Goal: Task Accomplishment & Management: Use online tool/utility

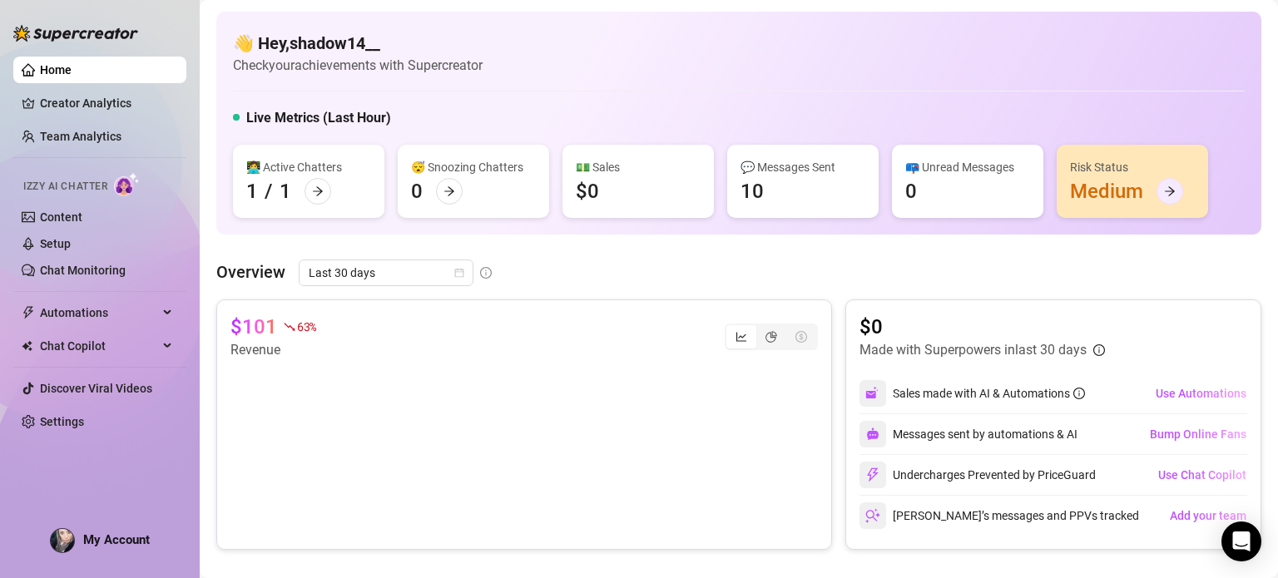
click at [1170, 189] on icon "arrow-right" at bounding box center [1170, 192] width 12 height 12
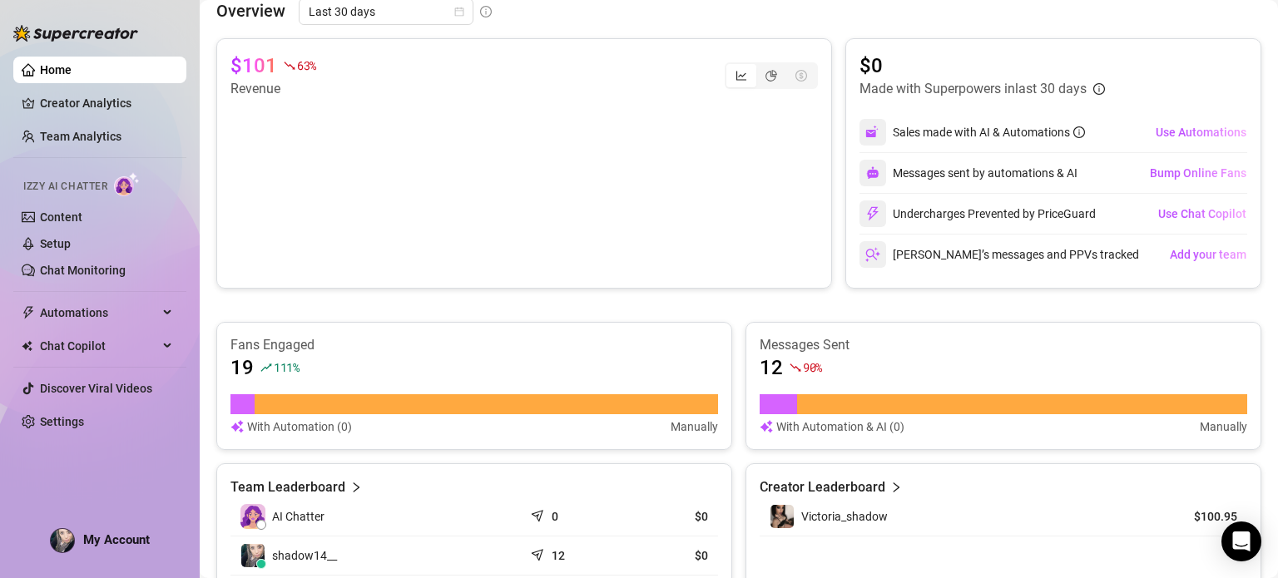
scroll to position [538, 0]
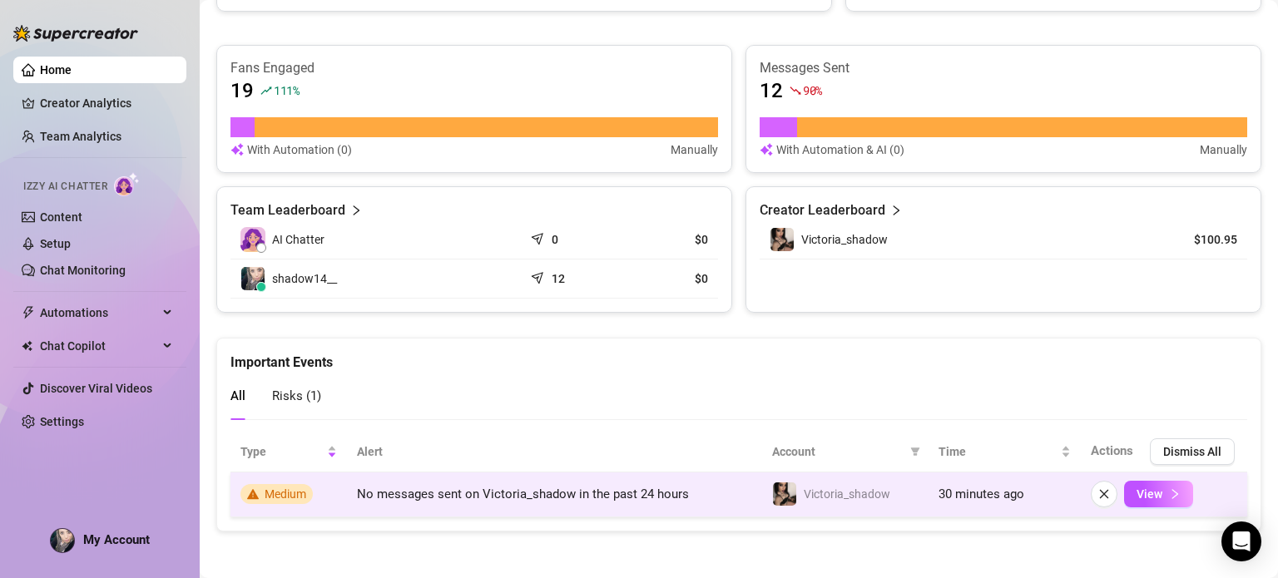
click at [263, 487] on span "Medium" at bounding box center [276, 494] width 72 height 20
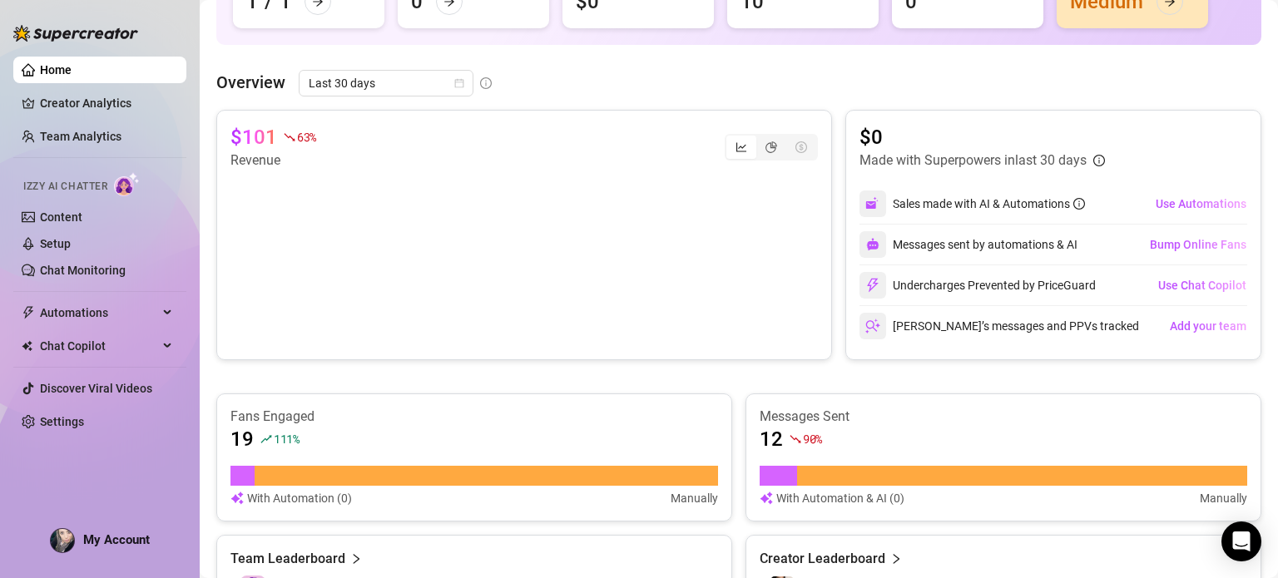
scroll to position [181, 0]
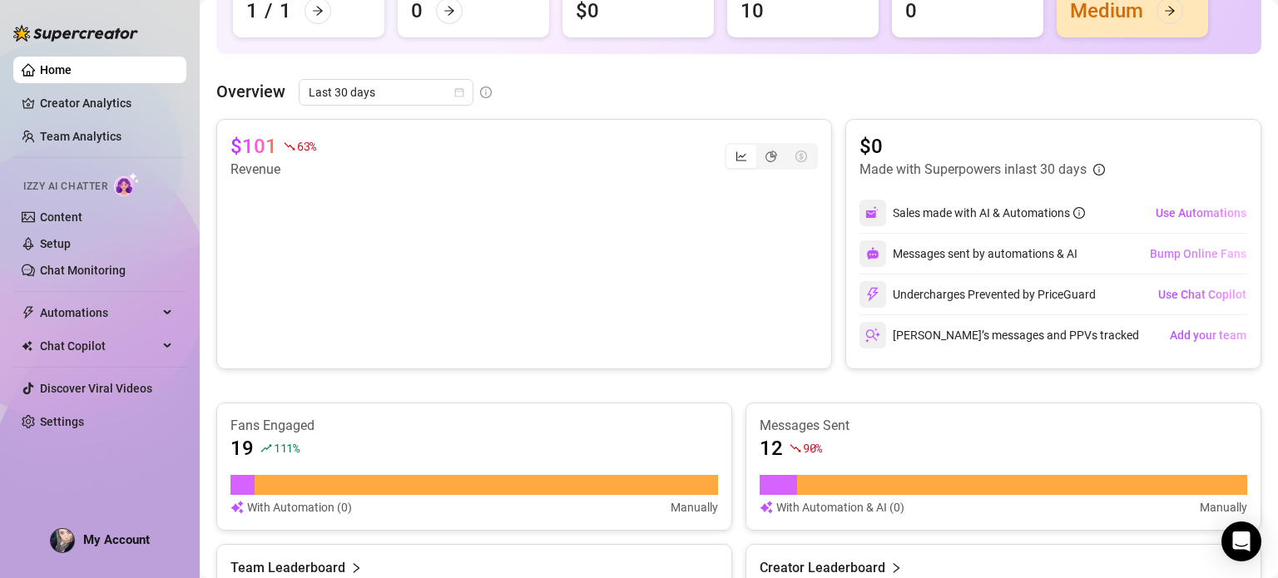
click at [1197, 247] on span "Bump Online Fans" at bounding box center [1198, 253] width 97 height 13
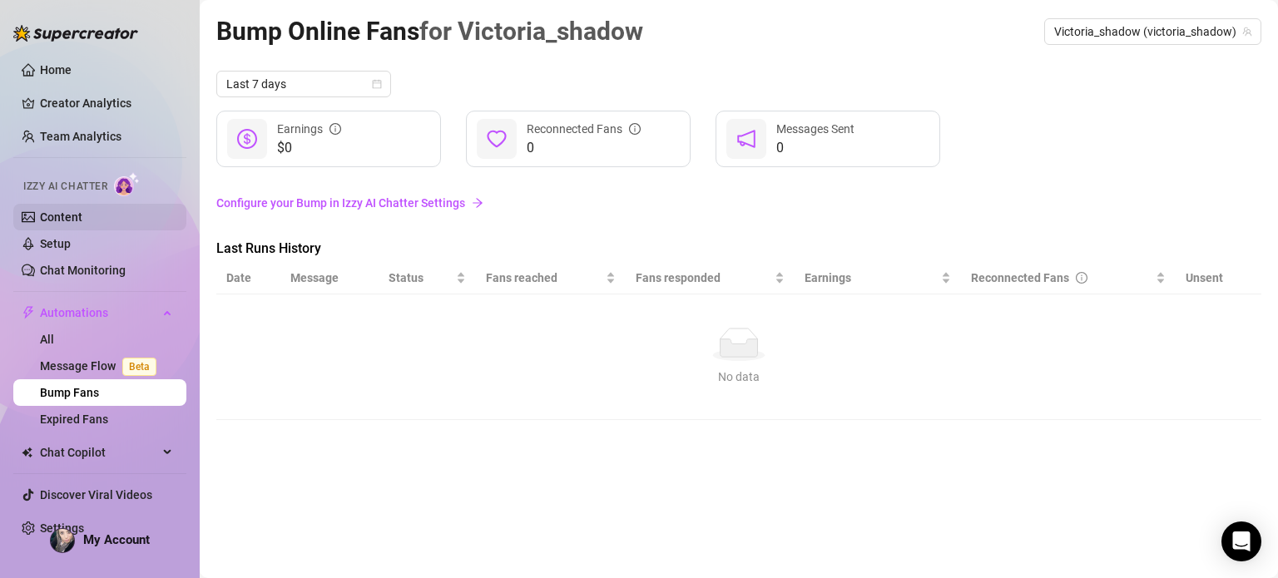
click at [82, 211] on link "Content" at bounding box center [61, 217] width 42 height 13
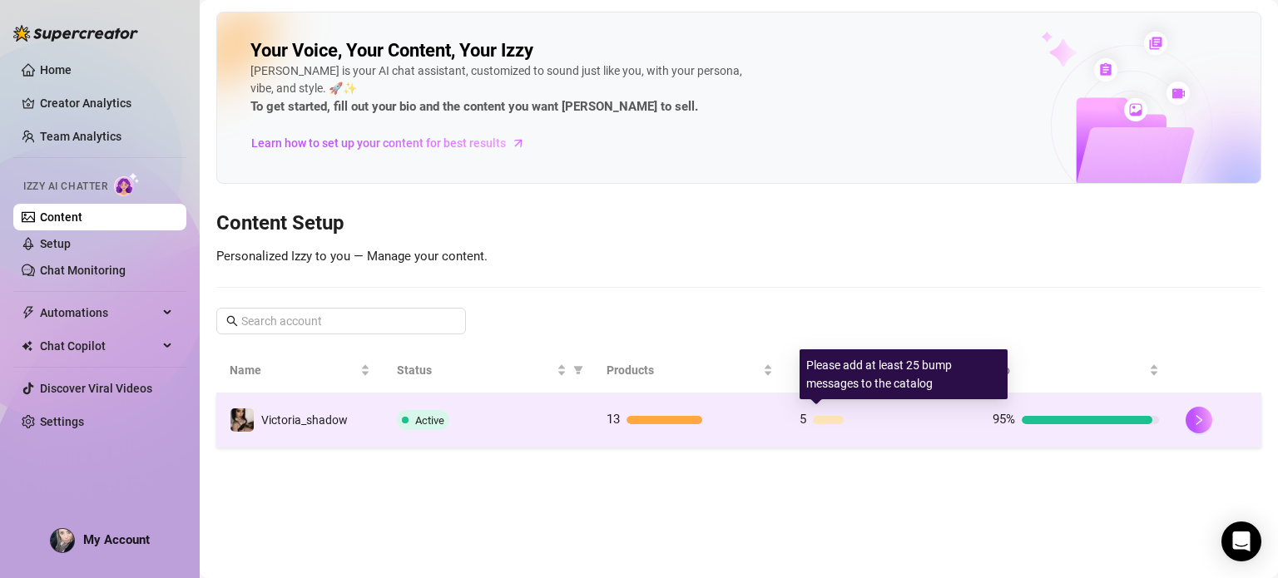
click at [806, 412] on span "5" at bounding box center [803, 419] width 7 height 15
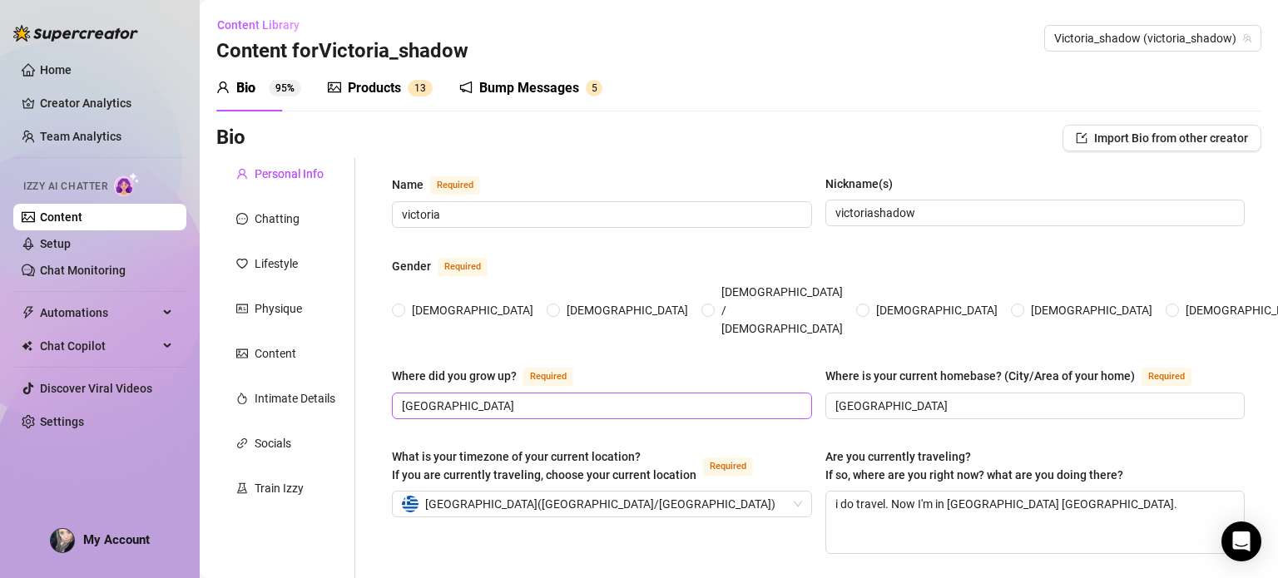
radio input "true"
type input "[DATE]"
click at [547, 79] on div "Bump Messages" at bounding box center [529, 88] width 100 height 20
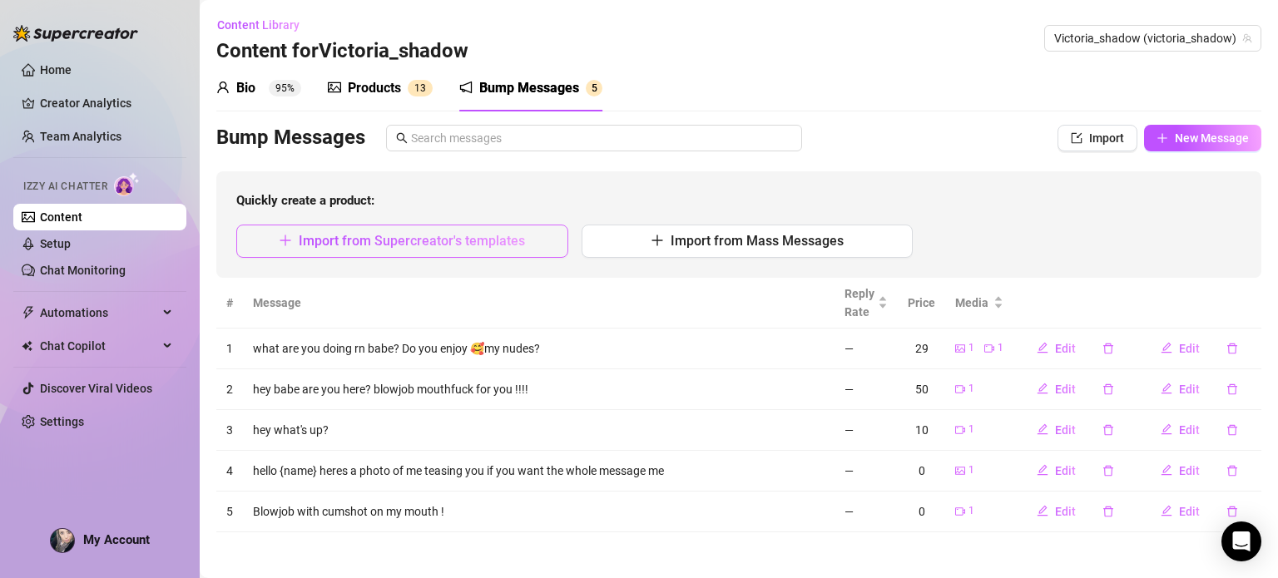
click at [524, 239] on button "Import from Supercreator's templates" at bounding box center [402, 241] width 332 height 33
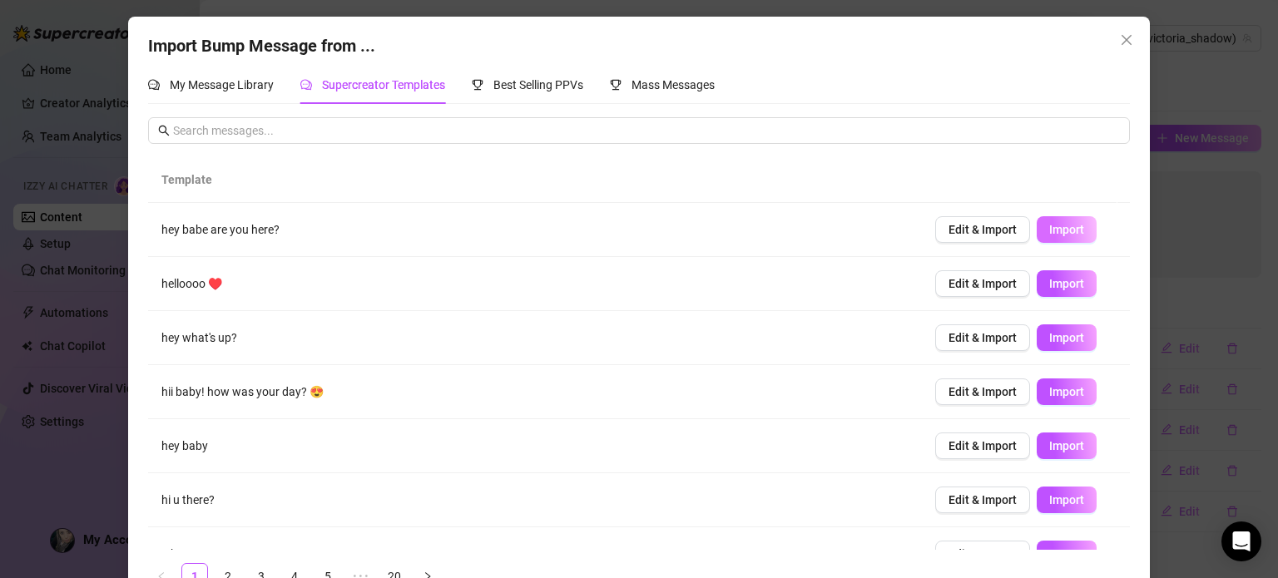
click at [1059, 226] on span "Import" at bounding box center [1066, 229] width 35 height 13
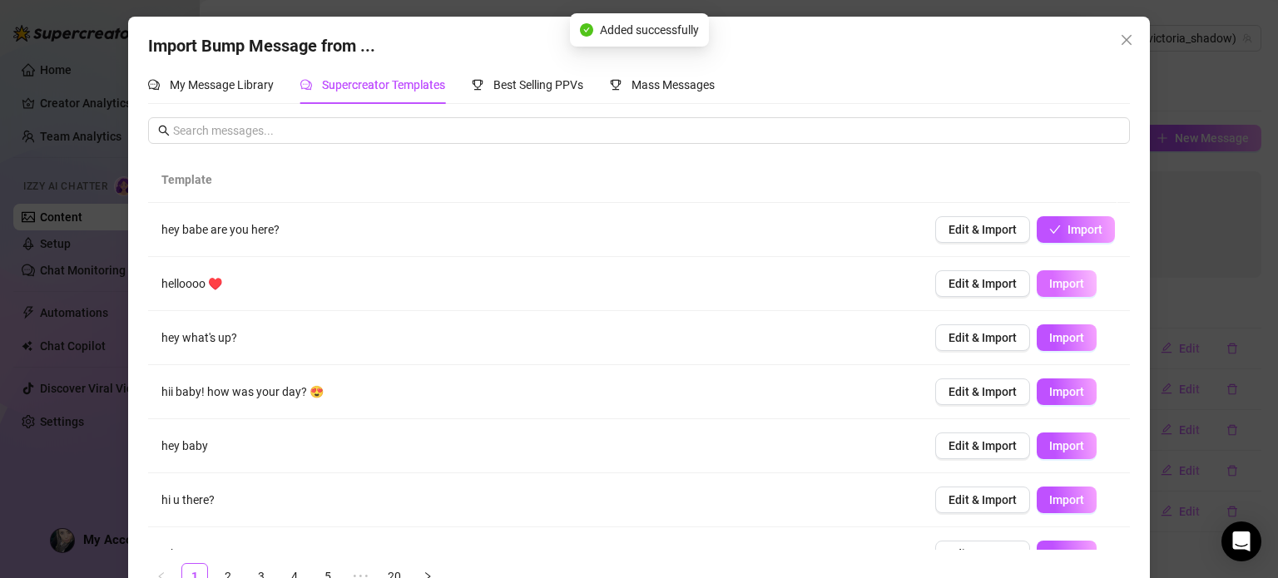
click at [1049, 277] on span "Import" at bounding box center [1066, 283] width 35 height 13
click at [1052, 331] on span "Import" at bounding box center [1066, 337] width 35 height 13
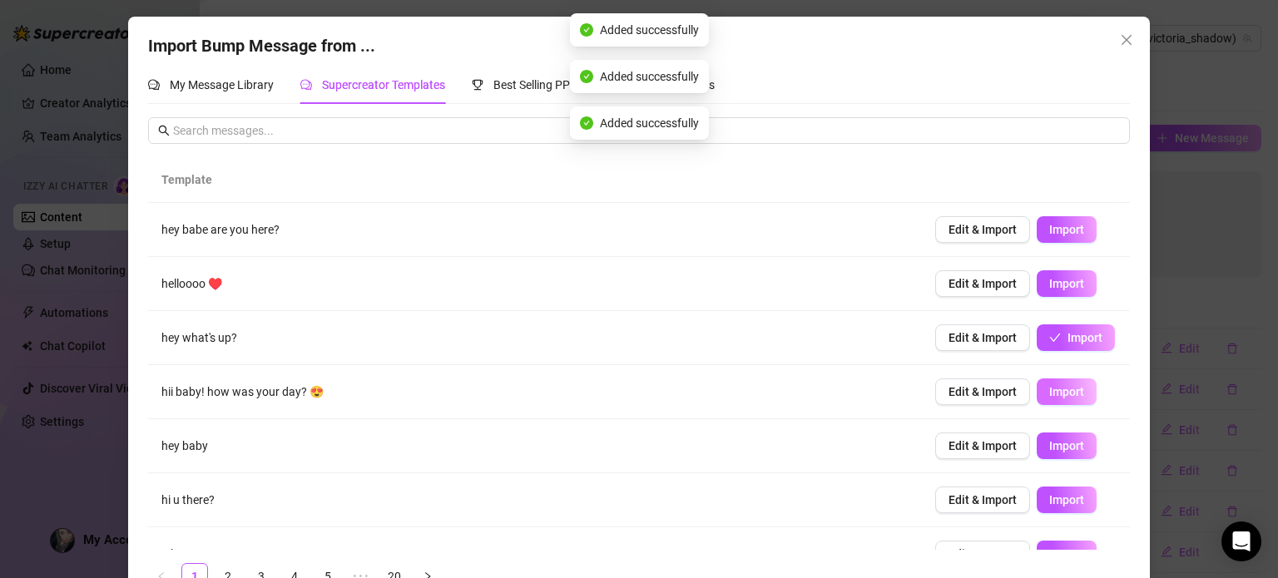
click at [1049, 394] on span "Import" at bounding box center [1066, 391] width 35 height 13
click at [1049, 439] on span "Import" at bounding box center [1066, 445] width 35 height 13
click at [1108, 349] on td "Edit & Import Import" at bounding box center [1026, 338] width 208 height 54
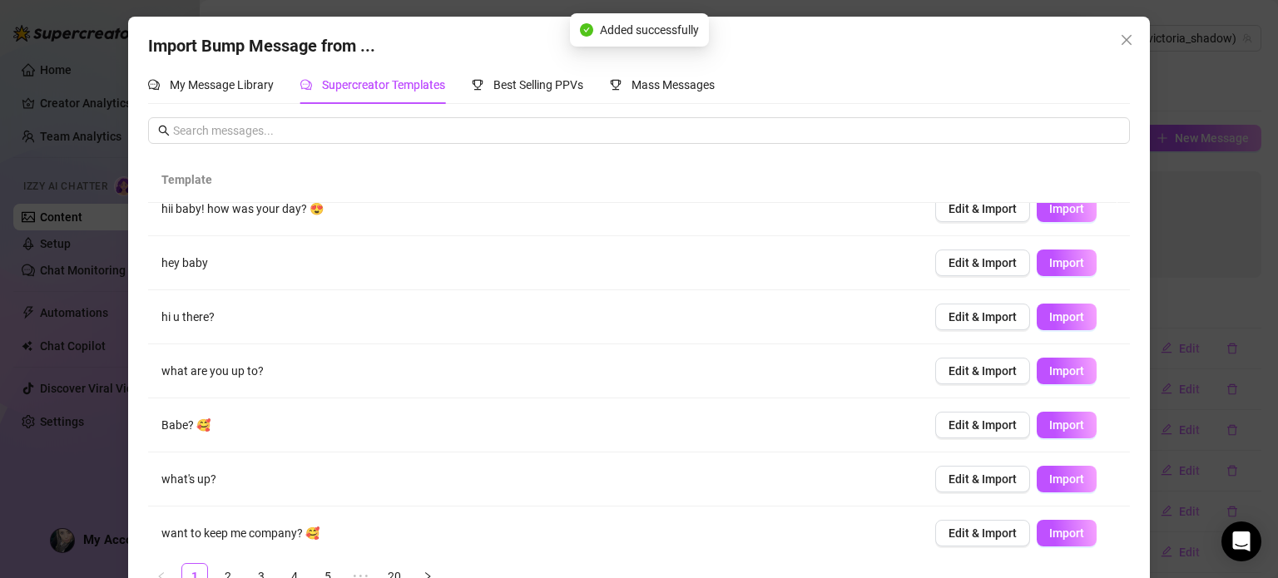
scroll to position [192, 0]
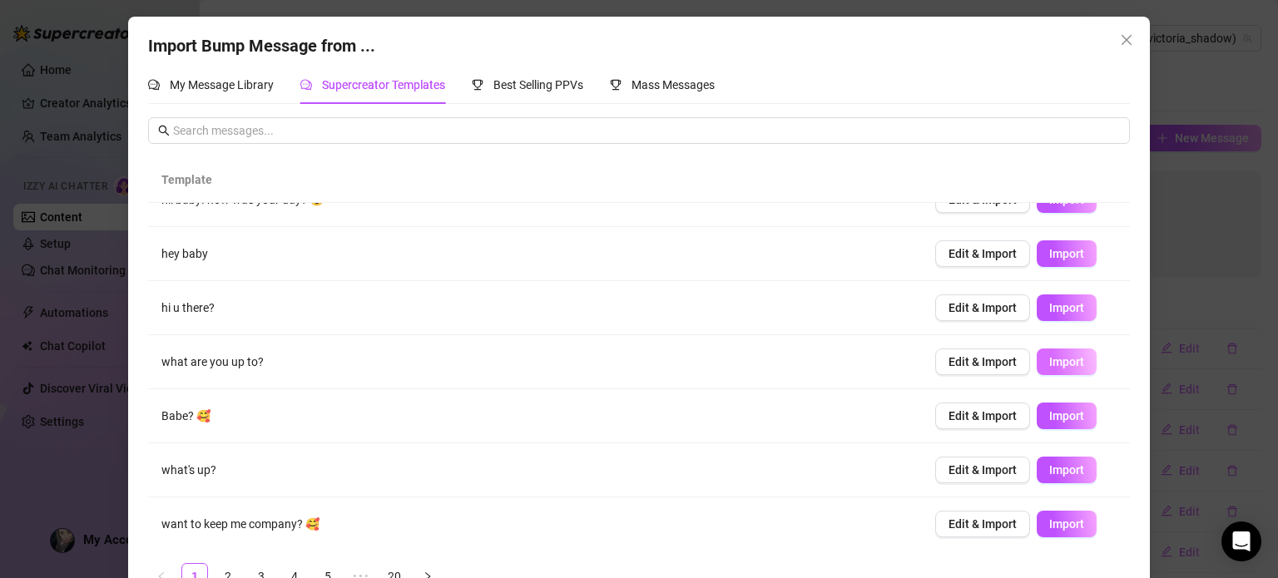
click at [1049, 357] on span "Import" at bounding box center [1066, 361] width 35 height 13
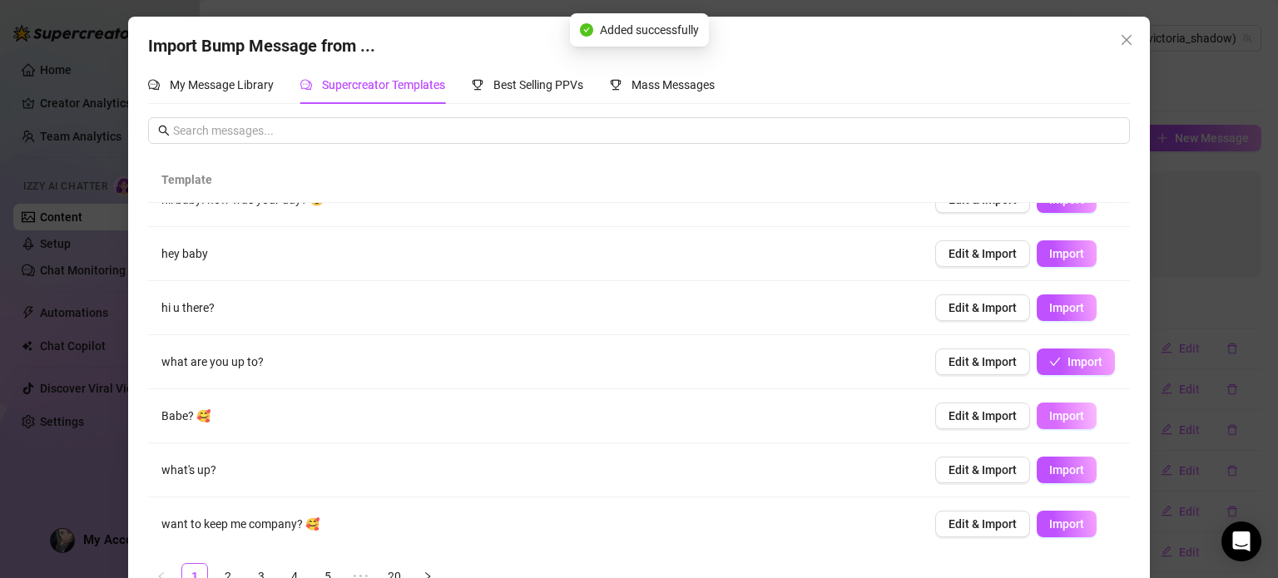
click at [1049, 419] on span "Import" at bounding box center [1066, 415] width 35 height 13
click at [1053, 480] on button "Import" at bounding box center [1067, 470] width 60 height 27
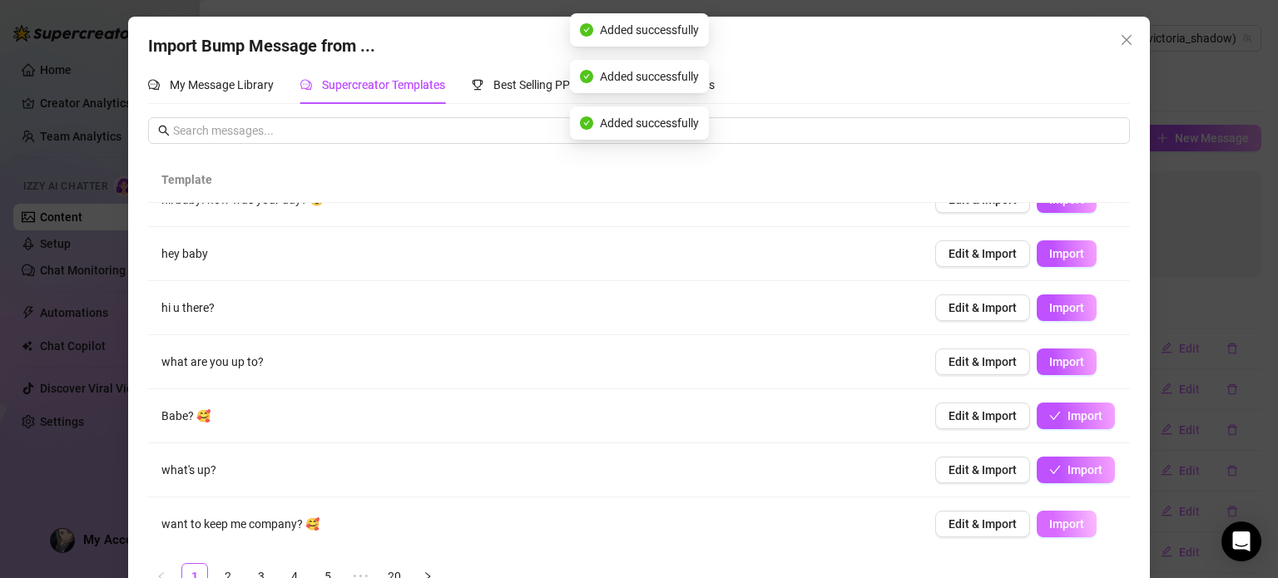
click at [1042, 532] on button "Import" at bounding box center [1067, 524] width 60 height 27
type textarea "want to keep me company? 🥰"
type input "0"
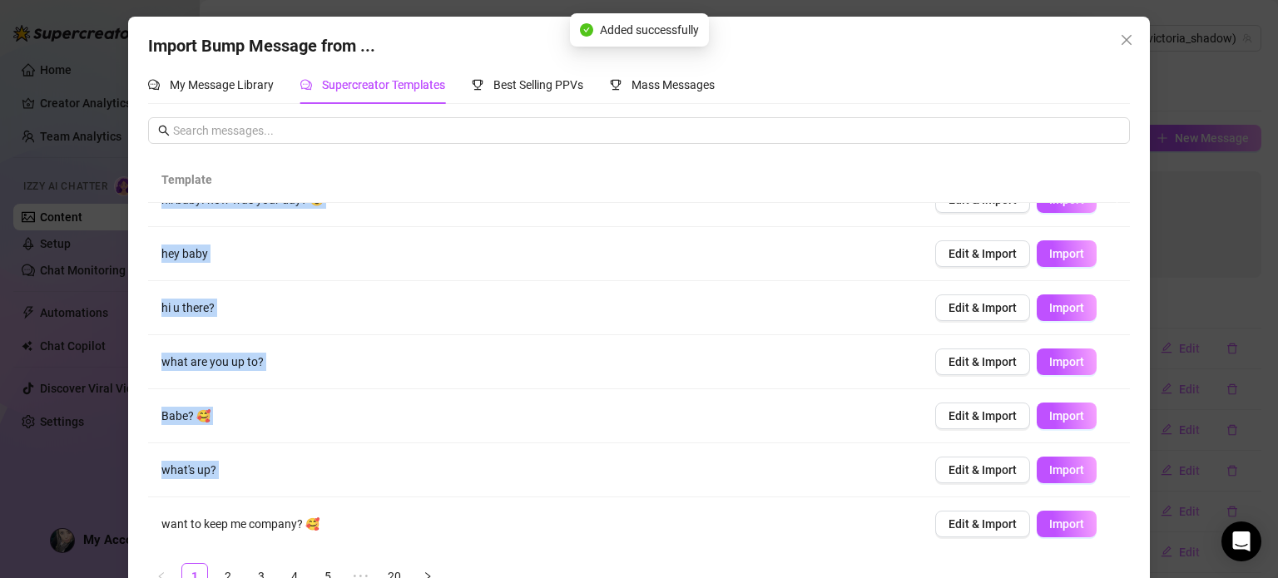
drag, startPoint x: 1127, startPoint y: 508, endPoint x: 1110, endPoint y: 486, distance: 27.3
click at [1110, 486] on div "Import Bump Message from ... My Message Library Supercreator Templates Best Sel…" at bounding box center [639, 318] width 1023 height 603
click at [1059, 372] on button "Import" at bounding box center [1067, 362] width 60 height 27
type textarea "what are you up to?"
type input "0"
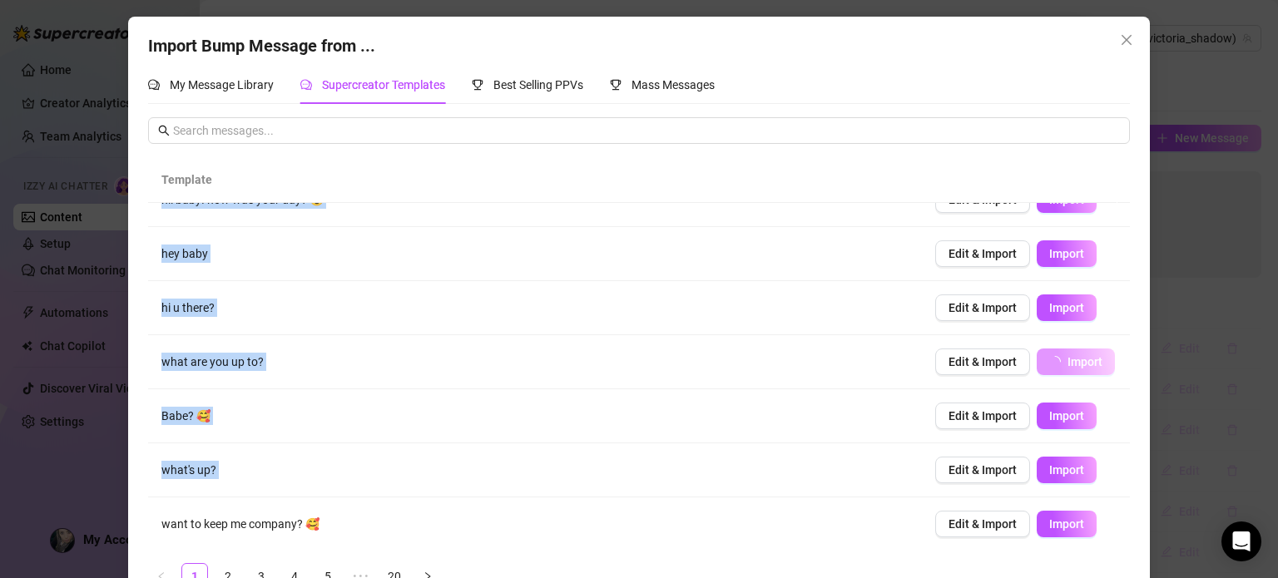
click at [1059, 368] on button "Import" at bounding box center [1076, 362] width 78 height 27
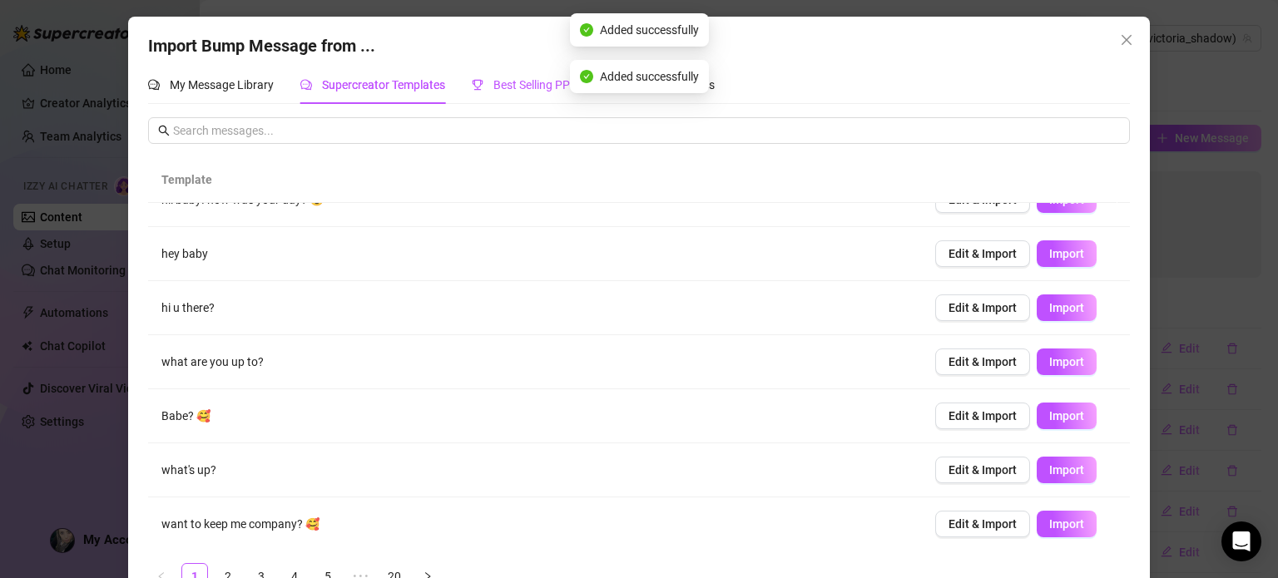
click at [566, 92] on span "Best Selling PPVs" at bounding box center [538, 84] width 90 height 13
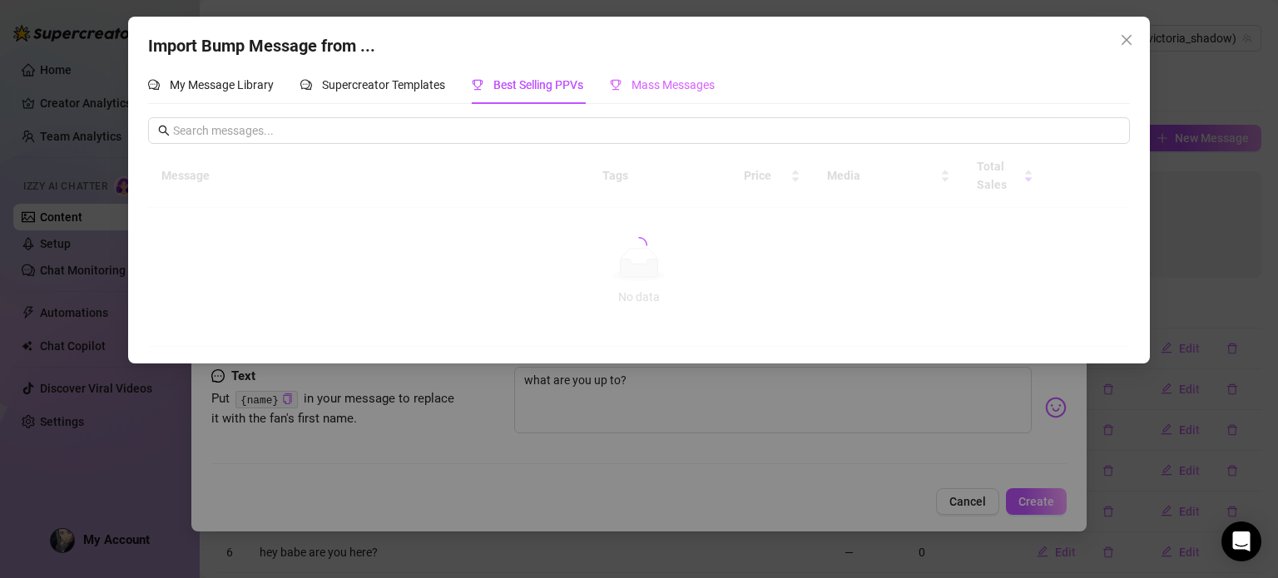
click at [643, 69] on div "Mass Messages" at bounding box center [662, 85] width 105 height 38
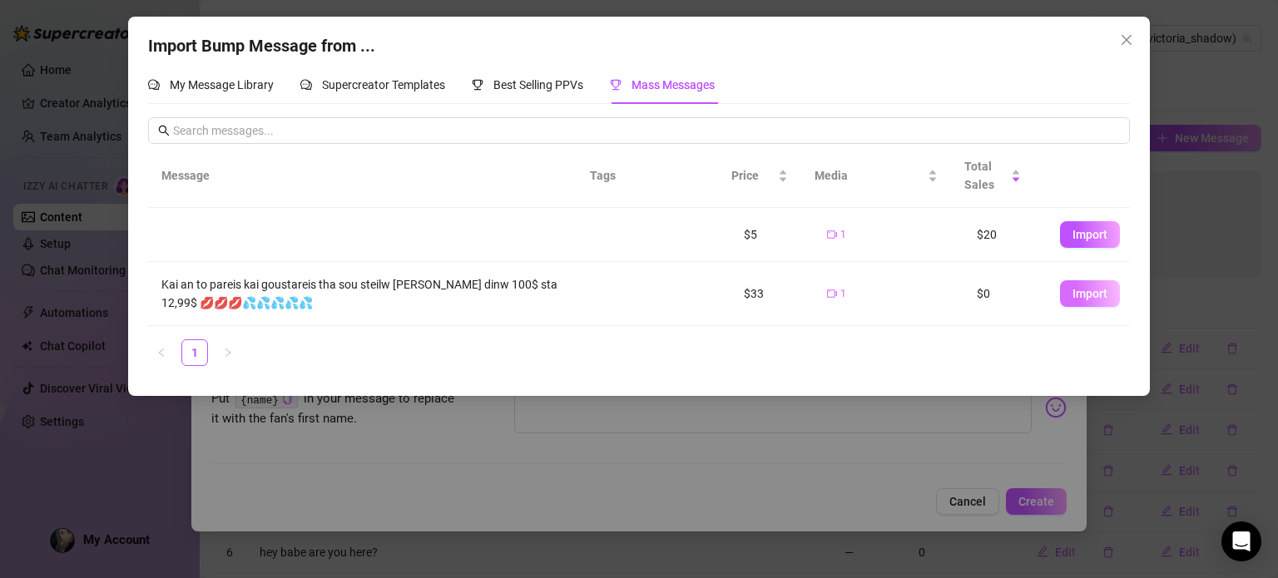
click at [1087, 291] on span "Import" at bounding box center [1090, 293] width 35 height 13
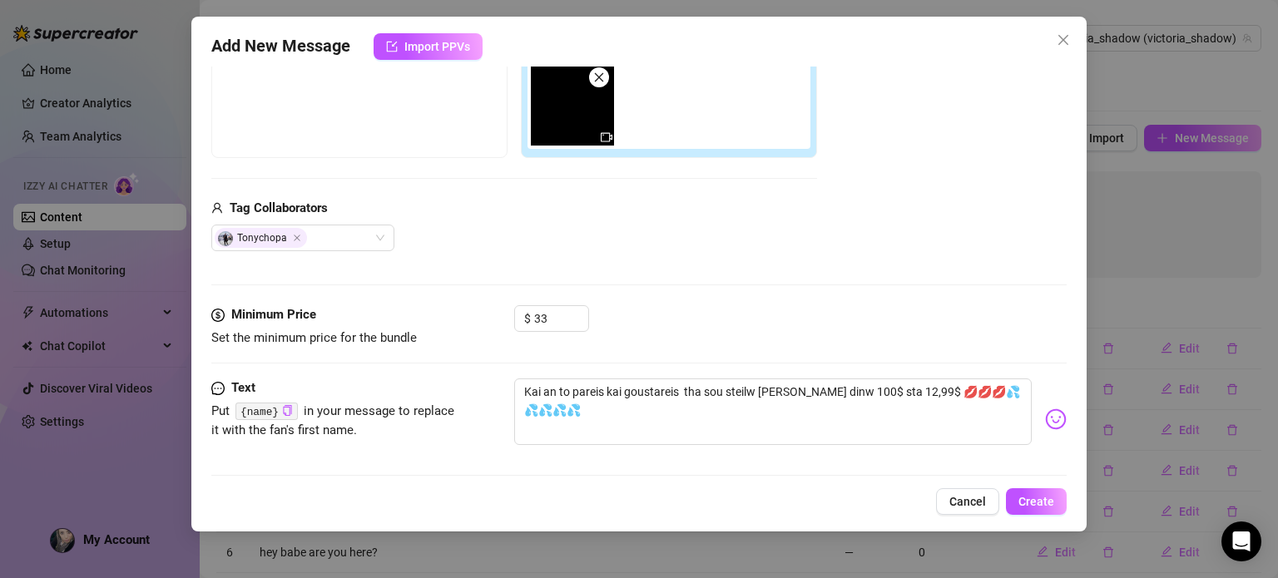
scroll to position [236, 0]
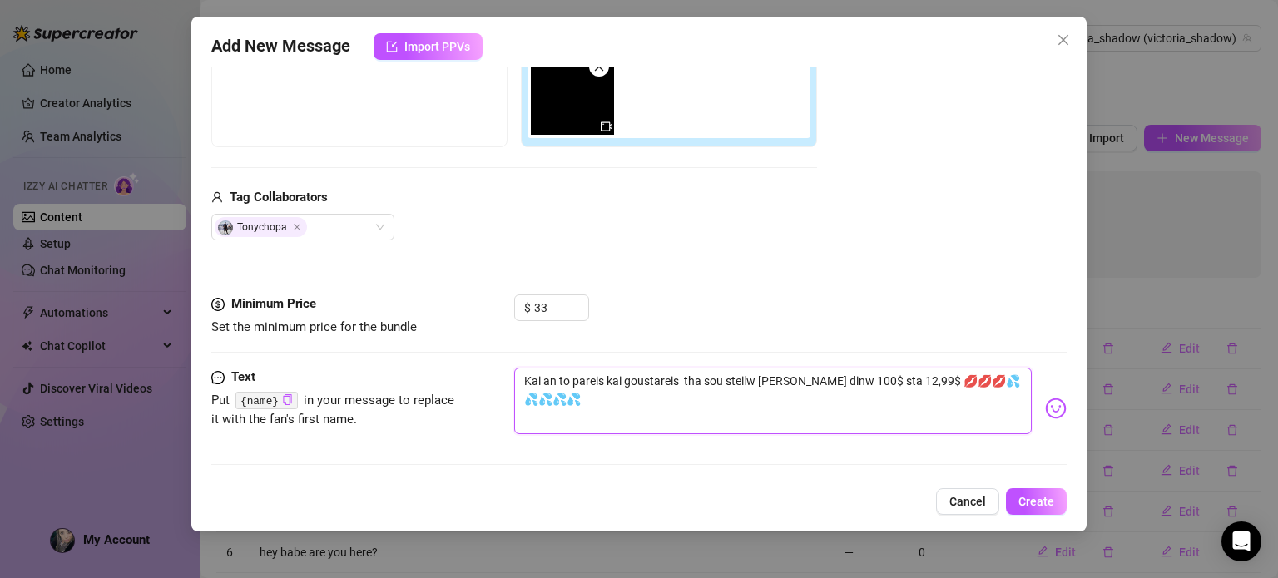
click at [518, 384] on textarea "Kai an to pareis kai goustareis tha sou steilw [PERSON_NAME] dinw 100$ sta 12,9…" at bounding box center [772, 401] width 517 height 67
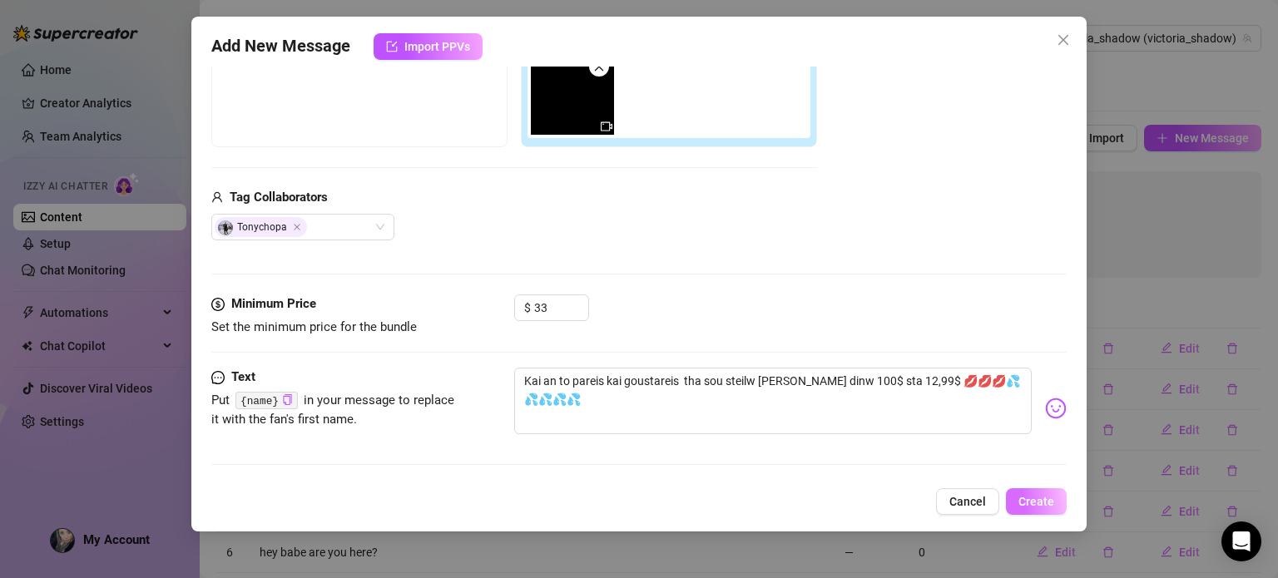
click at [1010, 506] on button "Create" at bounding box center [1036, 501] width 61 height 27
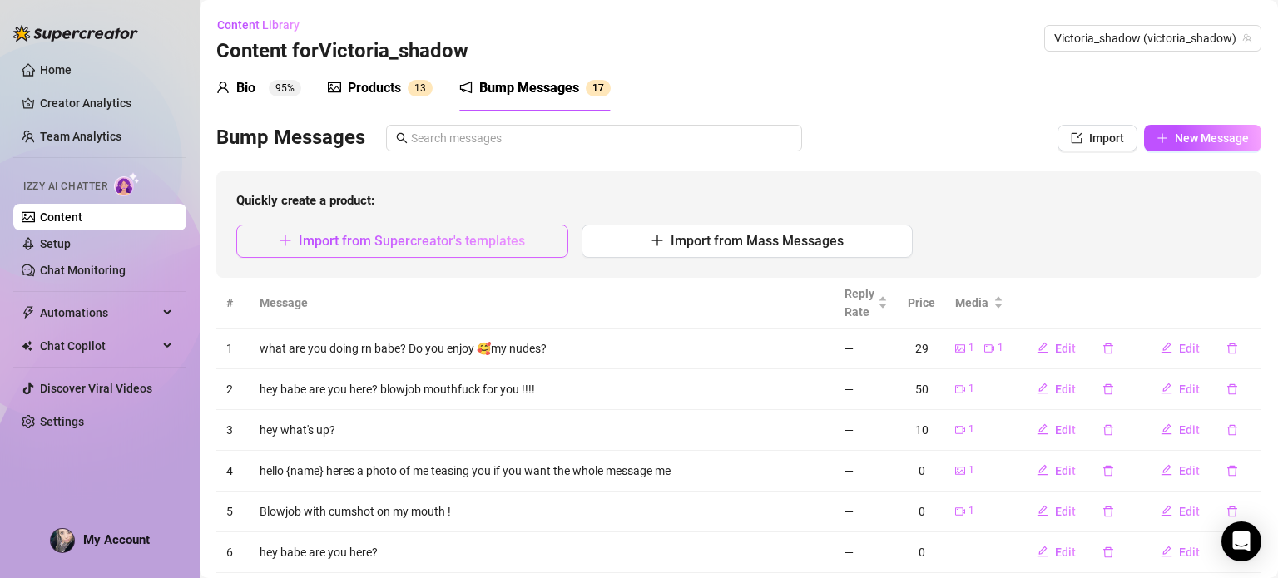
click at [521, 240] on span "Import from Supercreator's templates" at bounding box center [412, 241] width 226 height 16
type textarea "Type your message here..."
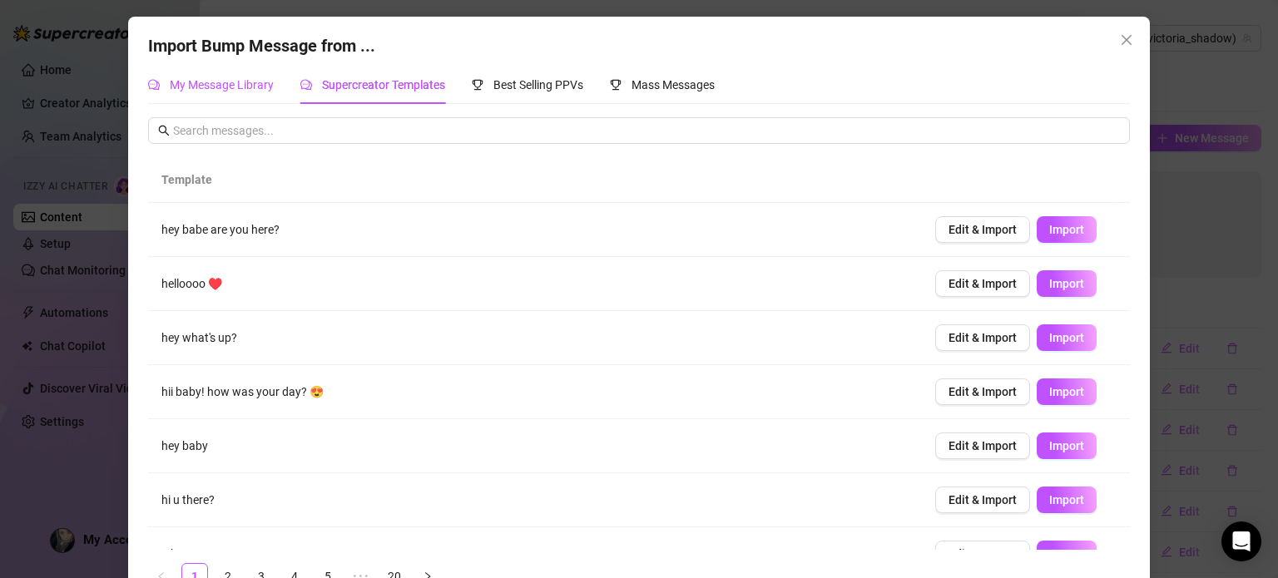
click at [224, 76] on div "My Message Library" at bounding box center [211, 85] width 126 height 18
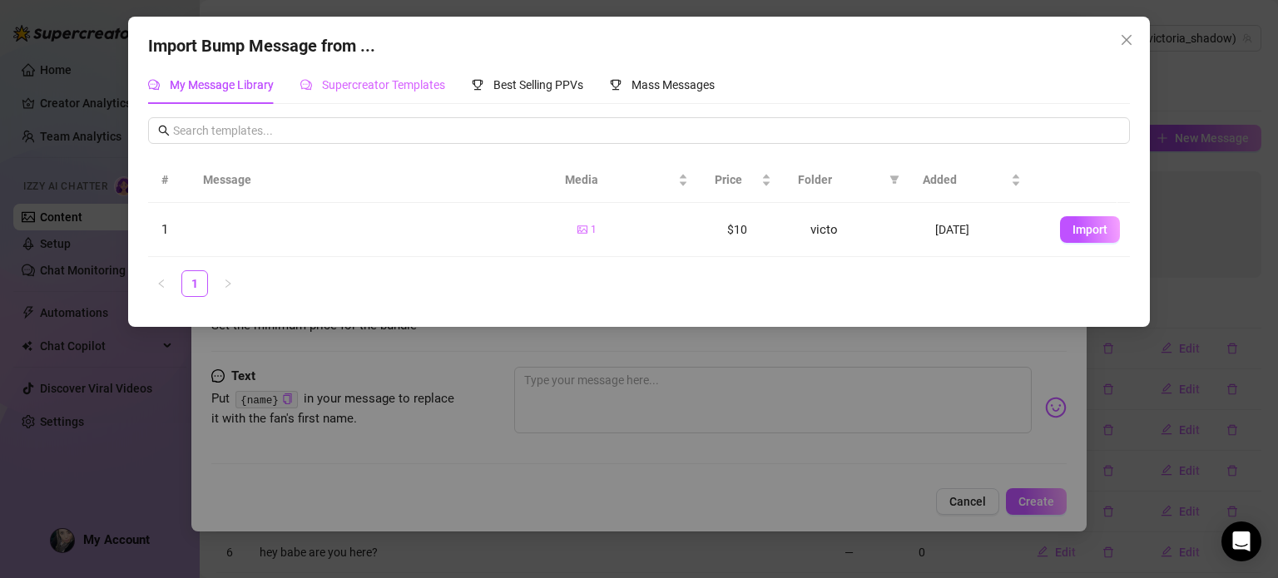
click at [369, 66] on div "Supercreator Templates" at bounding box center [372, 85] width 145 height 38
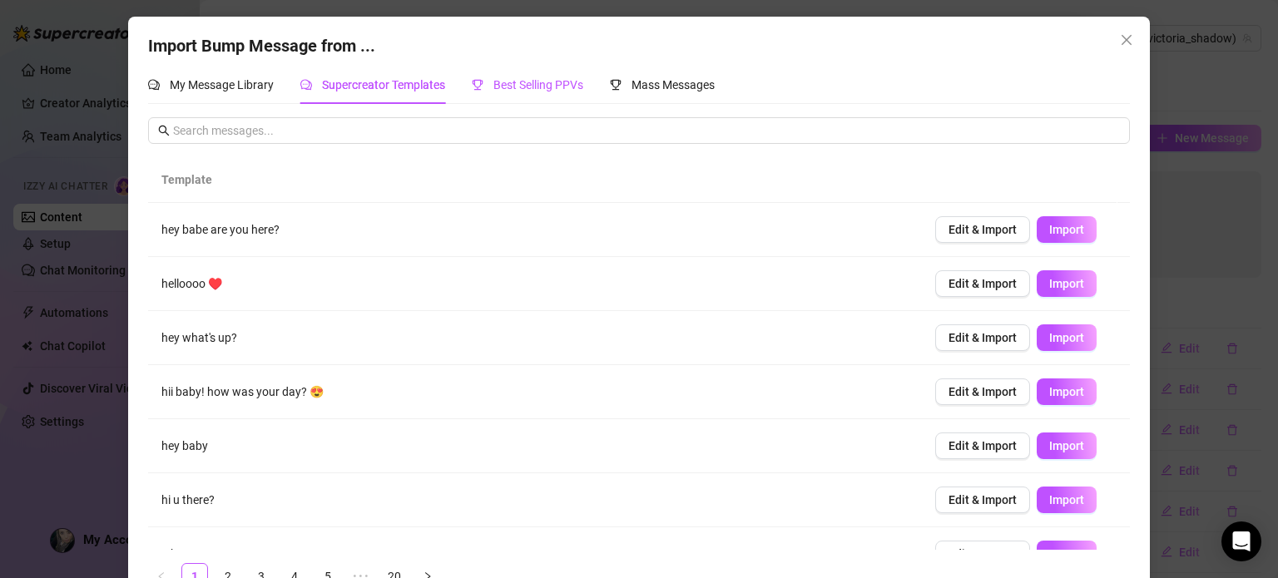
click at [568, 92] on div "Best Selling PPVs" at bounding box center [528, 85] width 112 height 18
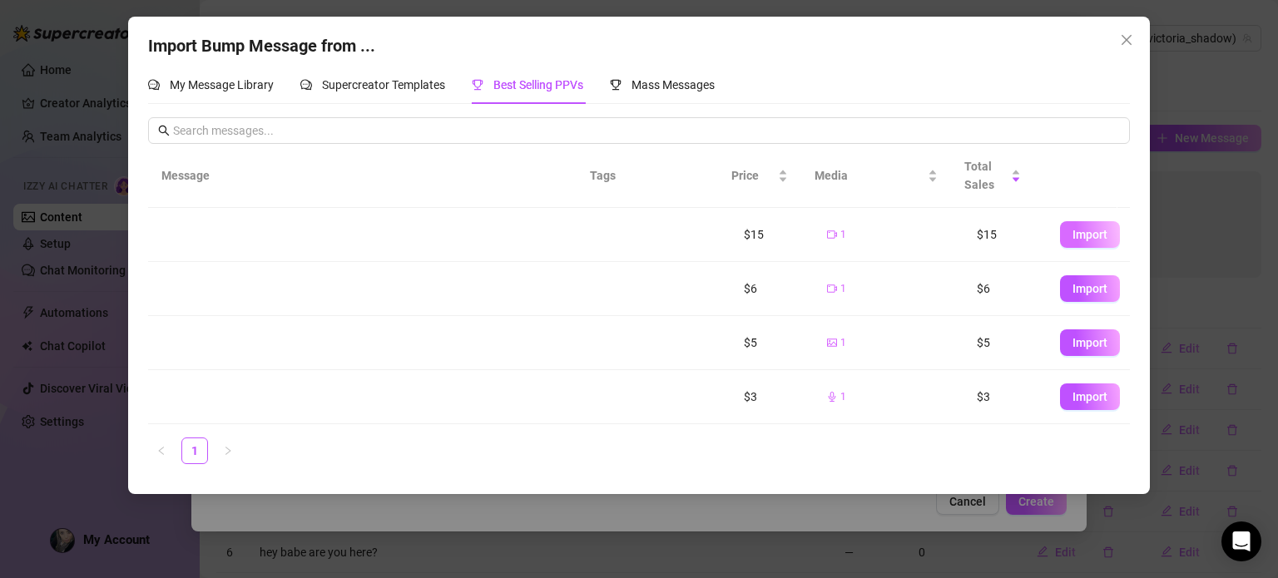
click at [1073, 239] on span "Import" at bounding box center [1090, 234] width 35 height 13
click at [1082, 293] on span "Import" at bounding box center [1090, 288] width 35 height 13
click at [1062, 355] on button "Import" at bounding box center [1090, 343] width 60 height 27
click at [1073, 339] on span "Import" at bounding box center [1090, 342] width 35 height 13
click at [1073, 391] on span "Import" at bounding box center [1090, 396] width 35 height 13
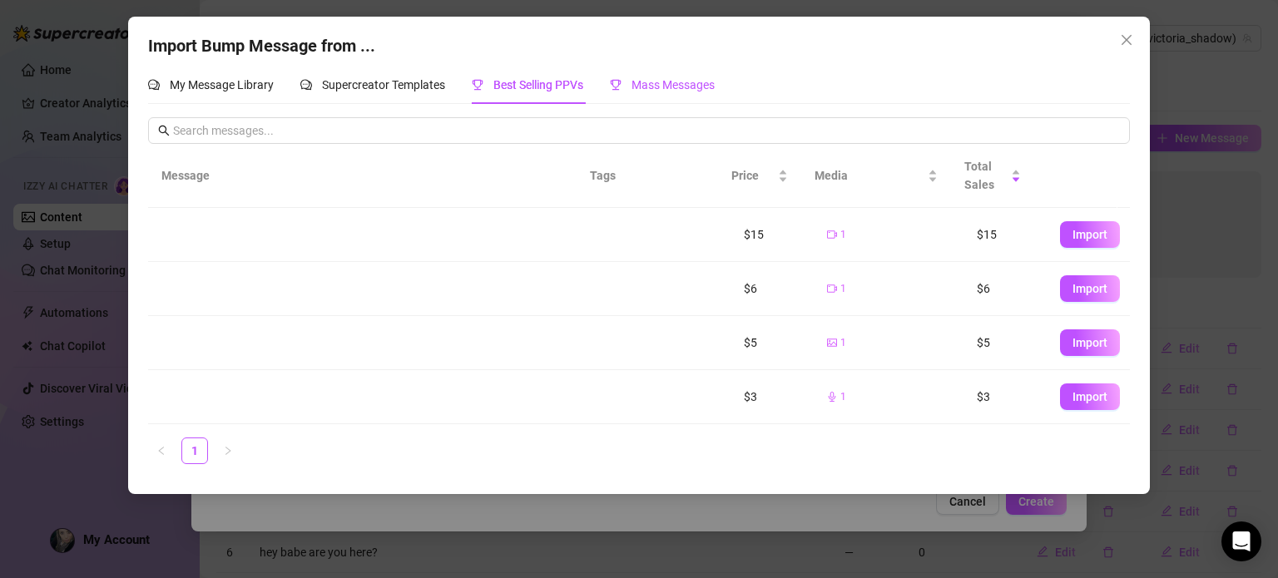
click at [689, 87] on span "Mass Messages" at bounding box center [673, 84] width 83 height 13
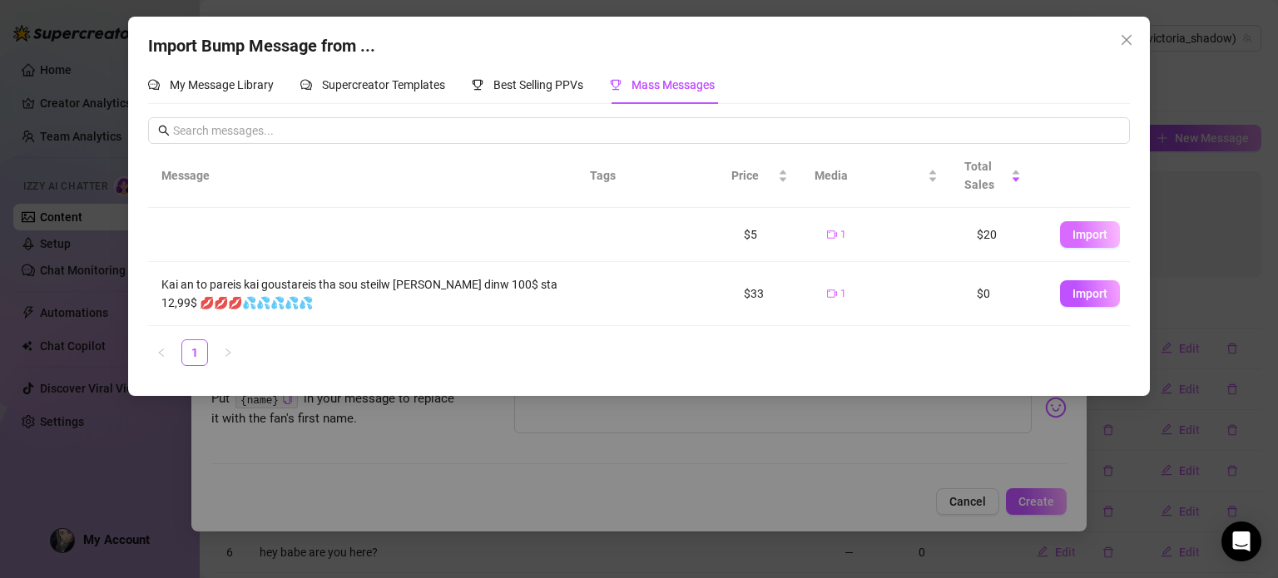
click at [1095, 237] on span "Import" at bounding box center [1090, 234] width 35 height 13
click at [434, 86] on span "Supercreator Templates" at bounding box center [383, 84] width 123 height 13
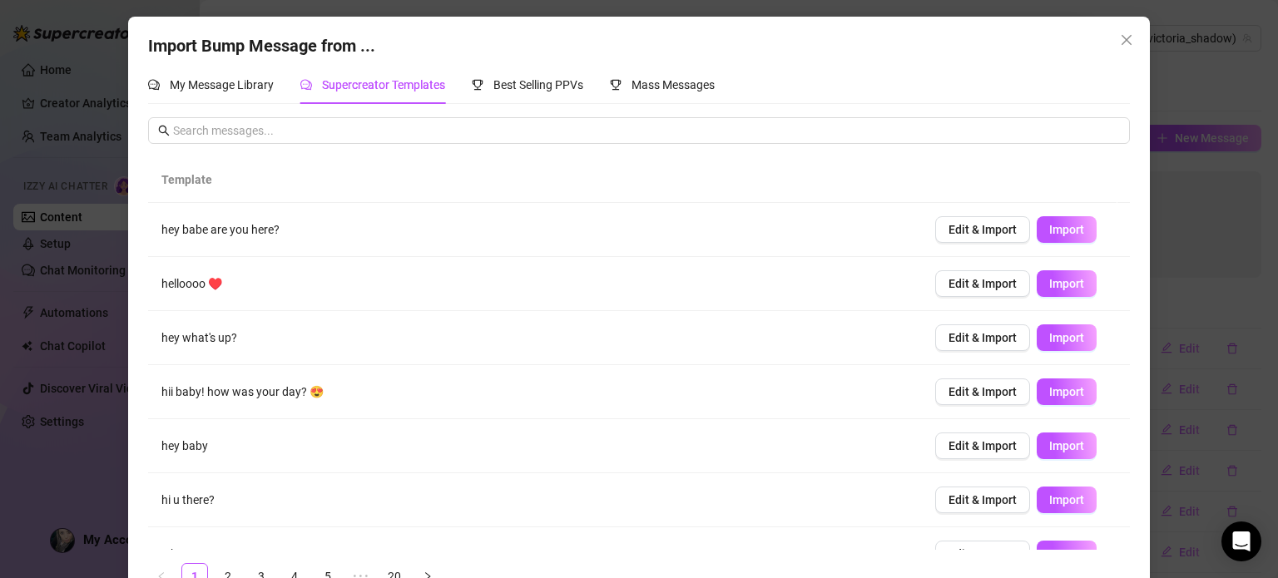
click at [476, 110] on div "My Message Library Supercreator Templates Best Selling PPVs Mass Messages # Mes…" at bounding box center [639, 335] width 983 height 538
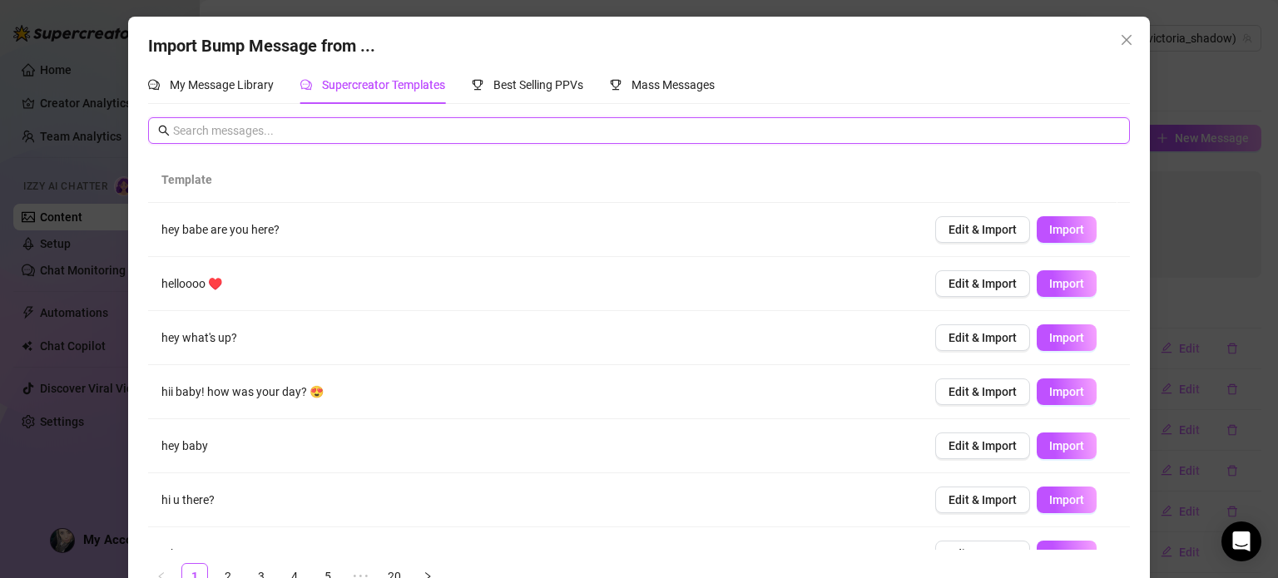
click at [464, 133] on input "text" at bounding box center [647, 130] width 948 height 18
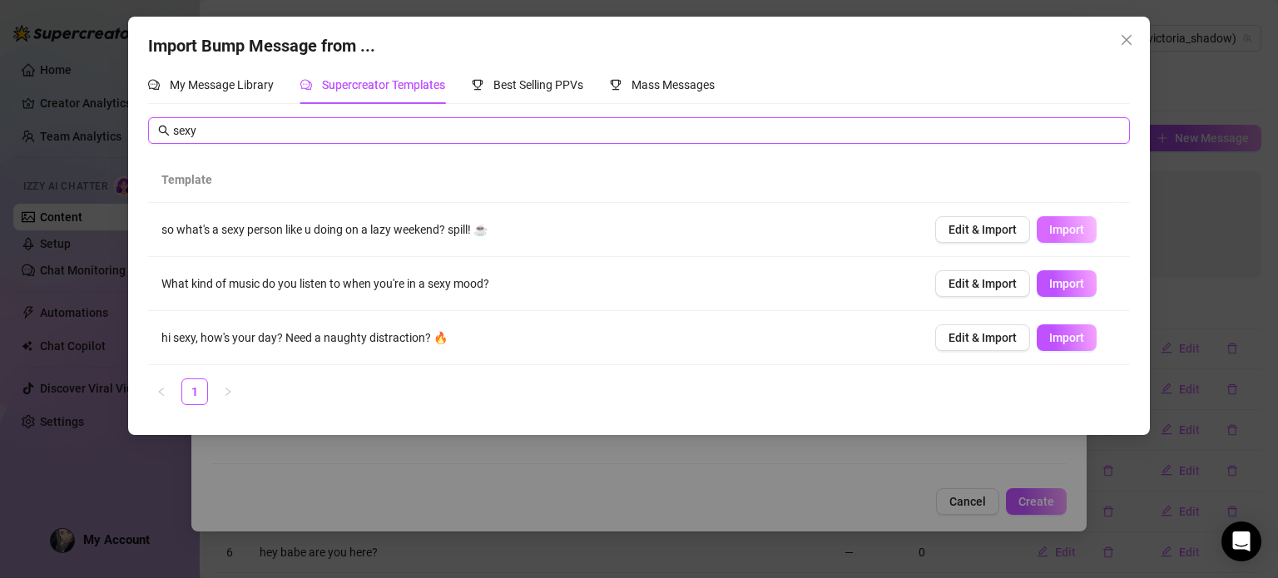
type input "sexy"
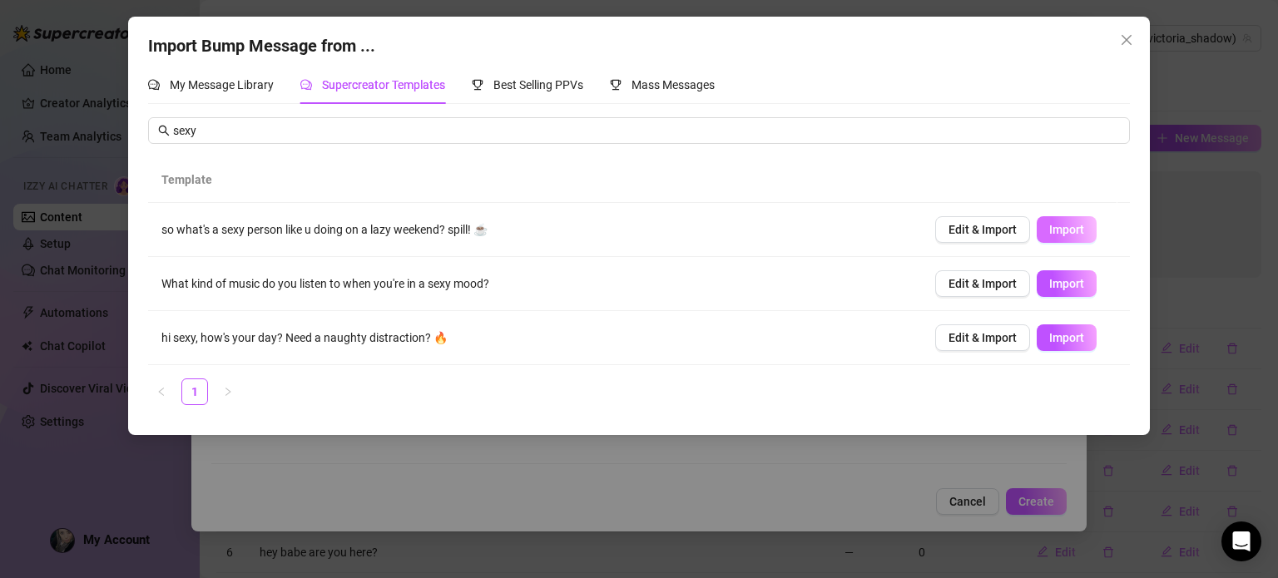
click at [1064, 221] on button "Import" at bounding box center [1067, 229] width 60 height 27
click at [1049, 282] on span "Import" at bounding box center [1066, 283] width 35 height 13
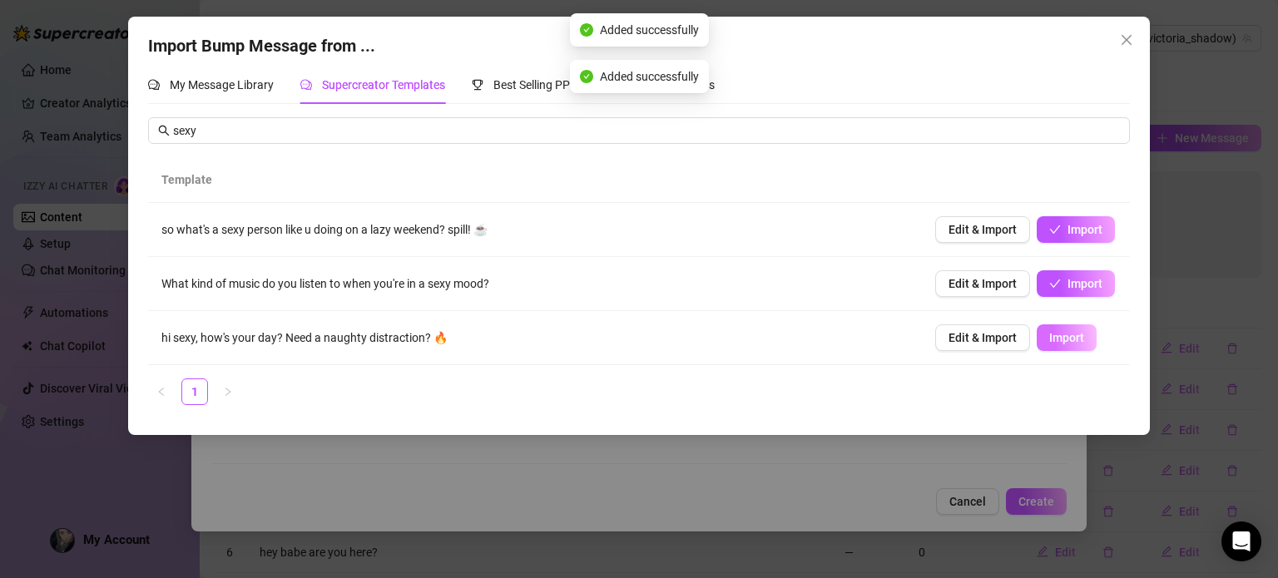
click at [1049, 332] on span "Import" at bounding box center [1066, 337] width 35 height 13
type textarea "hi sexy, how's your day? Need a naughty distraction? 🔥"
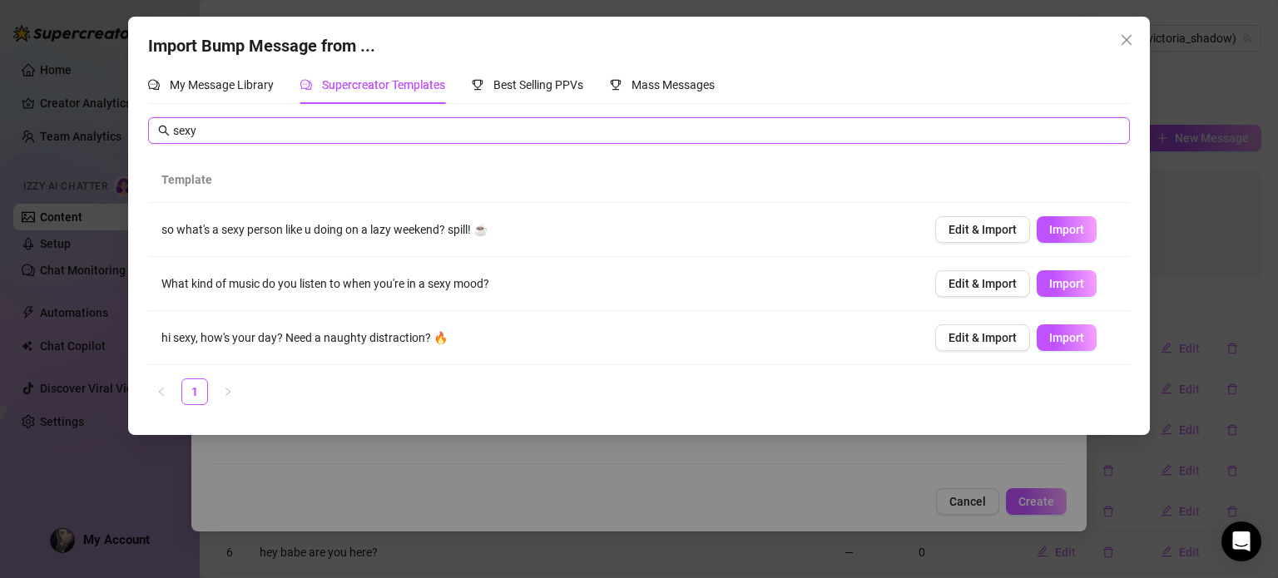
click at [509, 128] on input "sexy" at bounding box center [647, 130] width 948 height 18
click at [499, 126] on input "sexy" at bounding box center [647, 130] width 948 height 18
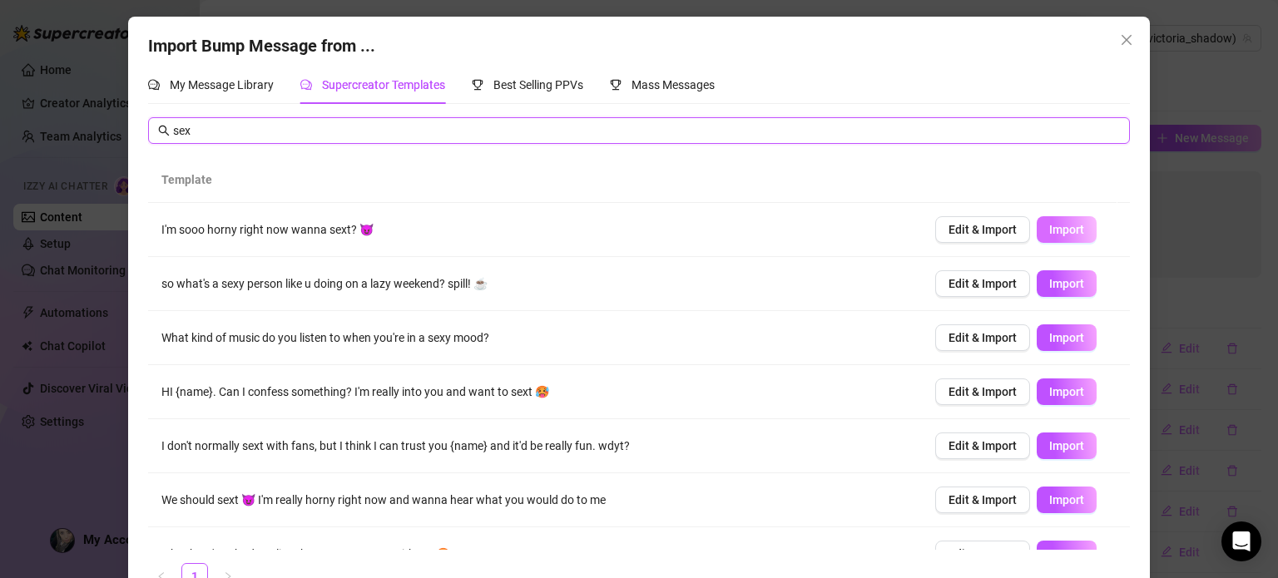
type input "sex"
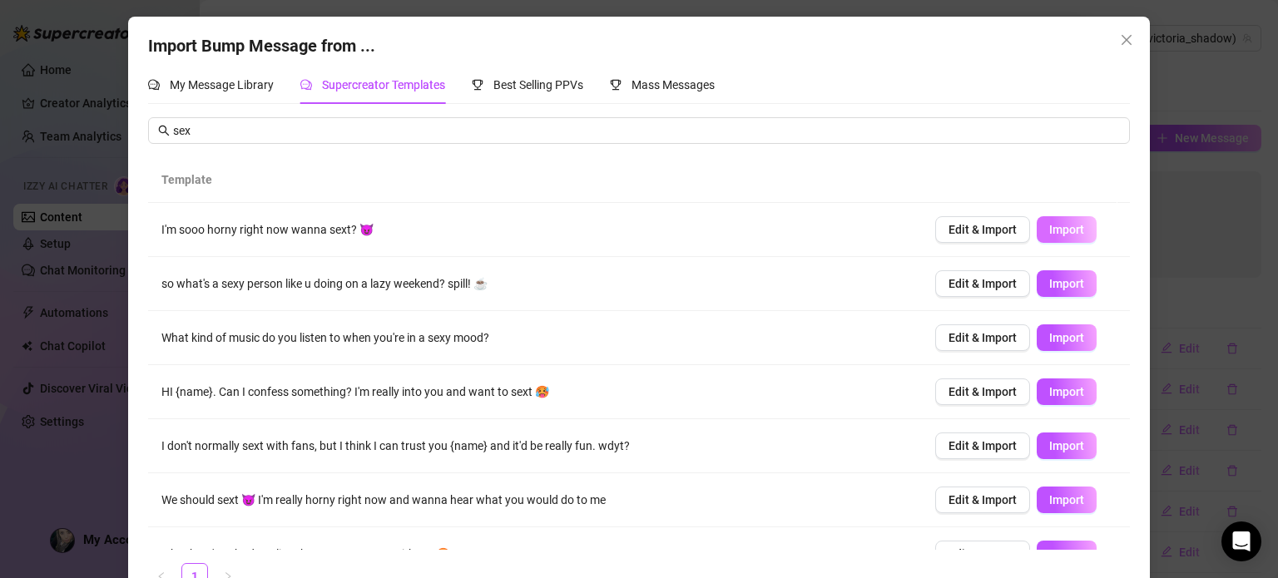
click at [1049, 227] on span "Import" at bounding box center [1066, 229] width 35 height 13
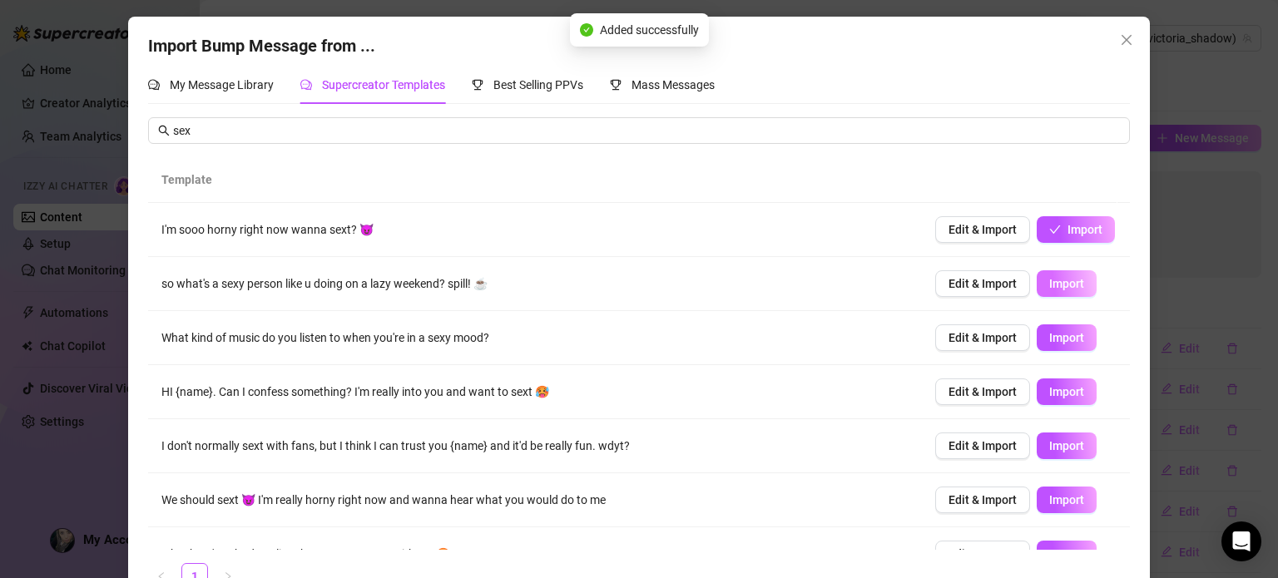
click at [1061, 280] on span "Import" at bounding box center [1066, 283] width 35 height 13
click at [1054, 329] on button "Import" at bounding box center [1067, 338] width 60 height 27
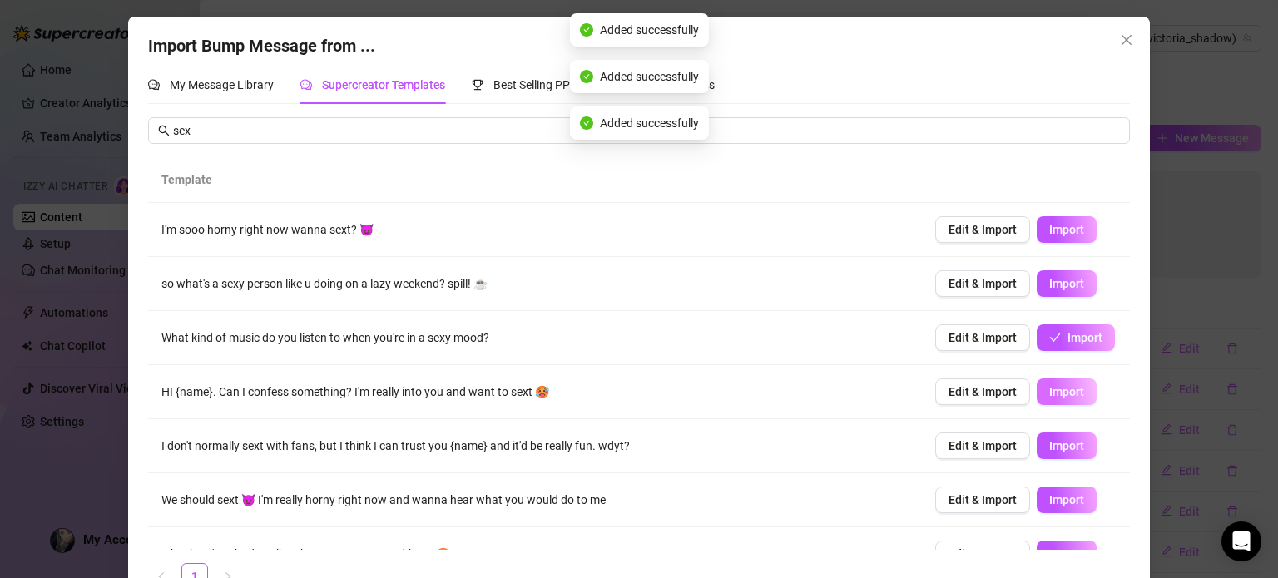
click at [1049, 390] on span "Import" at bounding box center [1066, 391] width 35 height 13
click at [1044, 409] on td "Edit & Import Import" at bounding box center [1026, 392] width 208 height 54
click at [1037, 449] on button "Import" at bounding box center [1067, 446] width 60 height 27
click at [1035, 513] on td "Edit & Import Import" at bounding box center [1026, 500] width 208 height 54
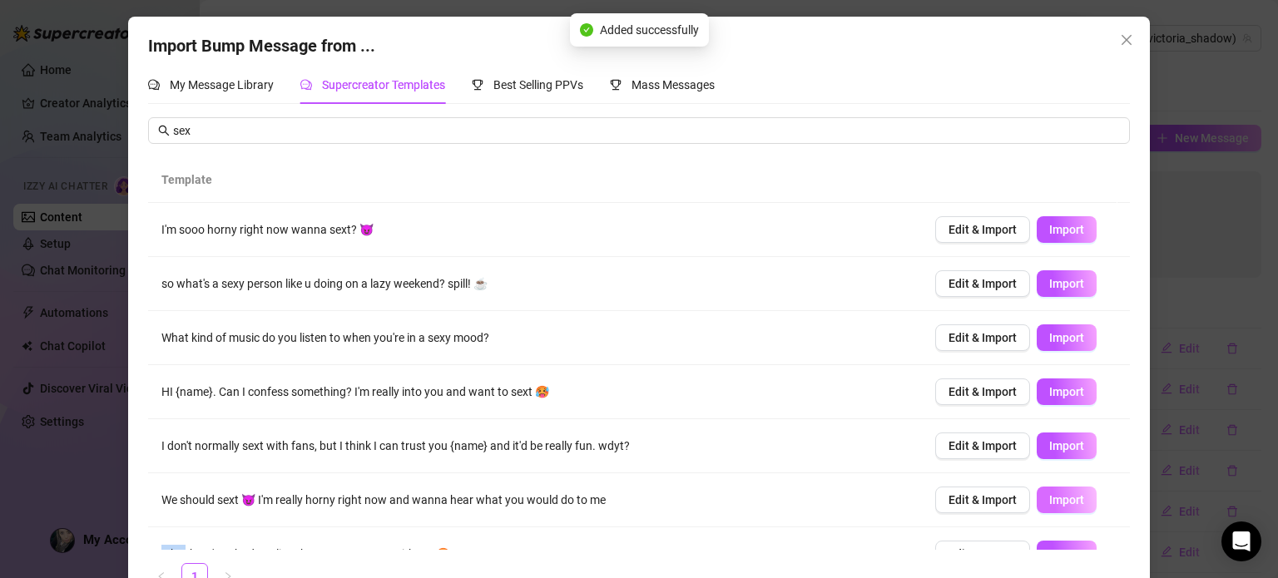
click at [1049, 498] on span "Import" at bounding box center [1066, 499] width 35 height 13
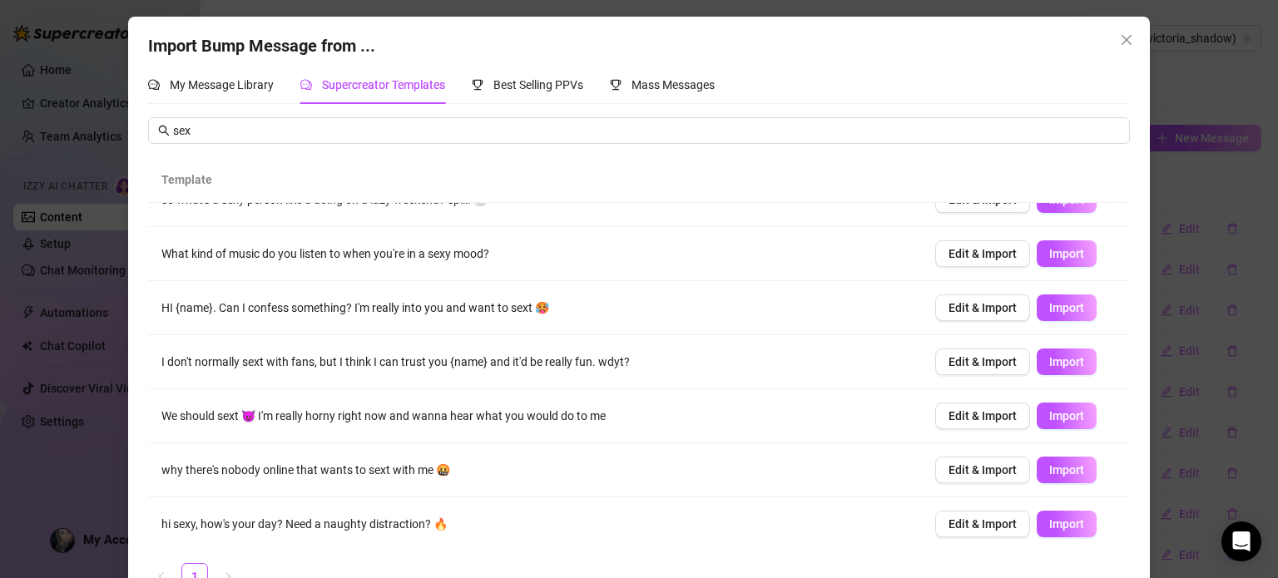
click at [1045, 537] on td "Edit & Import Import" at bounding box center [1026, 525] width 208 height 54
click at [1045, 530] on button "Import" at bounding box center [1067, 524] width 60 height 27
type textarea "hi sexy, how's your day? Need a naughty distraction? 🔥"
click at [1128, 39] on span "Close" at bounding box center [1126, 39] width 27 height 13
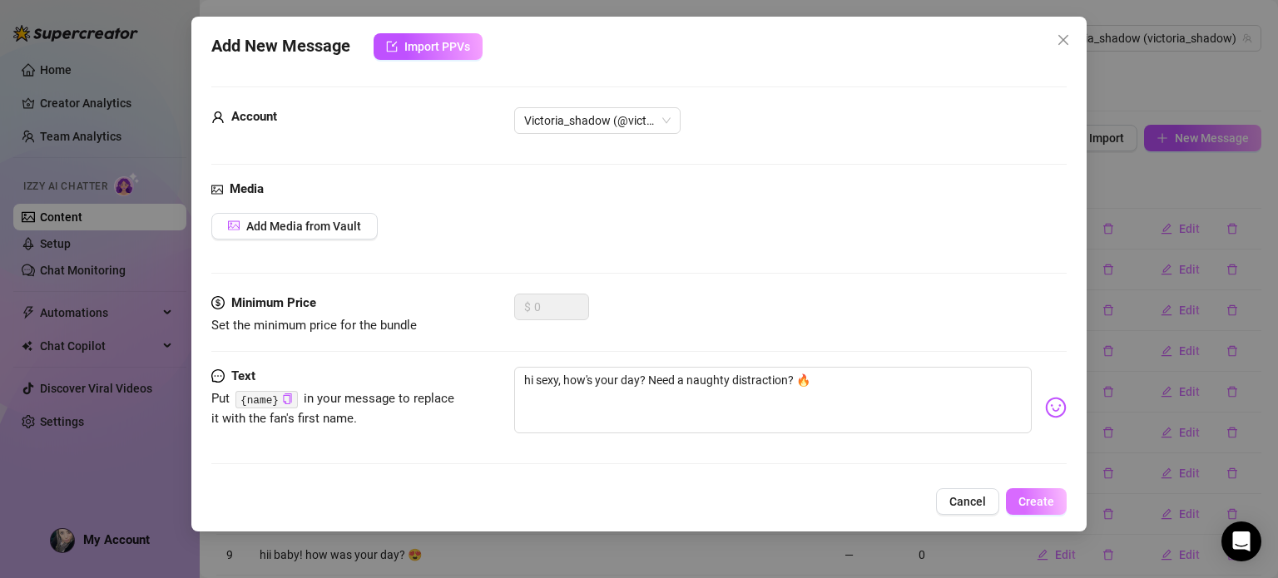
click at [1028, 498] on span "Create" at bounding box center [1037, 501] width 36 height 13
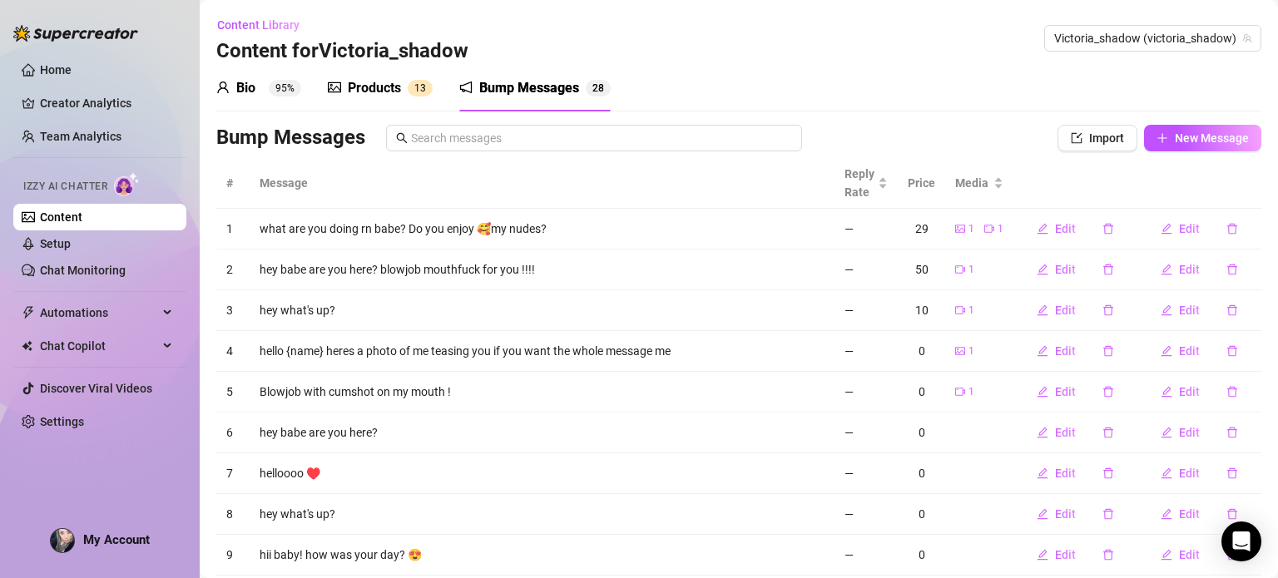
click at [403, 89] on div "Products 1 3" at bounding box center [380, 88] width 105 height 20
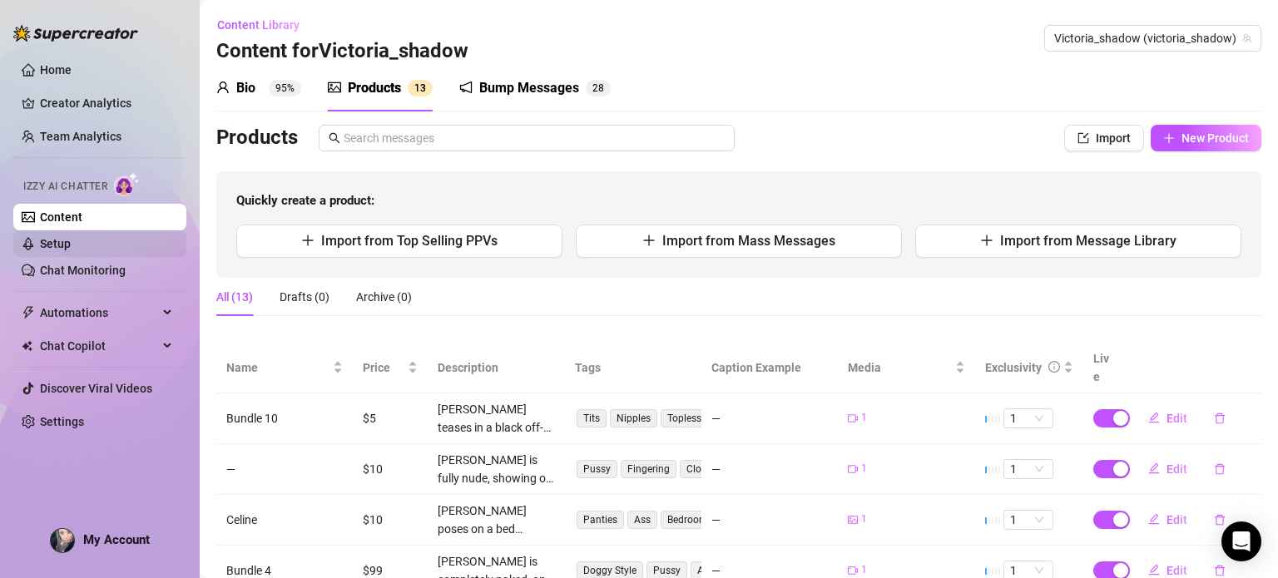
click at [71, 239] on link "Setup" at bounding box center [55, 243] width 31 height 13
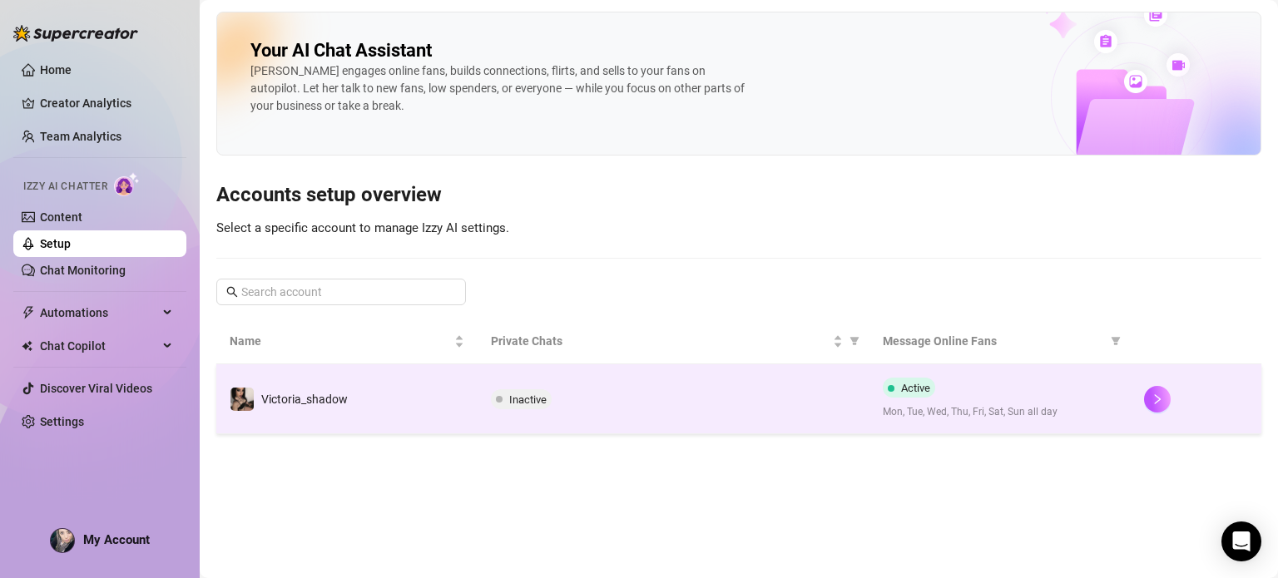
click at [505, 385] on td "Inactive" at bounding box center [674, 399] width 392 height 70
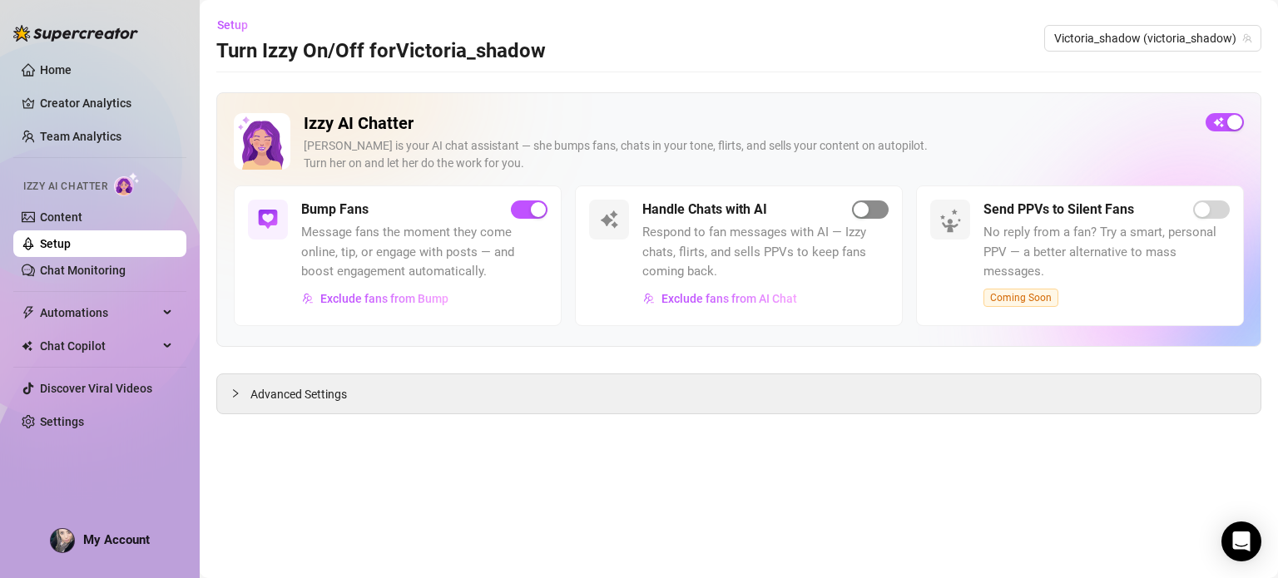
click at [882, 207] on span "button" at bounding box center [870, 210] width 37 height 18
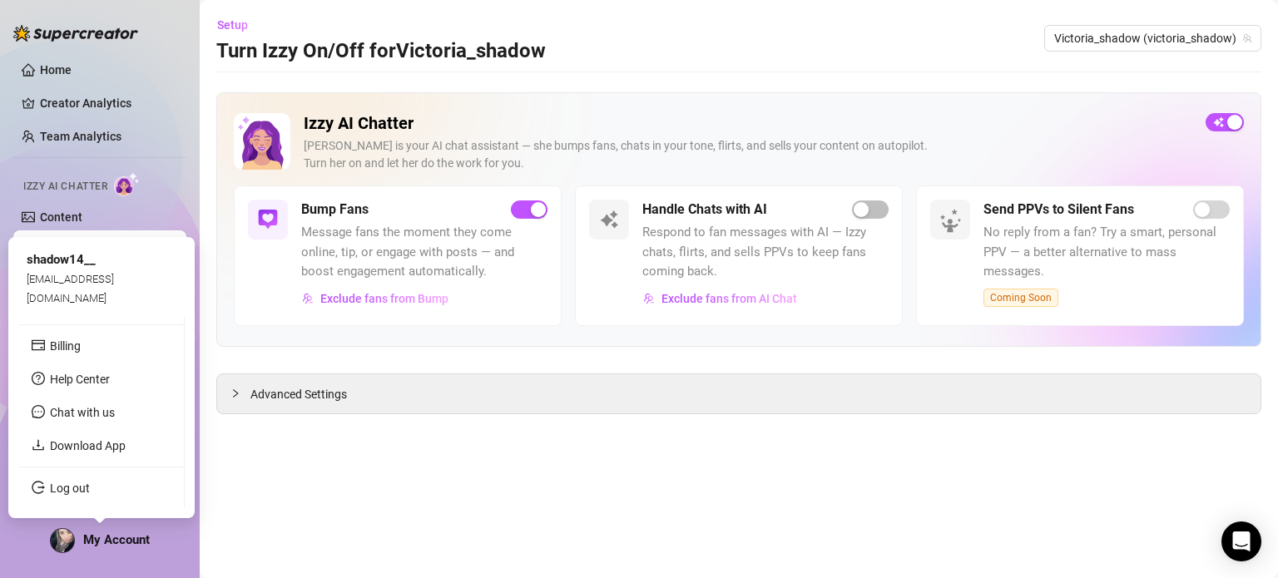
click at [136, 535] on span "My Account" at bounding box center [116, 540] width 67 height 15
click at [81, 345] on link "Billing" at bounding box center [65, 346] width 31 height 13
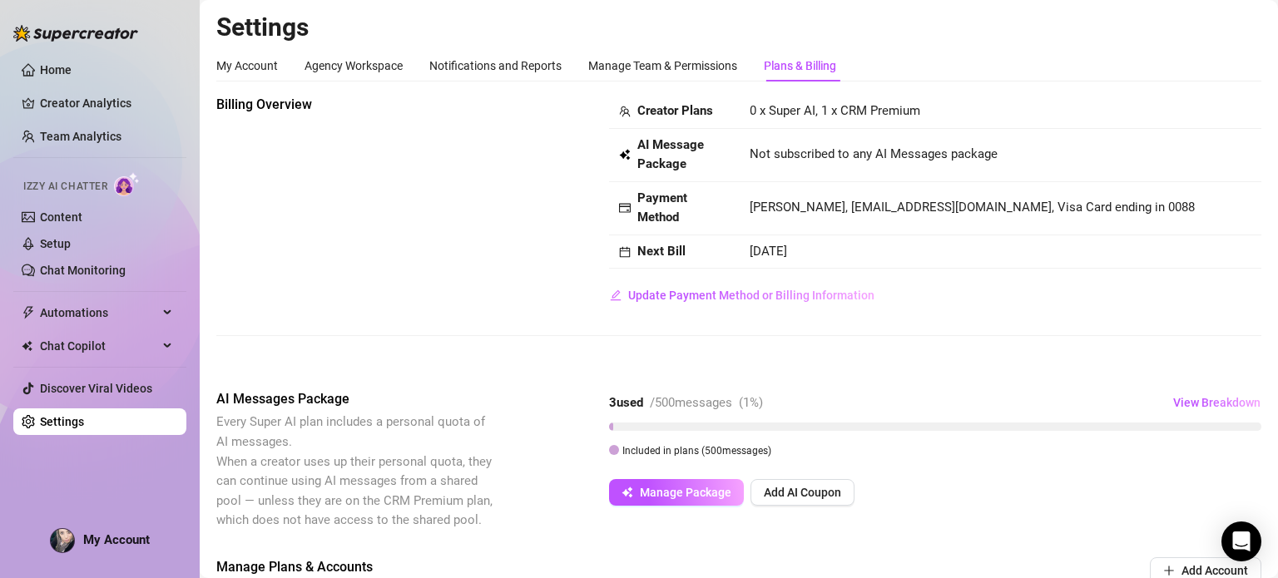
click at [413, 452] on span "Every Super AI plan includes a personal quota of AI messages. When a creator us…" at bounding box center [356, 471] width 280 height 117
click at [405, 353] on div "Billing Overview Creator Plans 0 x Super AI, 1 x CRM Premium AI Message Package…" at bounding box center [738, 229] width 1045 height 268
click at [813, 487] on span "Add AI Coupon" at bounding box center [802, 492] width 77 height 13
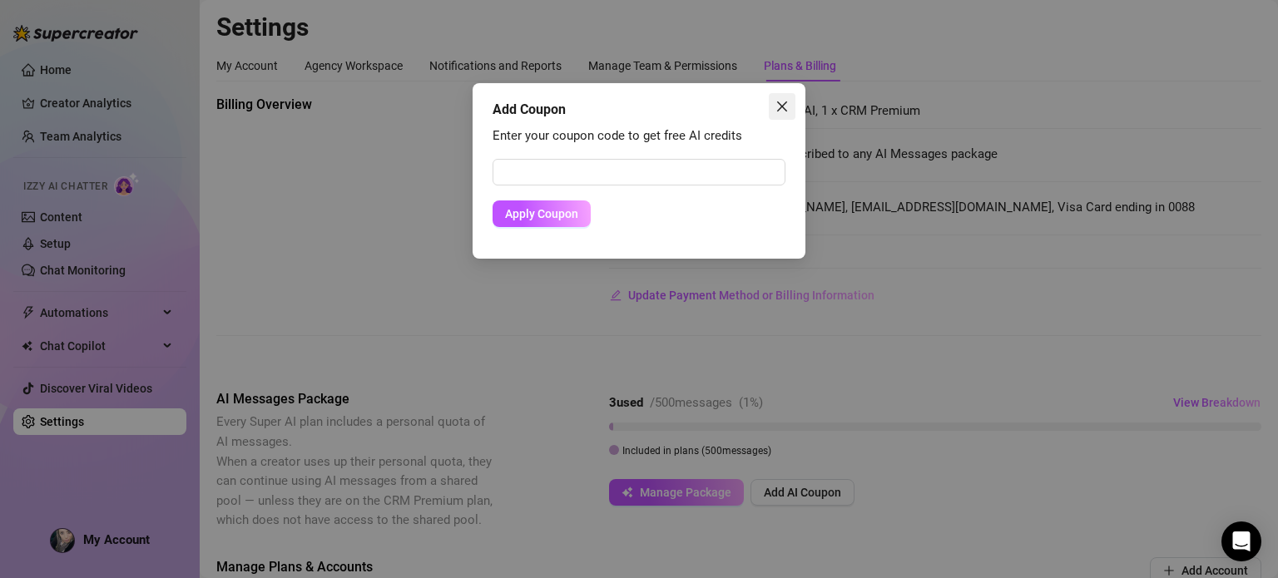
click at [779, 100] on icon "close" at bounding box center [782, 106] width 13 height 13
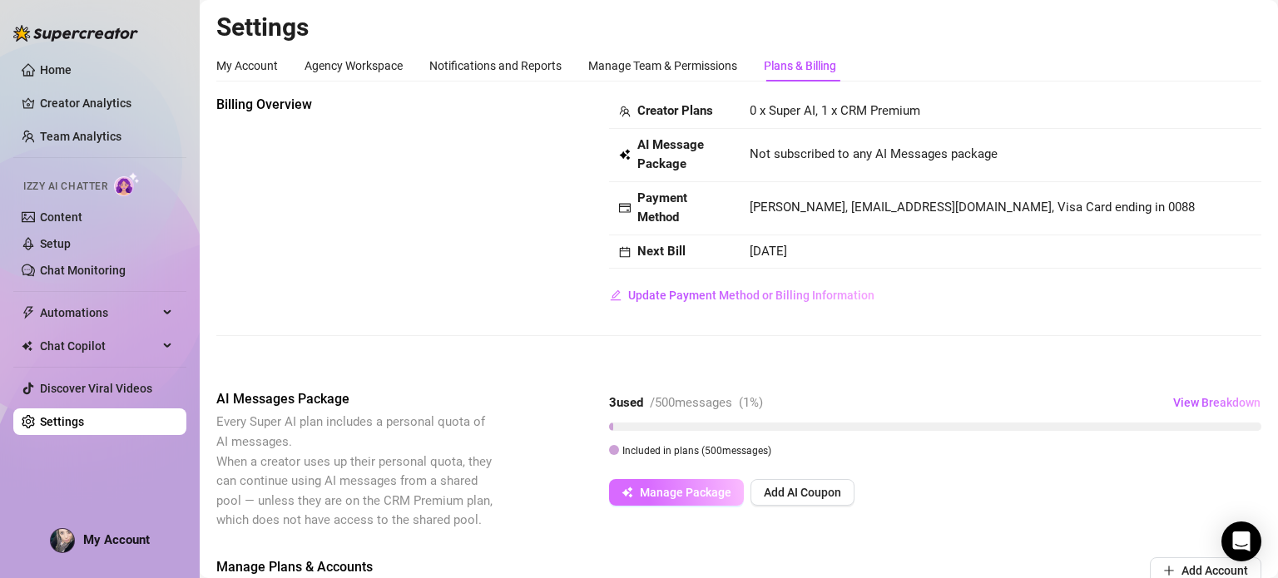
click at [651, 488] on span "Manage Package" at bounding box center [686, 492] width 92 height 13
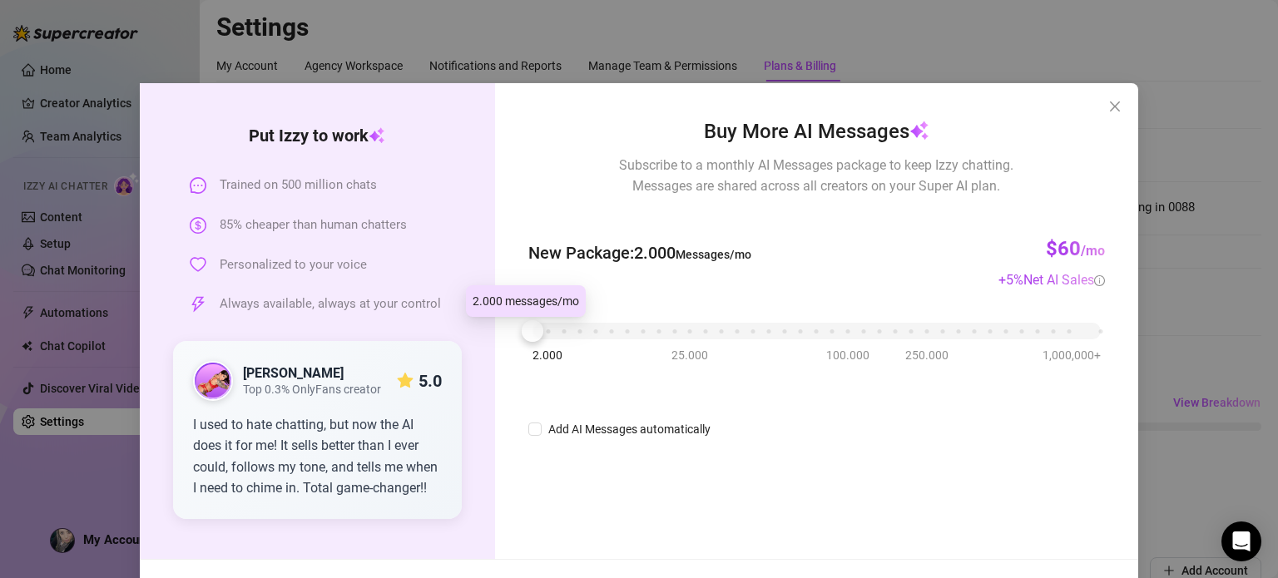
click at [525, 335] on div at bounding box center [533, 331] width 22 height 22
drag, startPoint x: 535, startPoint y: 335, endPoint x: 485, endPoint y: 344, distance: 50.8
click at [485, 344] on div "Put [PERSON_NAME] to work Trained on 500 million chats 85% cheaper than human c…" at bounding box center [639, 321] width 999 height 476
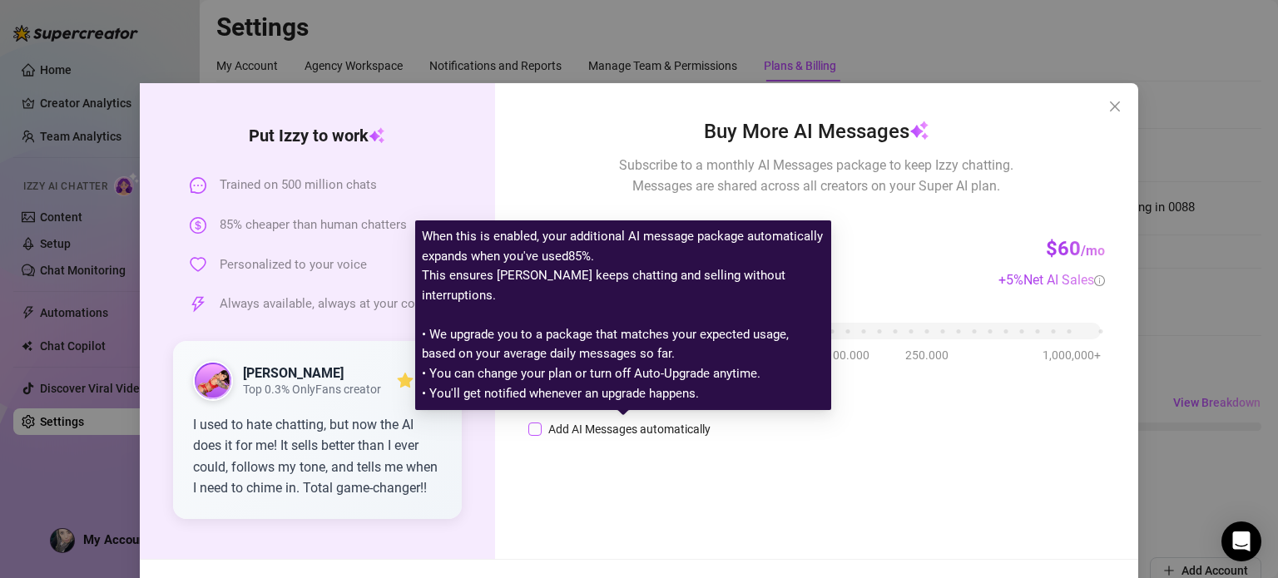
click at [599, 426] on div "Add AI Messages automatically" at bounding box center [629, 429] width 162 height 18
click at [542, 426] on input "Add AI Messages automatically" at bounding box center [534, 429] width 13 height 13
checkbox input "true"
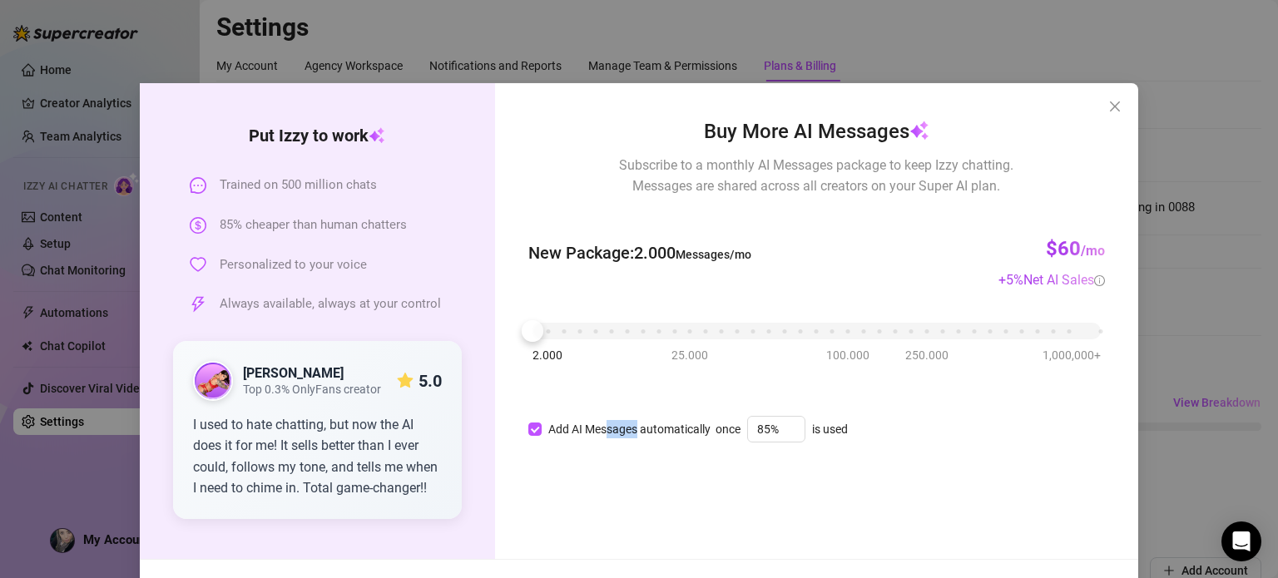
drag, startPoint x: 599, startPoint y: 426, endPoint x: 632, endPoint y: 558, distance: 136.4
click at [632, 558] on div "Buy More AI Messages Subscribe to a monthly AI Messages package to keep Izzy ch…" at bounding box center [816, 321] width 643 height 476
click at [882, 454] on div "Buy More AI Messages Subscribe to a monthly AI Messages package to keep Izzy ch…" at bounding box center [816, 321] width 643 height 476
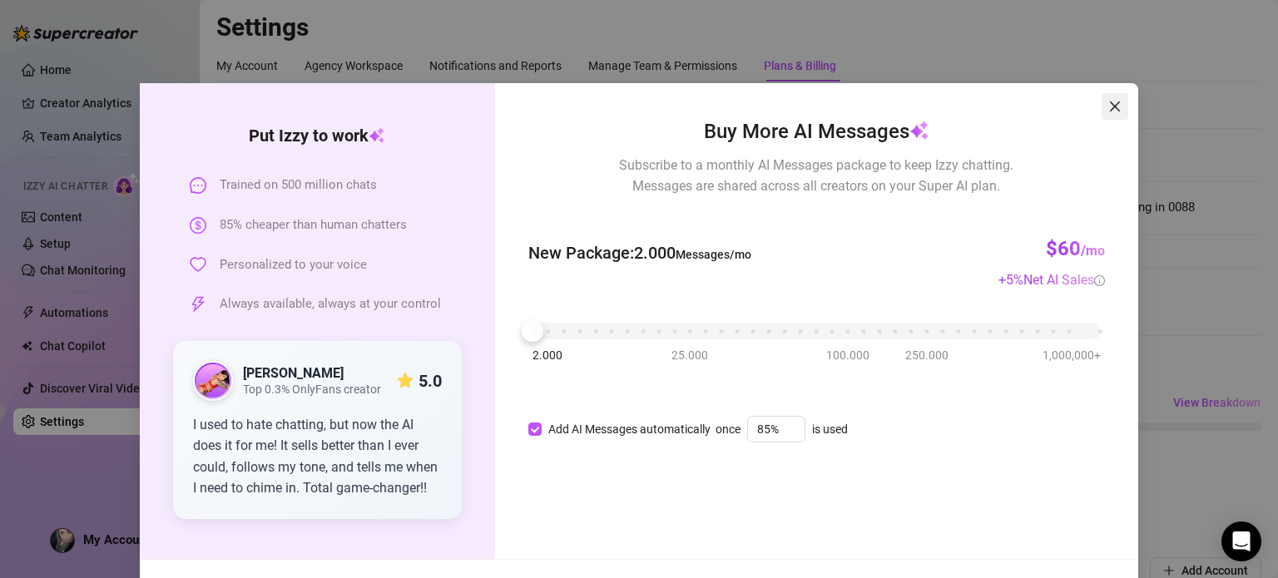
click at [1108, 115] on button "Close" at bounding box center [1115, 106] width 27 height 27
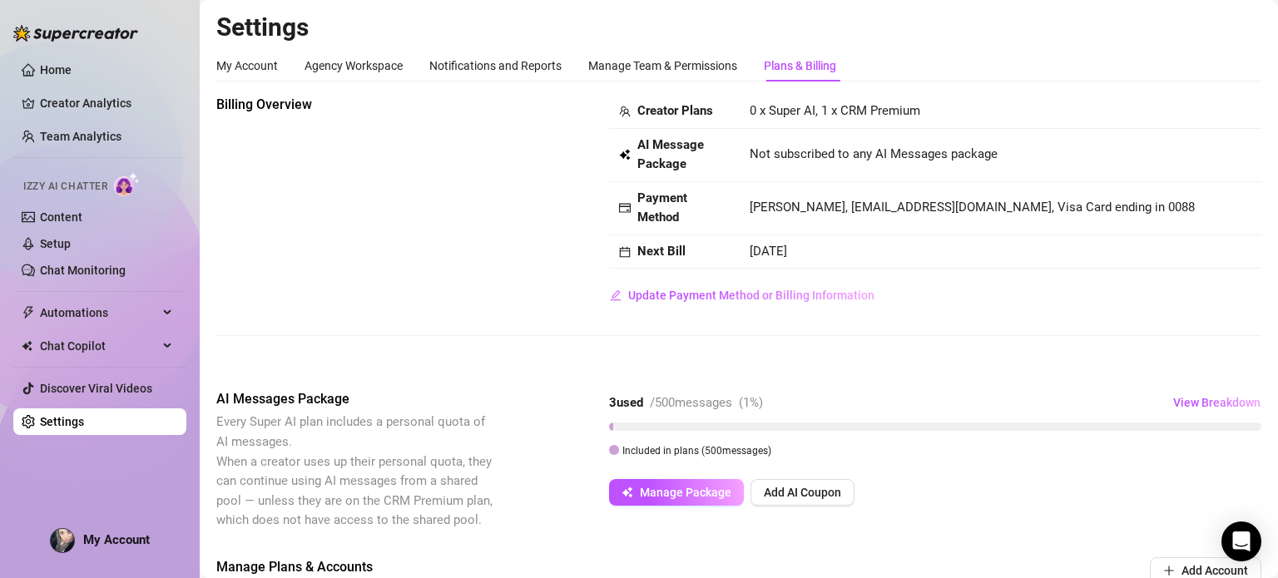
click at [1149, 408] on div "3 used / 500 messages ( 1 %) View Breakdown" at bounding box center [935, 402] width 652 height 27
click at [1180, 415] on button "View Breakdown" at bounding box center [1216, 402] width 89 height 27
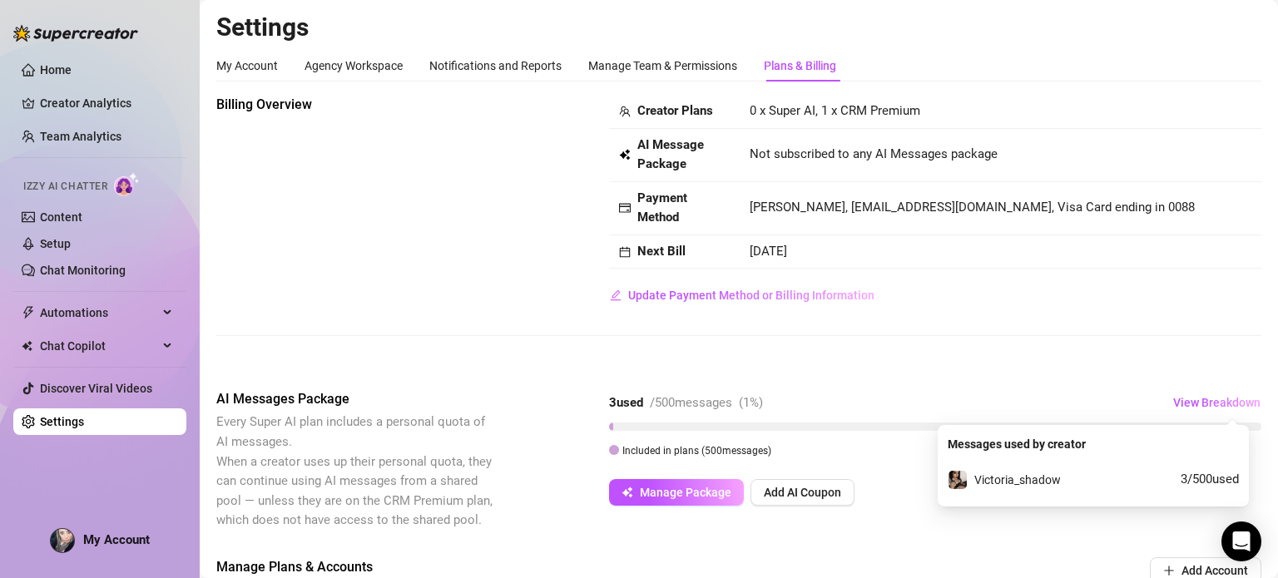
click at [1132, 481] on div "Victoria_shadow 3 / 500 used" at bounding box center [1093, 480] width 291 height 20
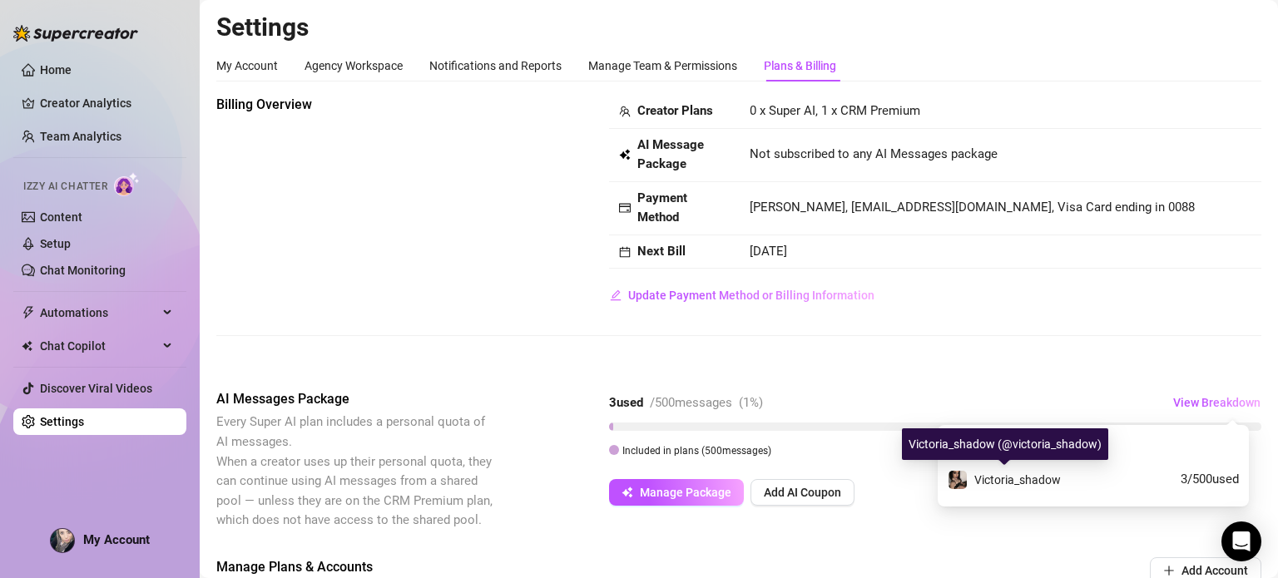
click at [1012, 485] on span "Victoria_shadow" at bounding box center [1017, 479] width 87 height 13
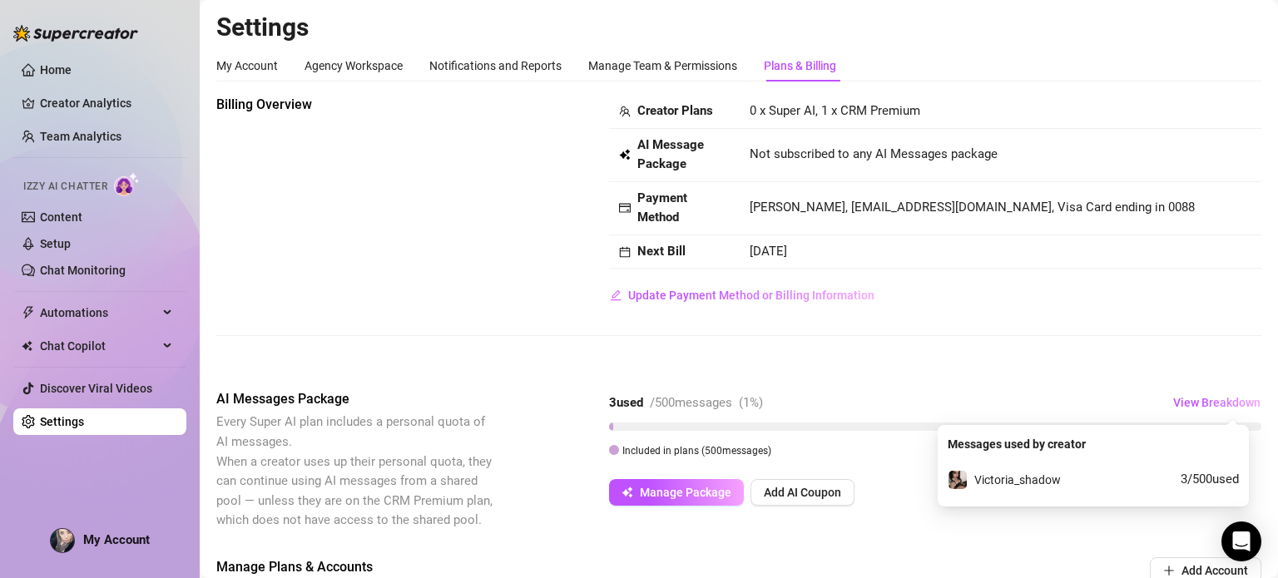
click at [1135, 304] on div "Creator Plans 0 x Super AI, 1 x CRM Premium AI Message Package Not subscribed t…" at bounding box center [935, 202] width 652 height 214
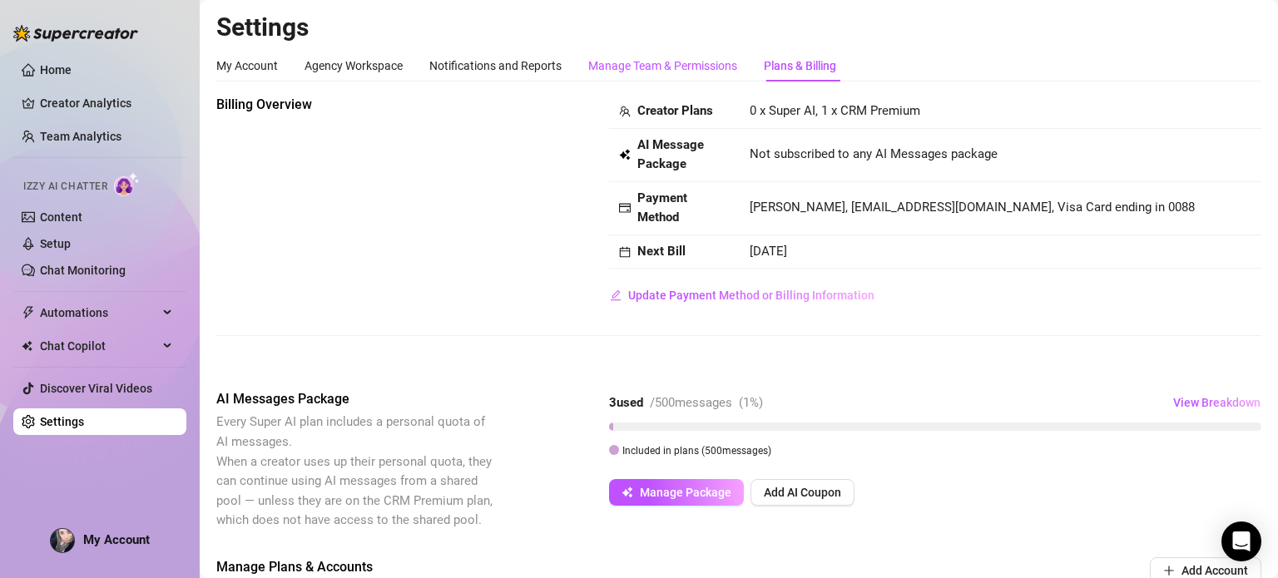
click at [687, 69] on div "Manage Team & Permissions" at bounding box center [662, 66] width 149 height 18
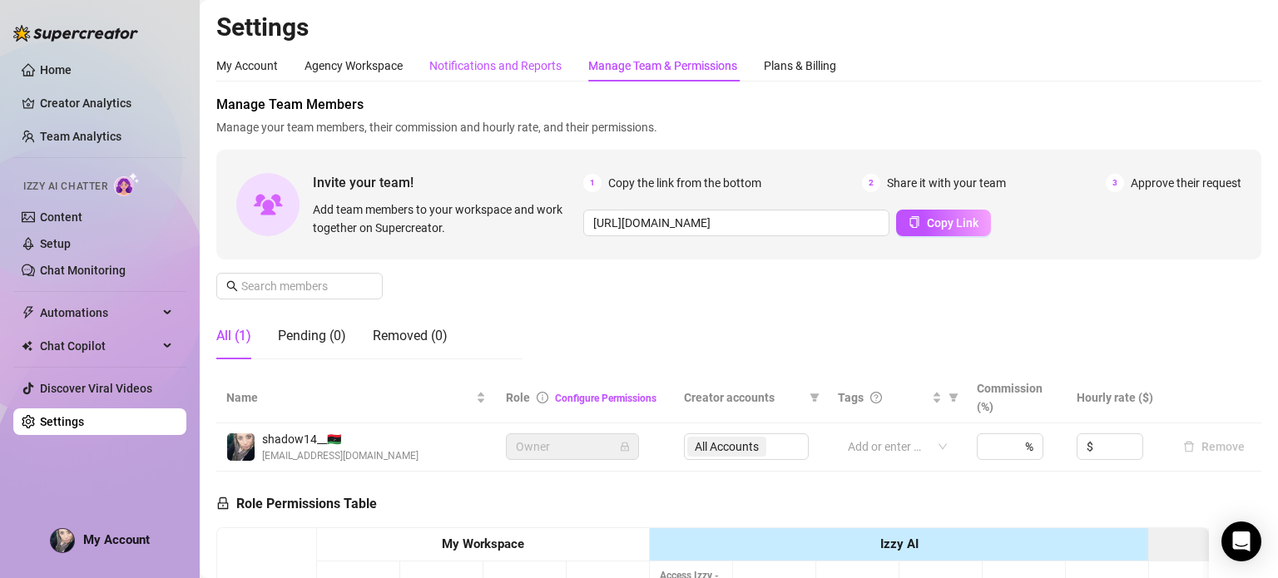
click at [526, 57] on div "Notifications and Reports" at bounding box center [495, 66] width 132 height 18
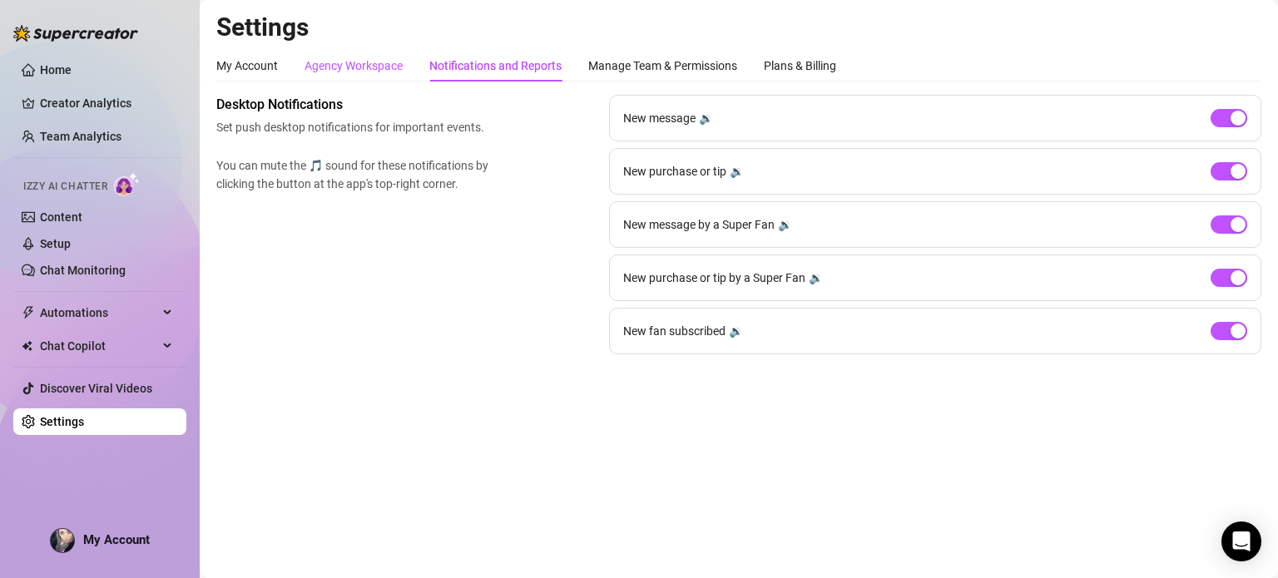
click at [344, 67] on div "Agency Workspace" at bounding box center [354, 66] width 98 height 18
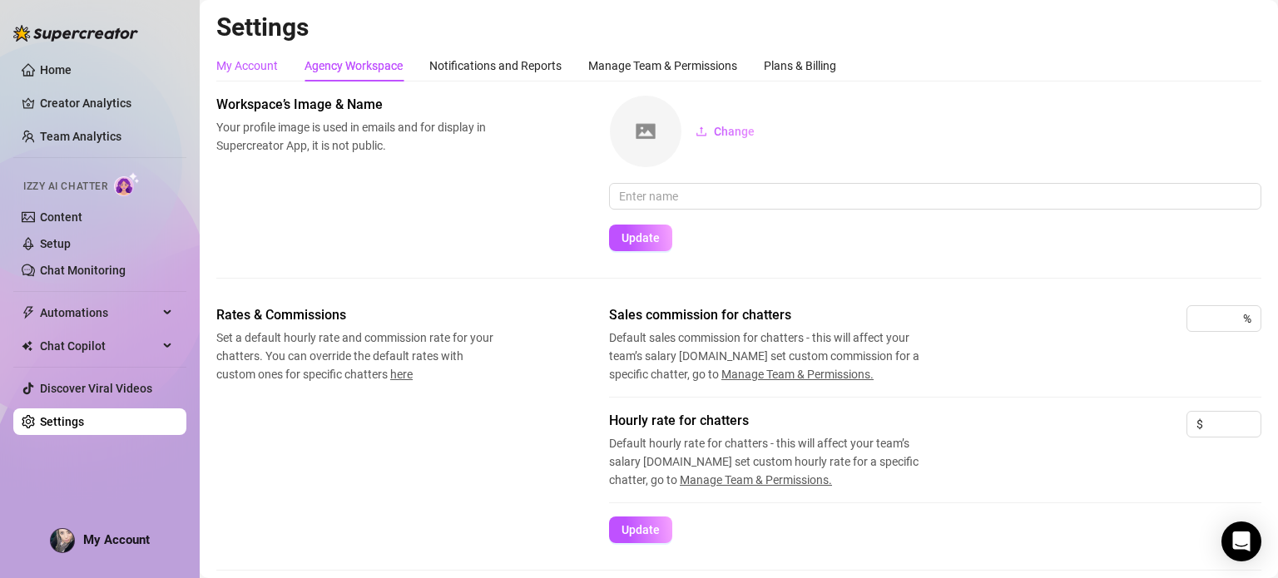
click at [263, 71] on div "My Account" at bounding box center [247, 66] width 62 height 18
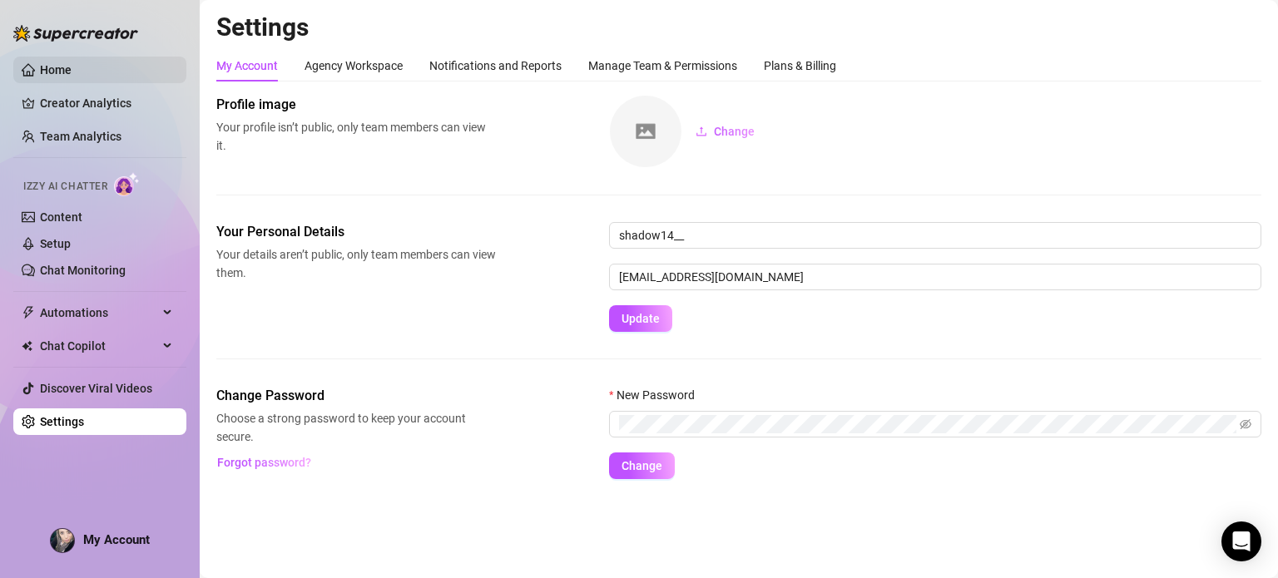
click at [72, 72] on link "Home" at bounding box center [56, 69] width 32 height 13
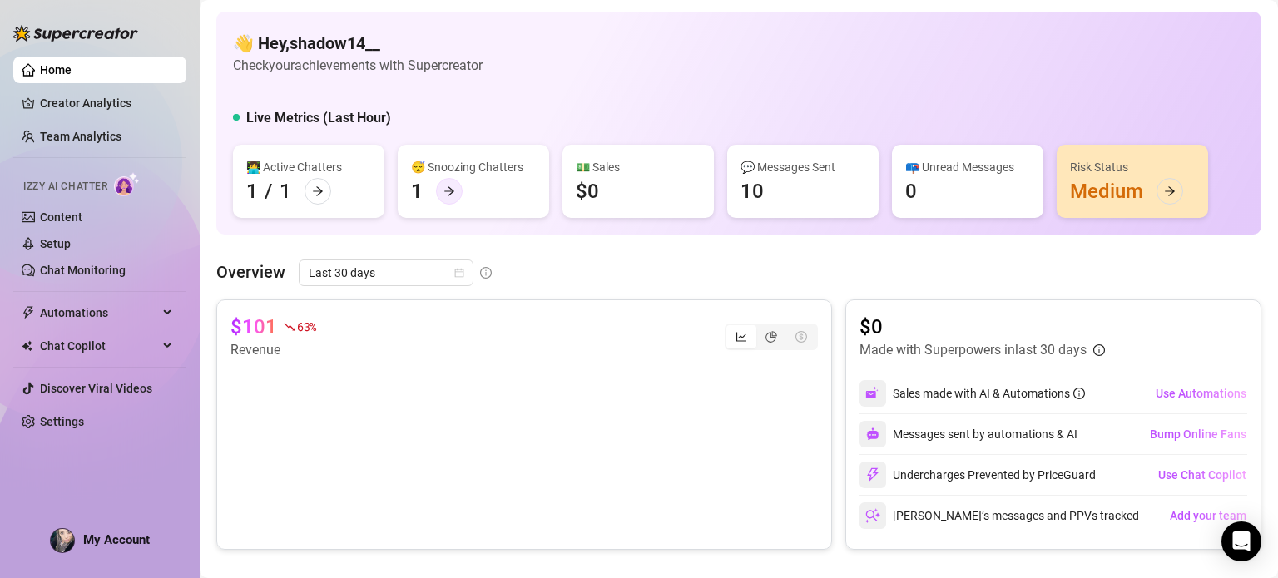
click at [439, 189] on div at bounding box center [449, 191] width 27 height 27
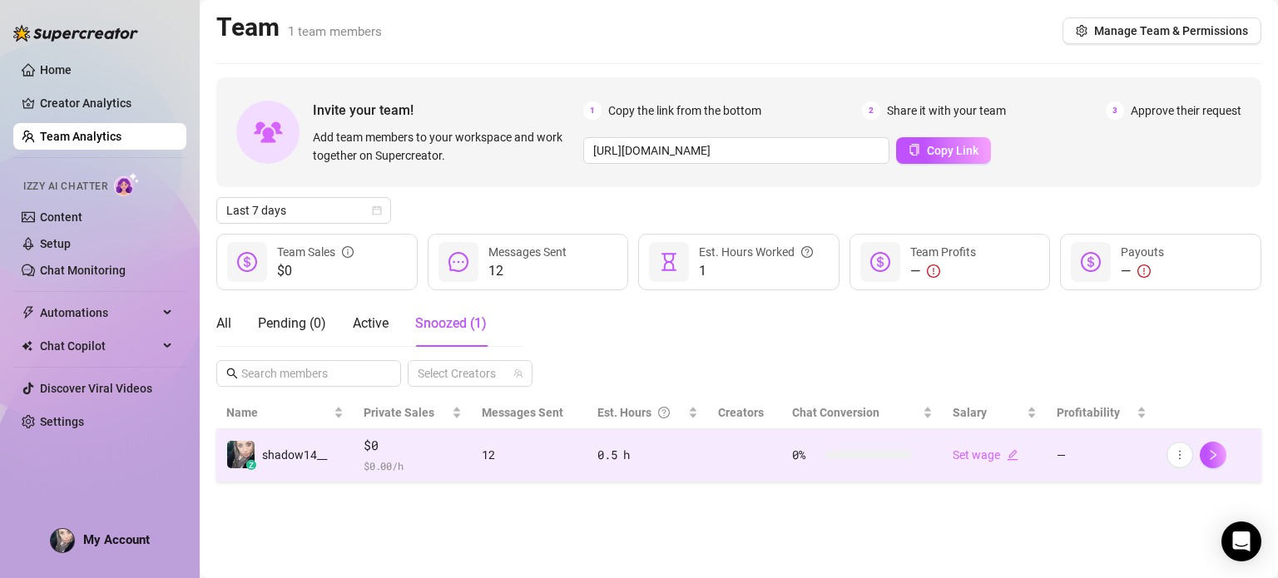
click at [692, 462] on div "0.5 h" at bounding box center [647, 455] width 101 height 18
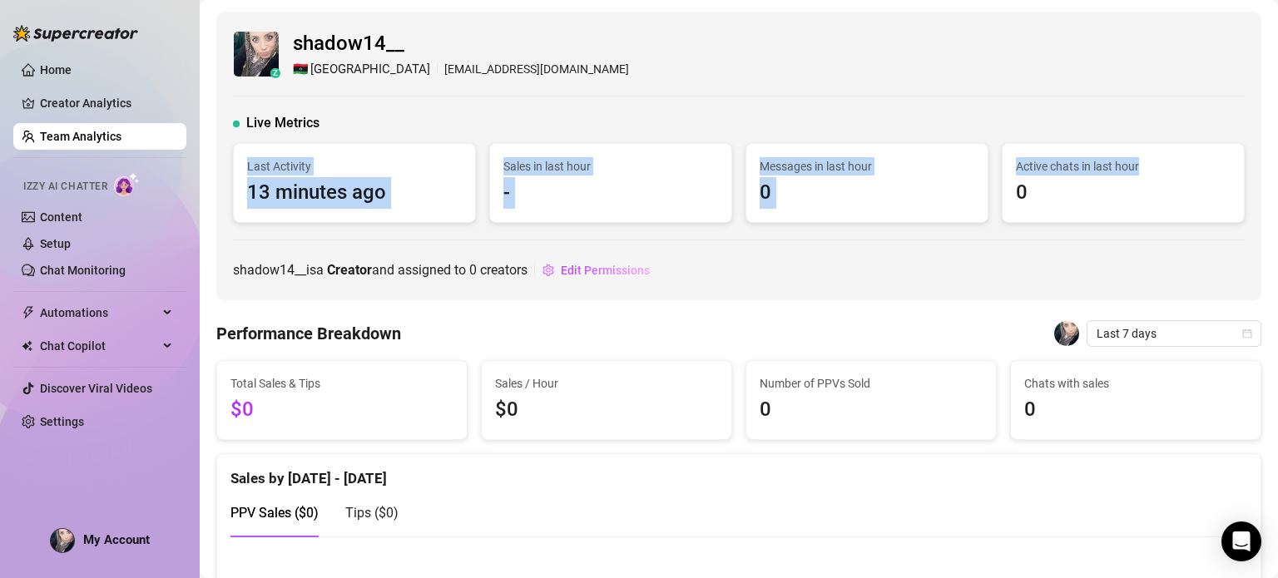
drag, startPoint x: 1232, startPoint y: 136, endPoint x: 1224, endPoint y: 178, distance: 43.1
click at [1224, 178] on div "z shadow14__ 🇱🇾 [GEOGRAPHIC_DATA] [EMAIL_ADDRESS][DOMAIN_NAME] Live Metrics Las…" at bounding box center [738, 156] width 1045 height 289
click at [56, 63] on link "Home" at bounding box center [56, 69] width 32 height 13
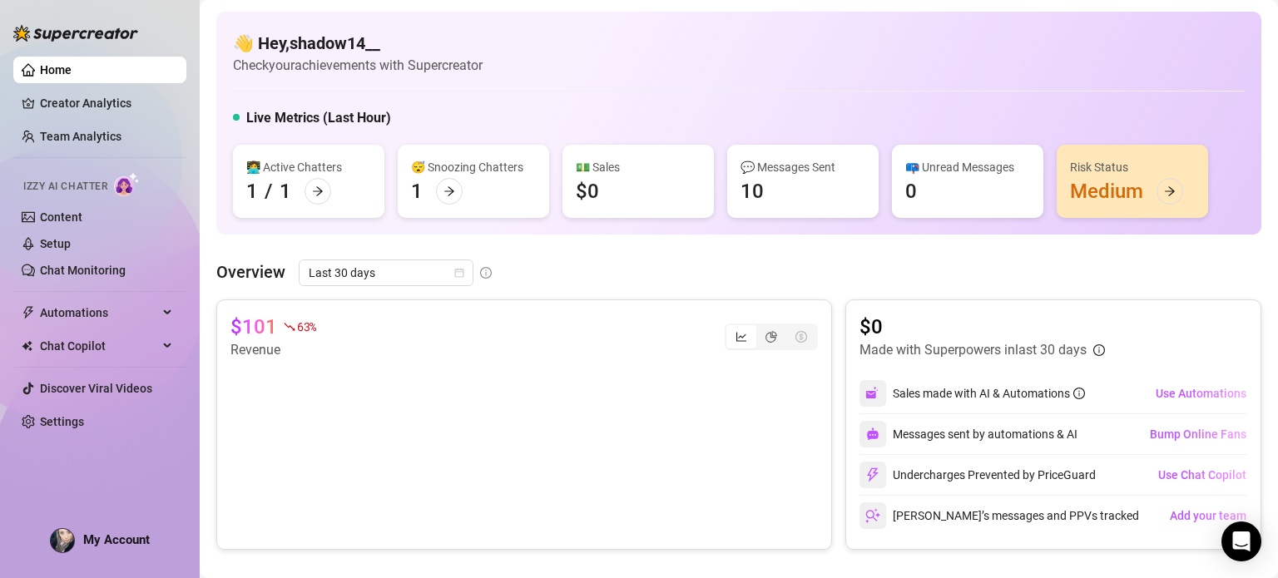
click at [171, 202] on div "Izzy AI Chatter" at bounding box center [98, 184] width 176 height 37
click at [117, 42] on div at bounding box center [75, 25] width 125 height 50
click at [72, 224] on link "Content" at bounding box center [61, 217] width 42 height 13
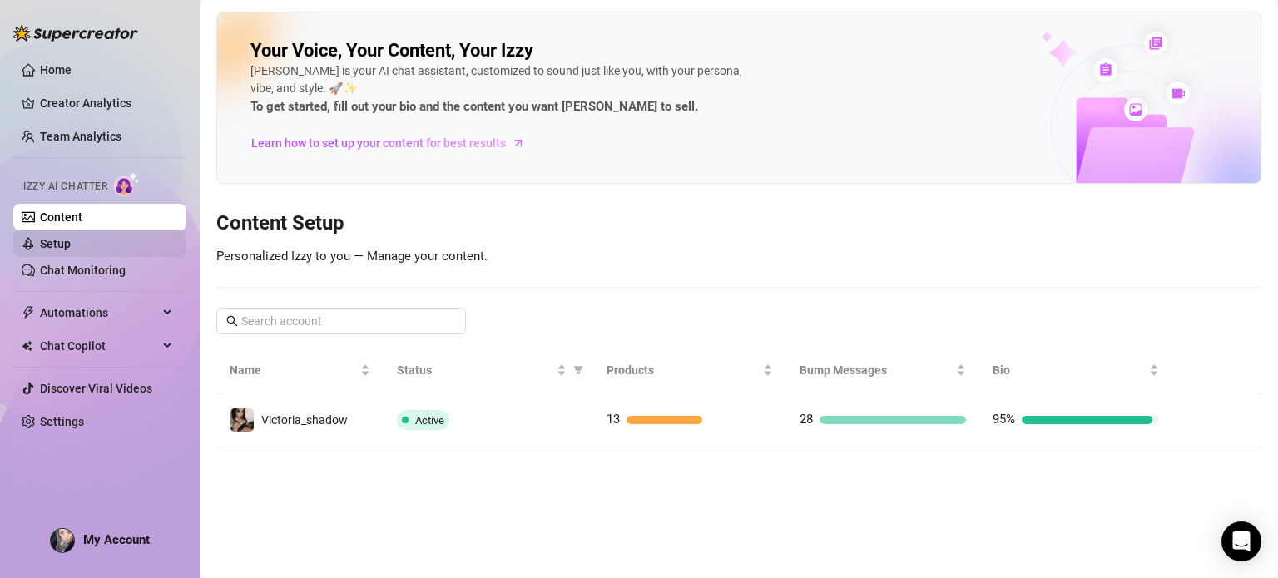
click at [71, 241] on link "Setup" at bounding box center [55, 243] width 31 height 13
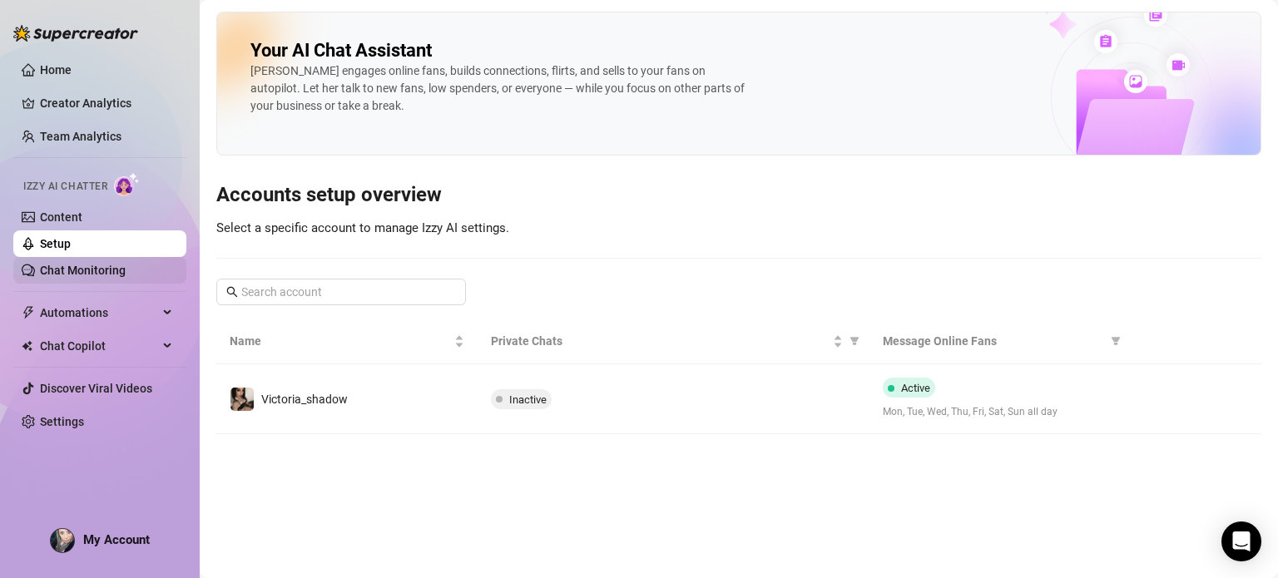
click at [72, 264] on link "Chat Monitoring" at bounding box center [83, 270] width 86 height 13
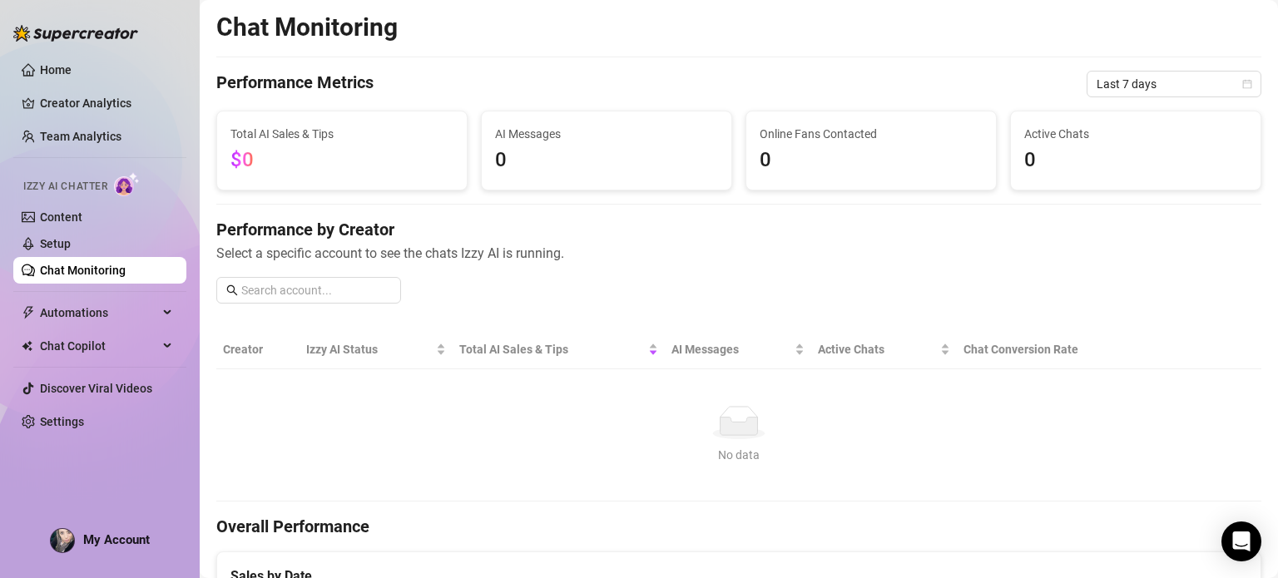
click at [7, 17] on aside "Home Creator Analytics Team Analytics Izzy AI Chatter Content Setup Chat Monito…" at bounding box center [100, 289] width 200 height 578
click at [12, 12] on aside "Home Creator Analytics Team Analytics Izzy AI Chatter Content Setup Chat Monito…" at bounding box center [100, 289] width 200 height 578
click at [43, 36] on img at bounding box center [75, 33] width 125 height 17
click at [47, 42] on div at bounding box center [75, 25] width 125 height 50
click at [69, 77] on link "Home" at bounding box center [56, 69] width 32 height 13
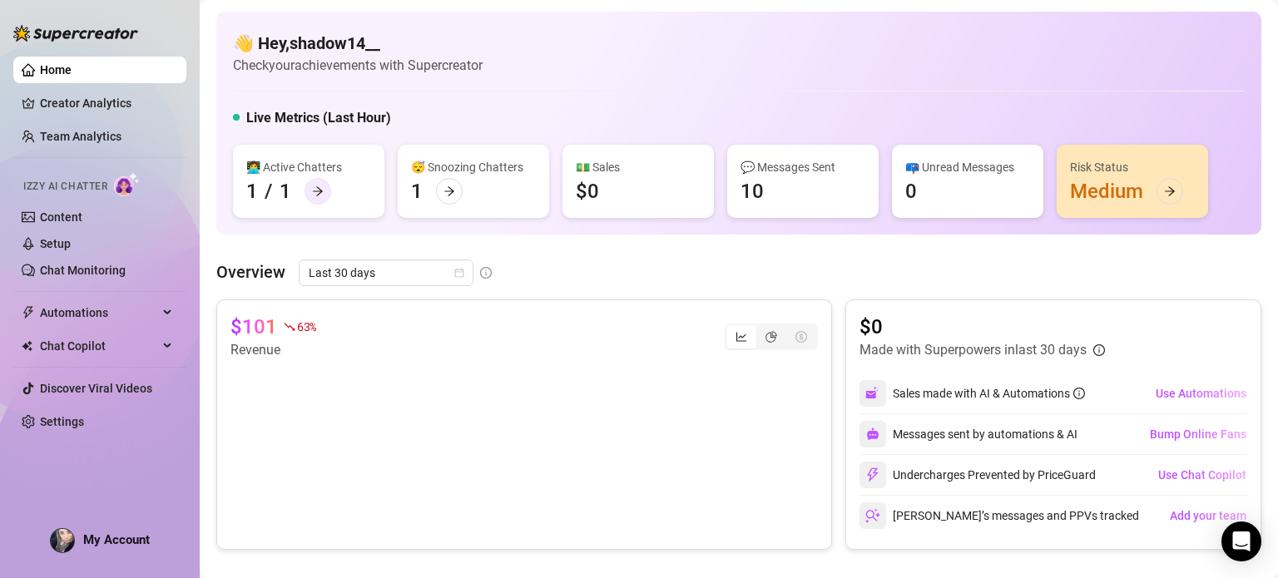
click at [327, 196] on div at bounding box center [318, 191] width 27 height 27
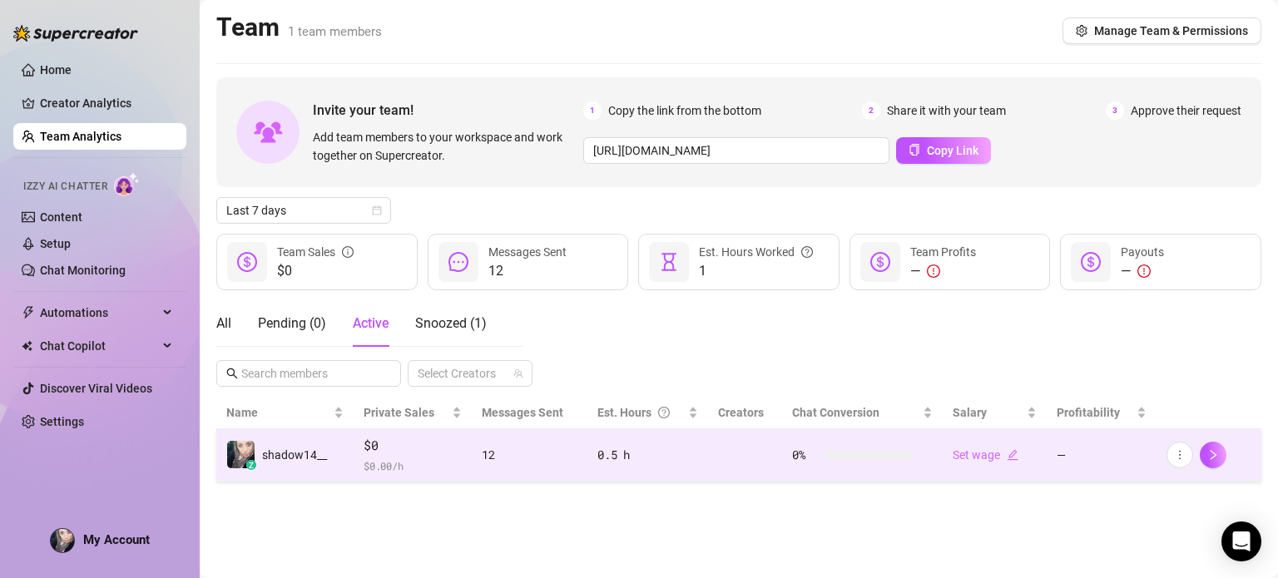
click at [433, 447] on span "$0" at bounding box center [413, 446] width 98 height 20
click at [1210, 459] on icon "right" at bounding box center [1213, 455] width 12 height 12
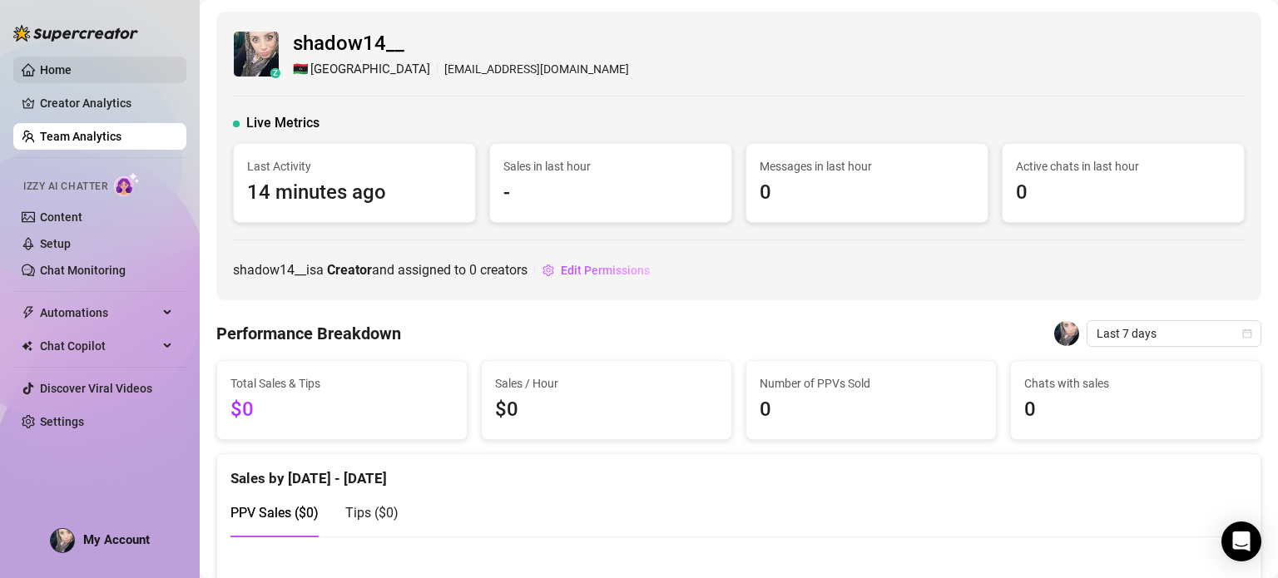
click at [47, 72] on link "Home" at bounding box center [56, 69] width 32 height 13
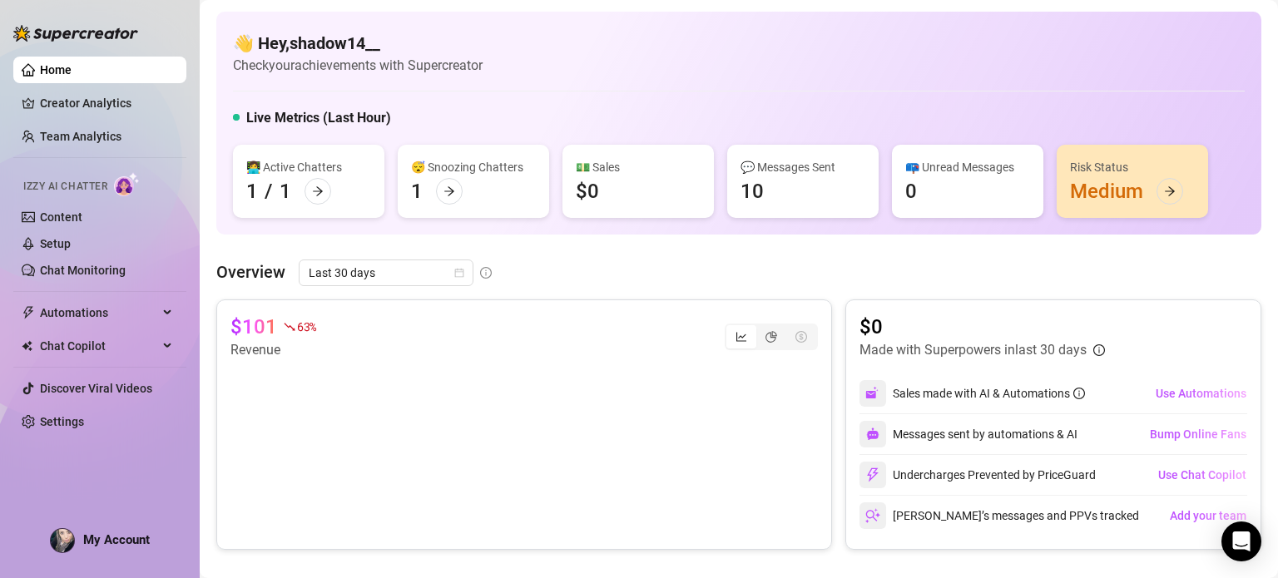
click at [62, 27] on img at bounding box center [75, 33] width 125 height 17
click at [67, 420] on link "Settings" at bounding box center [62, 421] width 44 height 13
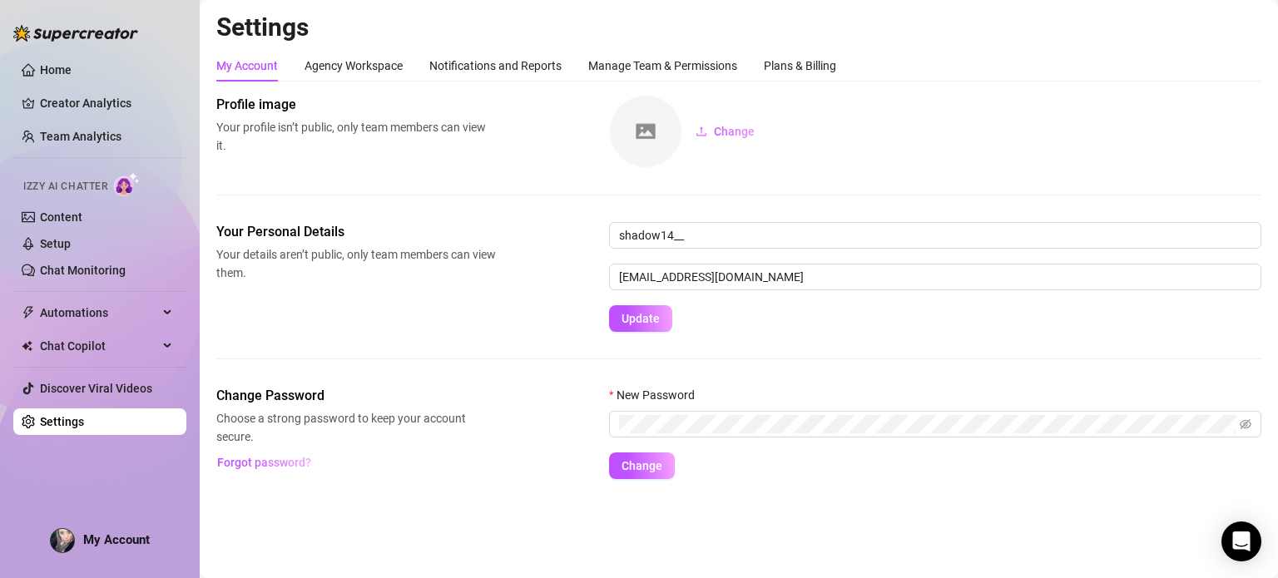
click at [67, 420] on link "Settings" at bounding box center [62, 421] width 44 height 13
click at [101, 314] on span "Automations" at bounding box center [99, 313] width 118 height 27
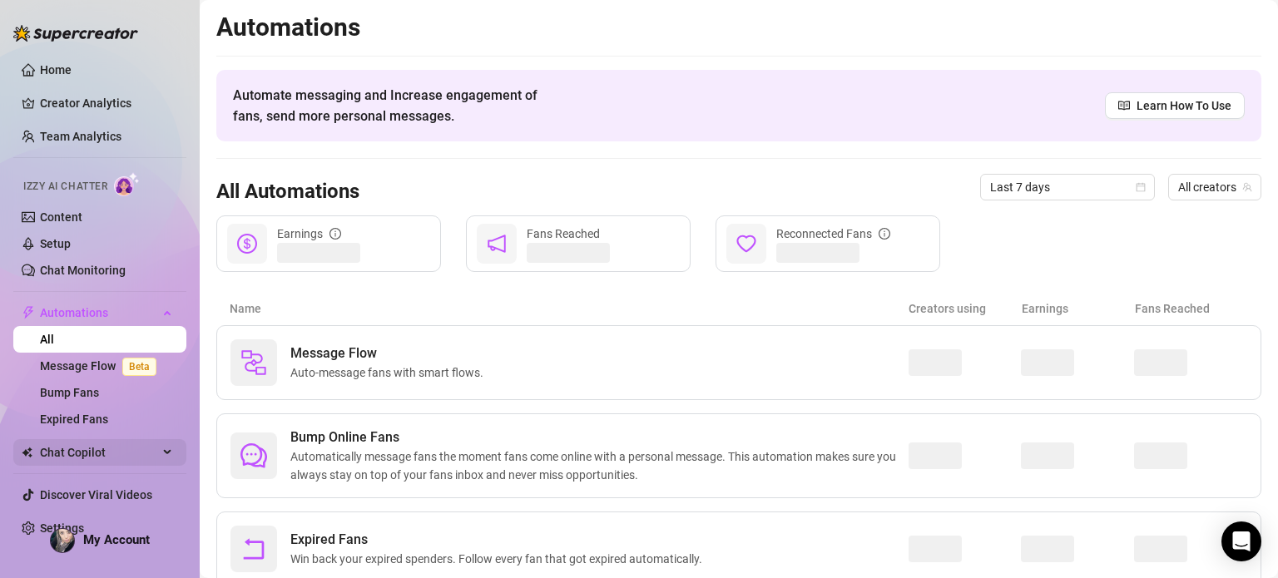
click at [97, 447] on span "Chat Copilot" at bounding box center [99, 452] width 118 height 27
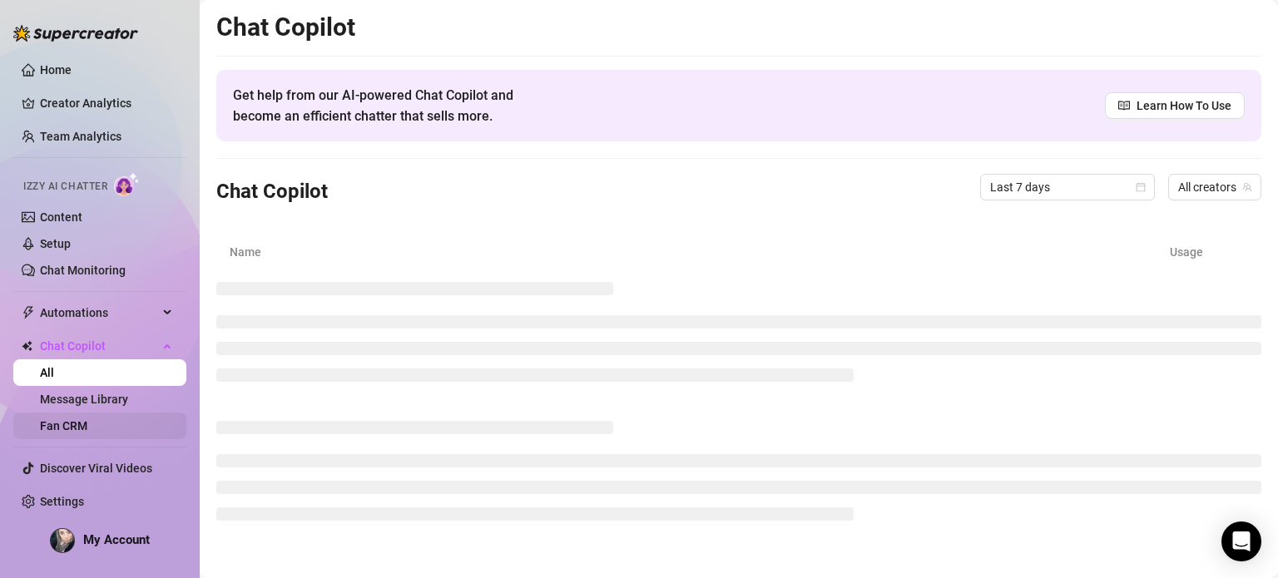
click at [83, 419] on link "Fan CRM" at bounding box center [63, 425] width 47 height 13
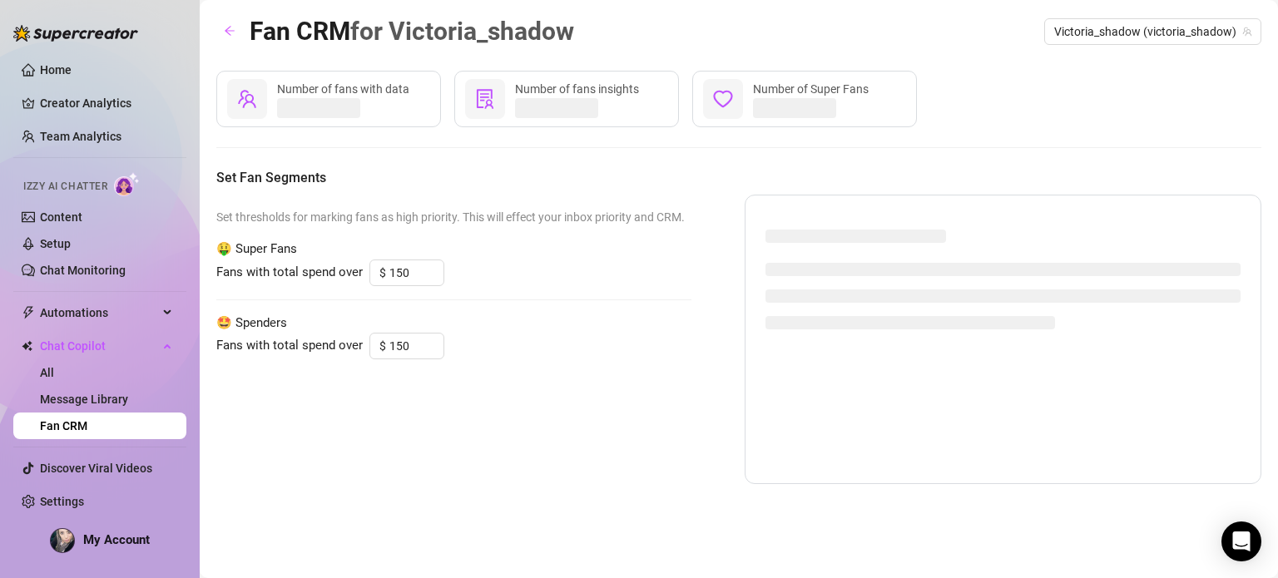
click at [83, 419] on link "Fan CRM" at bounding box center [63, 425] width 47 height 13
click at [87, 393] on link "Message Library" at bounding box center [84, 399] width 88 height 13
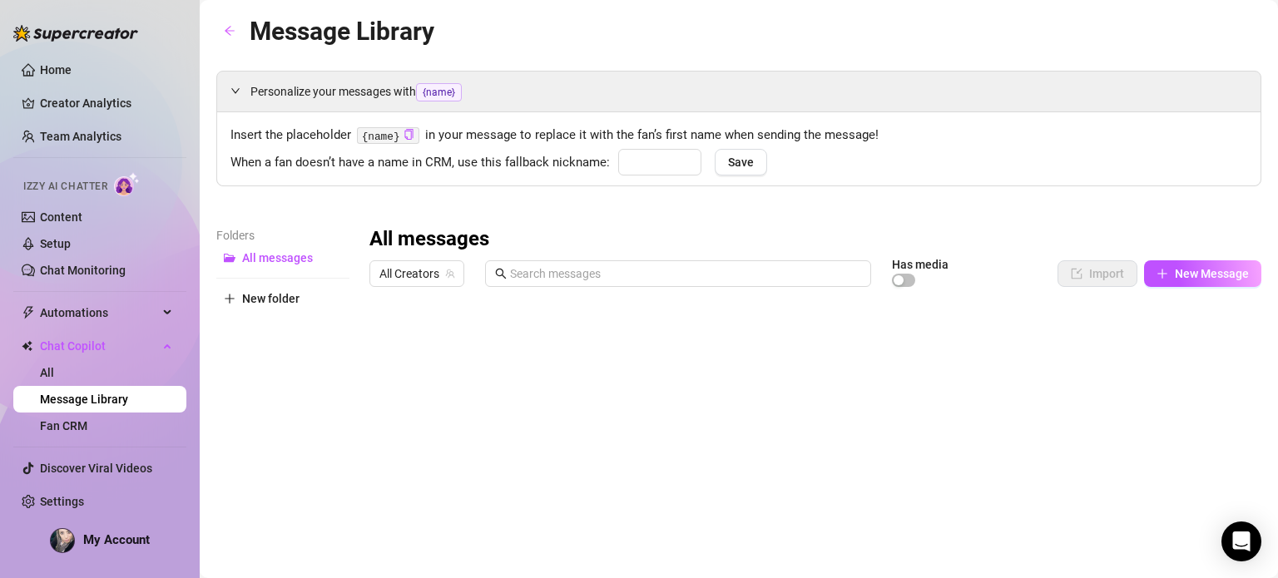
type input "babe"
click at [100, 353] on span "Chat Copilot" at bounding box center [99, 346] width 118 height 27
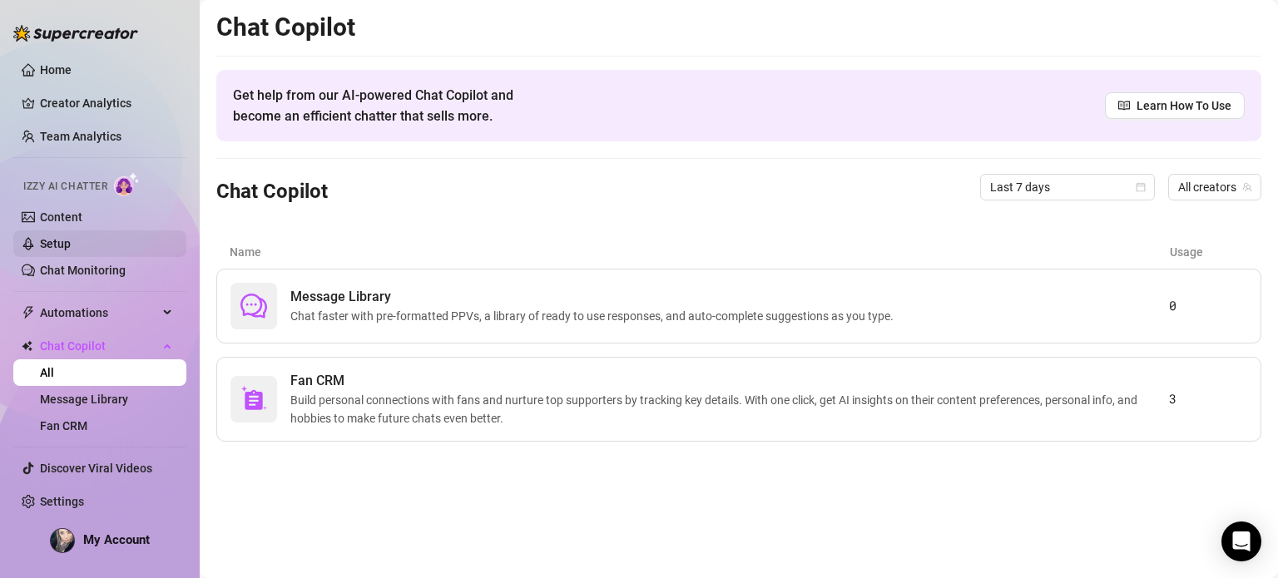
click at [71, 249] on link "Setup" at bounding box center [55, 243] width 31 height 13
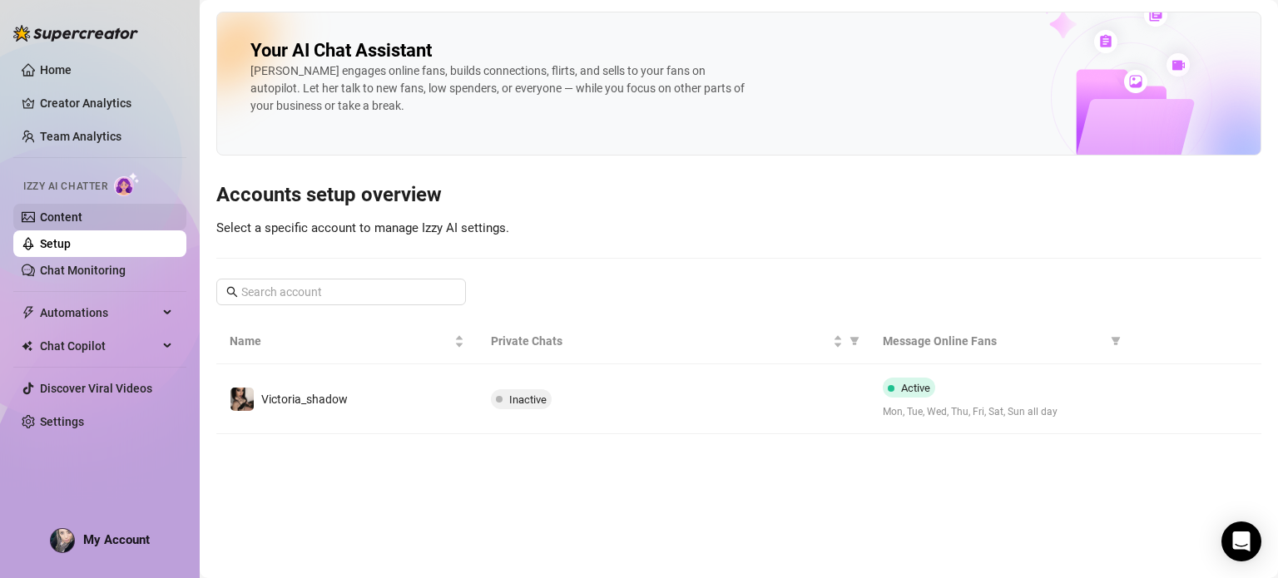
click at [82, 214] on link "Content" at bounding box center [61, 217] width 42 height 13
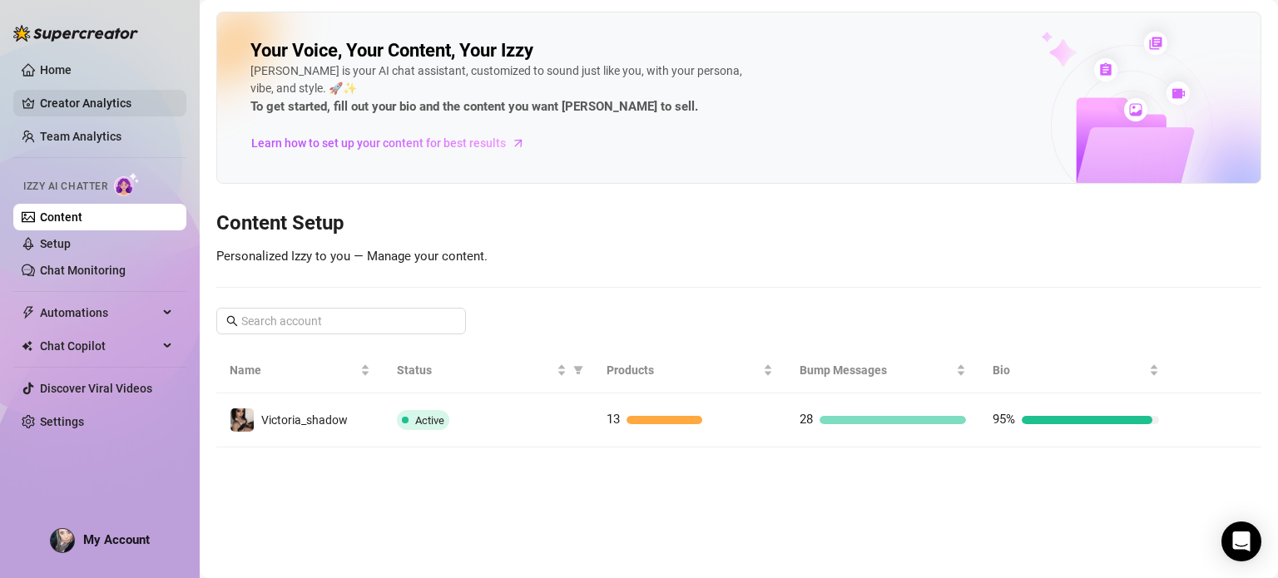
click at [75, 113] on link "Creator Analytics" at bounding box center [106, 103] width 133 height 27
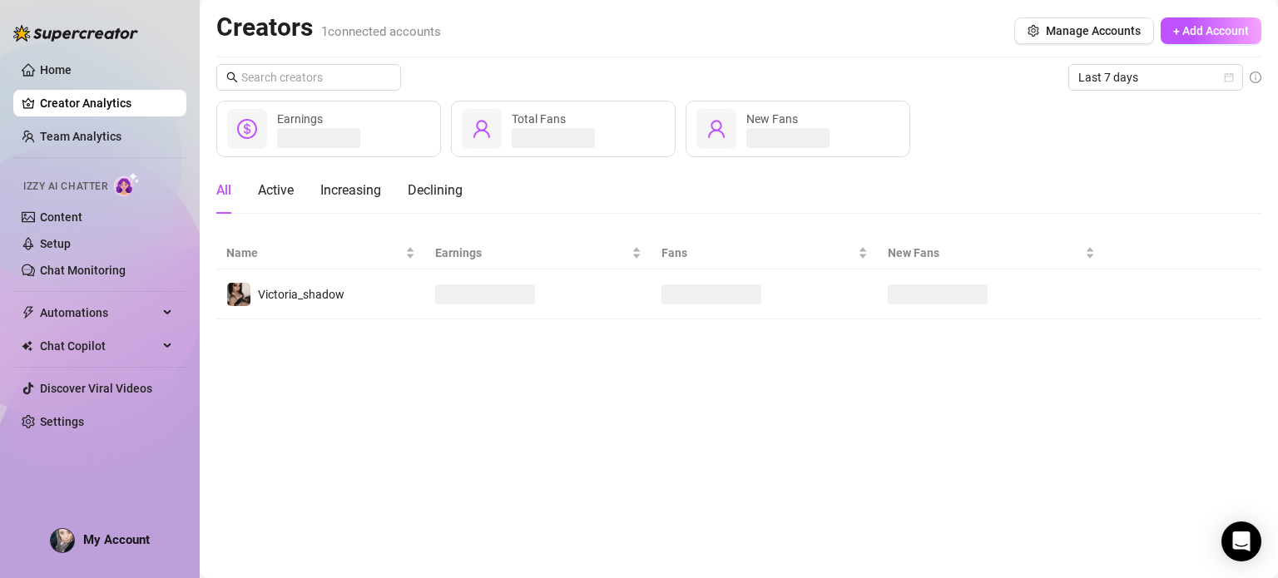
click at [65, 37] on img at bounding box center [75, 33] width 125 height 17
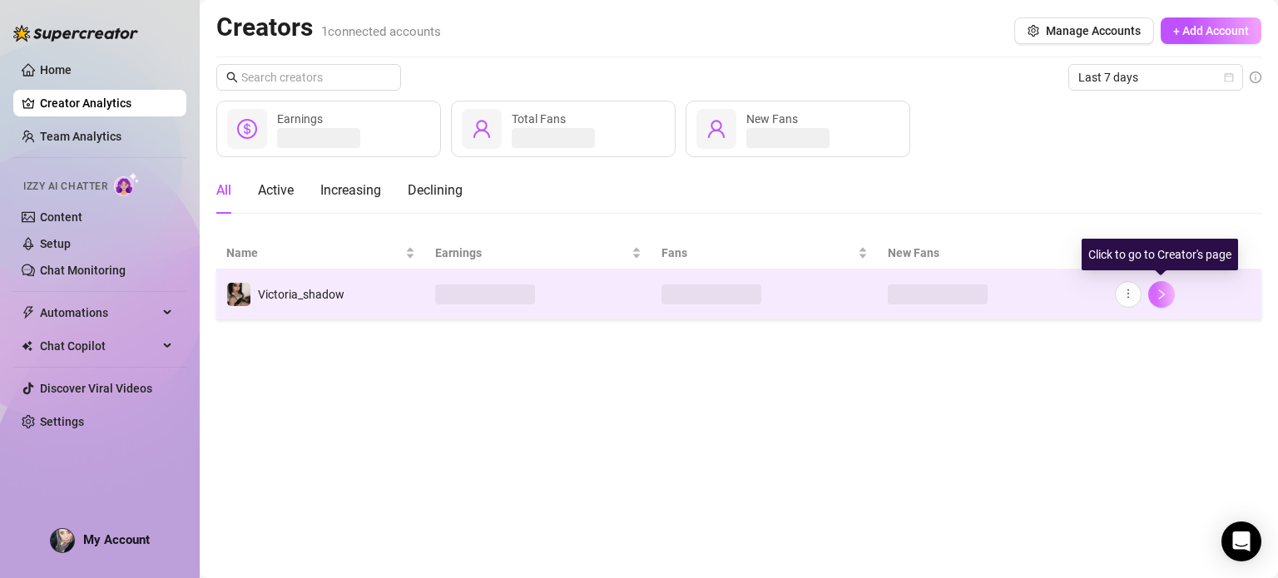
click at [1155, 303] on button "button" at bounding box center [1161, 294] width 27 height 27
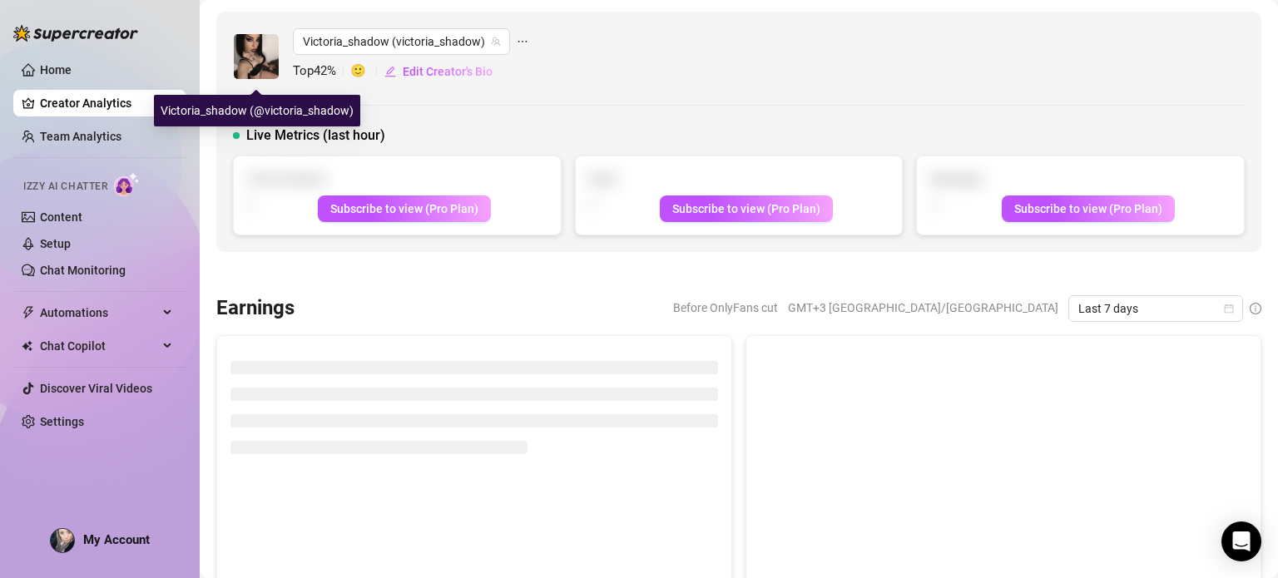
click at [260, 59] on img at bounding box center [256, 56] width 45 height 45
click at [261, 59] on img at bounding box center [256, 56] width 45 height 45
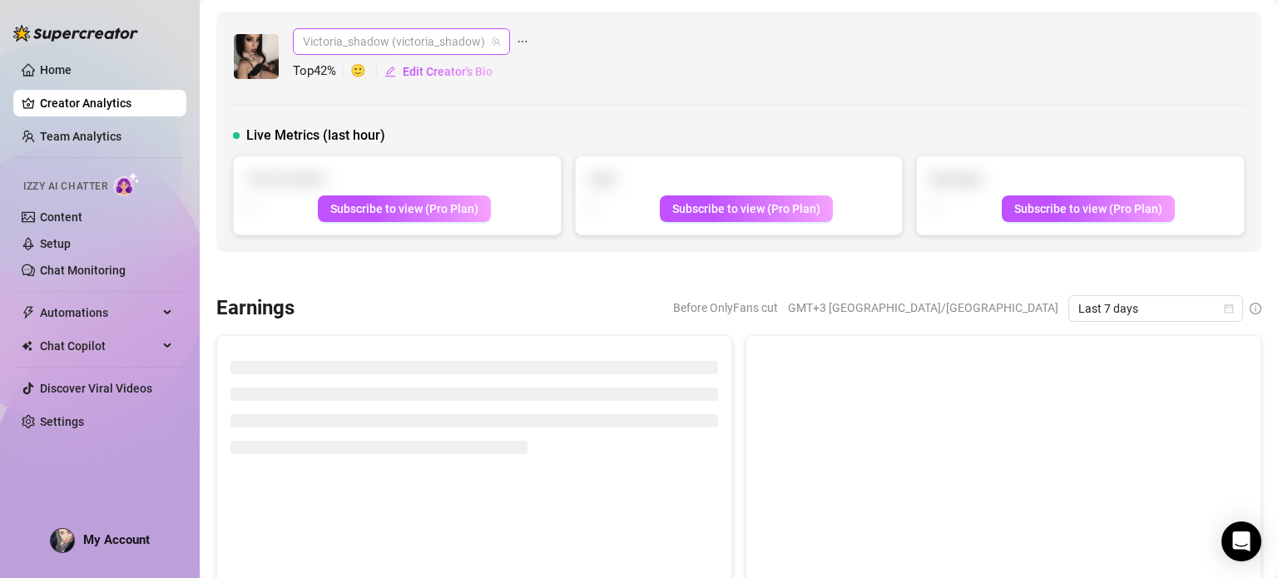
click at [387, 38] on span "Victoria_shadow (victoria_shadow)" at bounding box center [401, 41] width 197 height 25
click at [353, 76] on span "Victoria_shadow" at bounding box center [376, 76] width 87 height 18
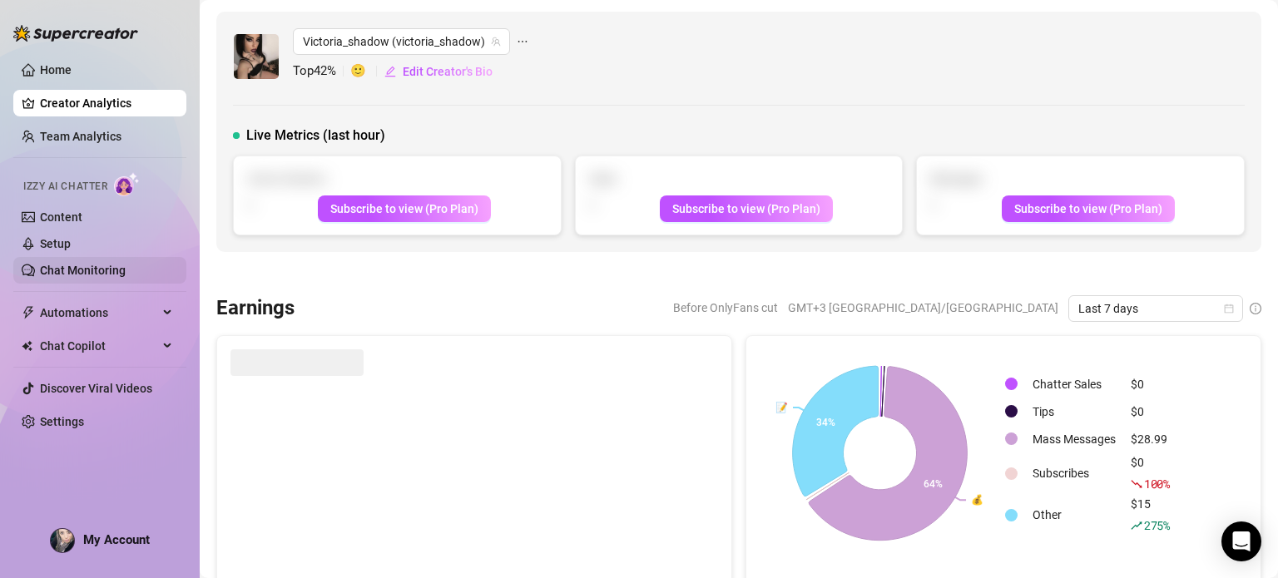
click at [97, 264] on link "Chat Monitoring" at bounding box center [83, 270] width 86 height 13
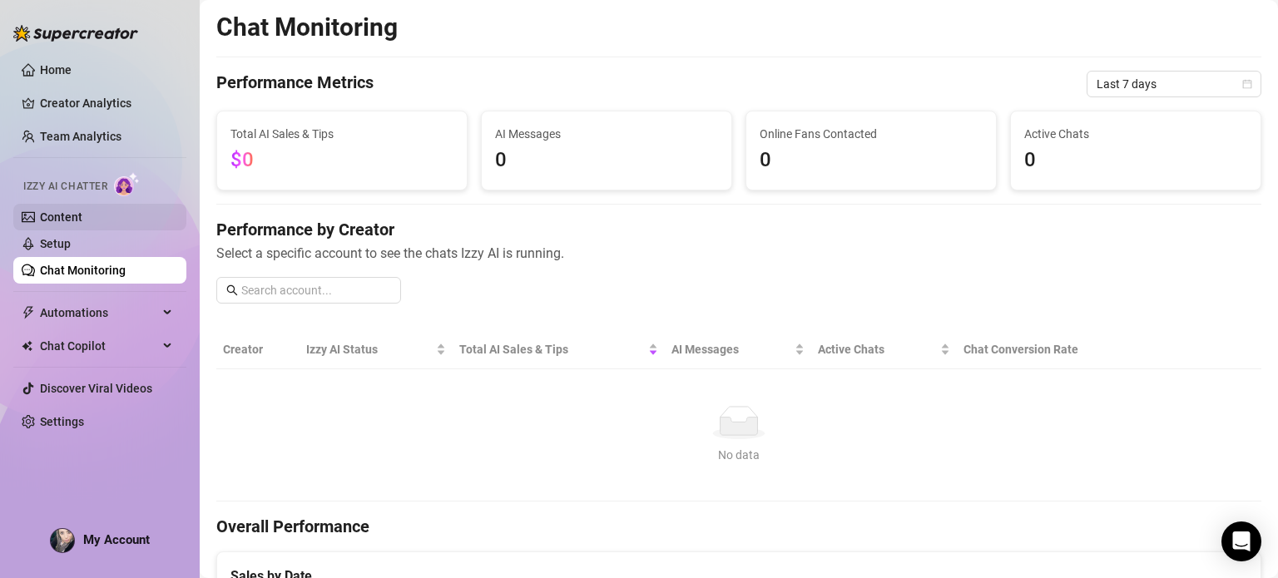
click at [82, 218] on link "Content" at bounding box center [61, 217] width 42 height 13
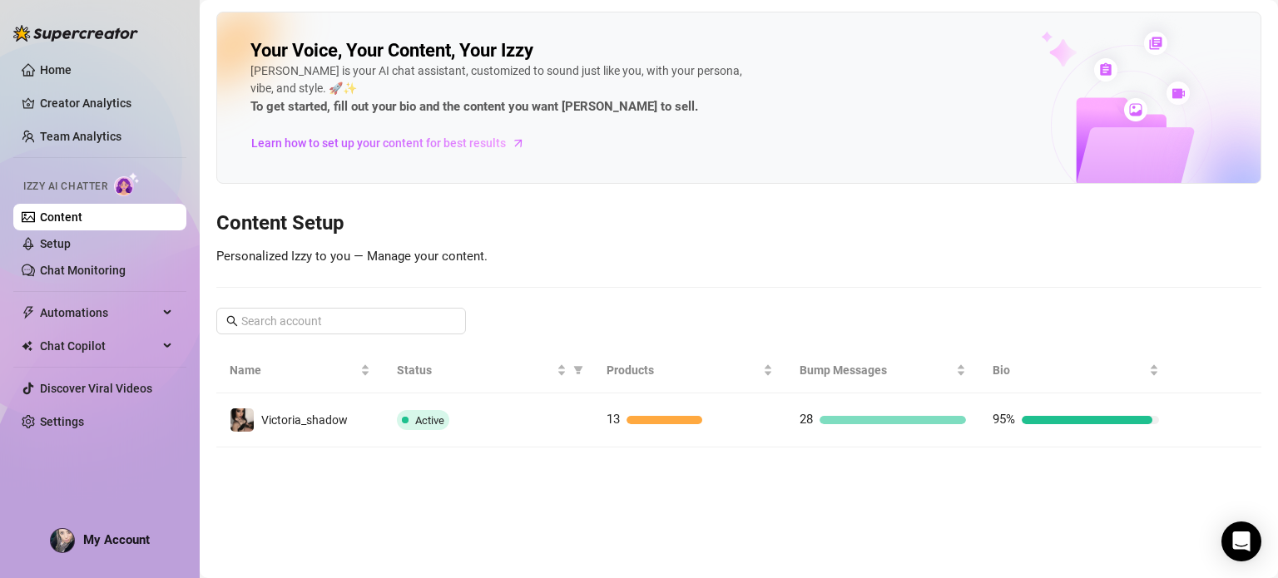
click at [53, 285] on ul "Home Creator Analytics Team Analytics Izzy AI Chatter Content Setup Chat Monito…" at bounding box center [99, 246] width 173 height 392
click at [53, 245] on link "Setup" at bounding box center [55, 243] width 31 height 13
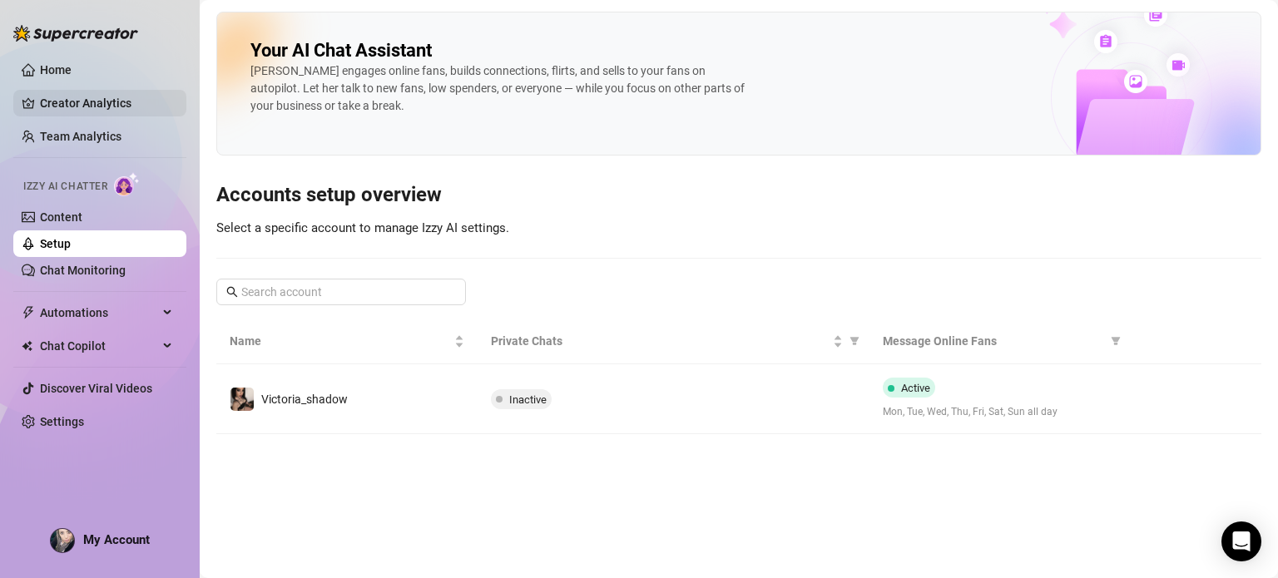
click at [70, 116] on link "Creator Analytics" at bounding box center [106, 103] width 133 height 27
